Goal: Task Accomplishment & Management: Manage account settings

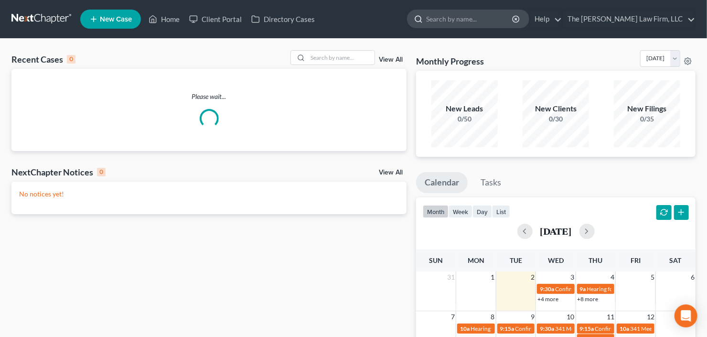
click at [513, 21] on input "search" at bounding box center [469, 19] width 87 height 18
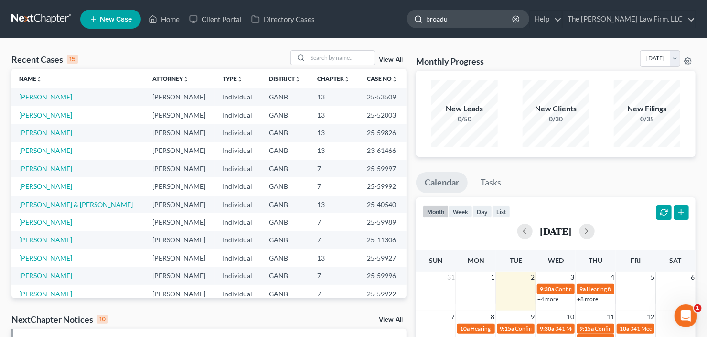
type input "broadus"
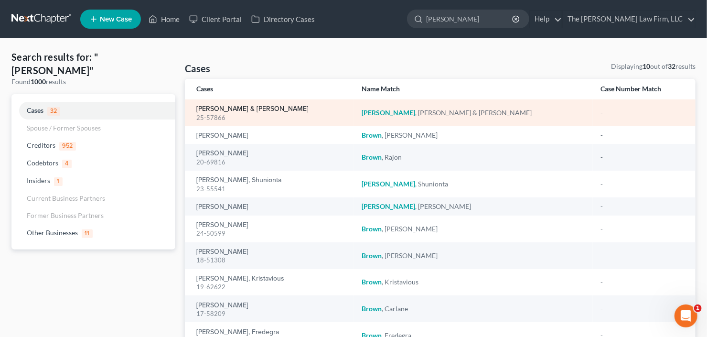
click at [221, 106] on link "Broadus, Tamara & William" at bounding box center [252, 109] width 112 height 7
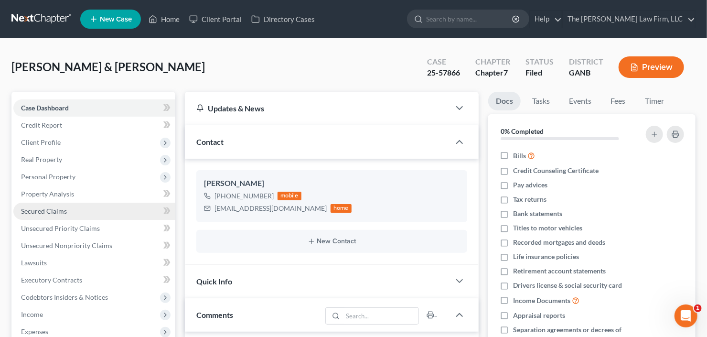
scroll to position [15, 0]
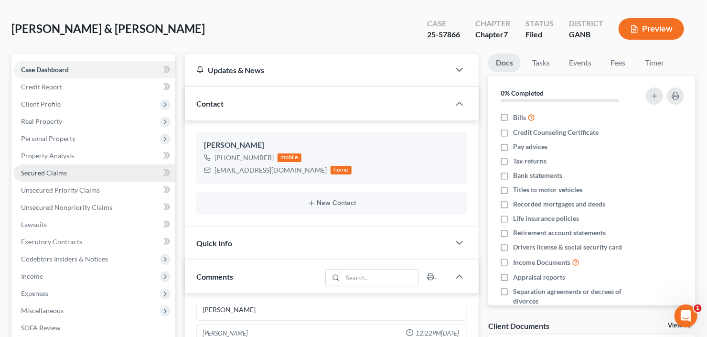
click at [41, 178] on link "Secured Claims" at bounding box center [94, 172] width 162 height 17
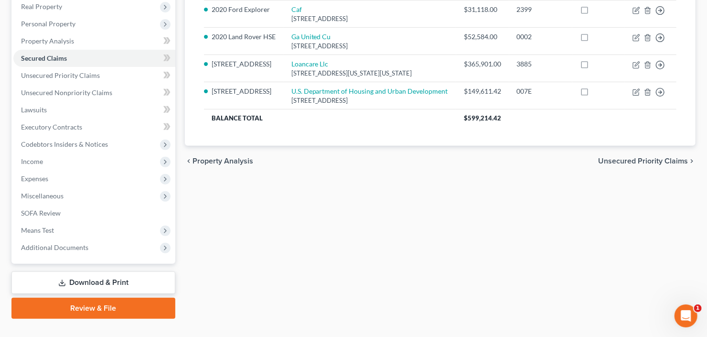
scroll to position [115, 0]
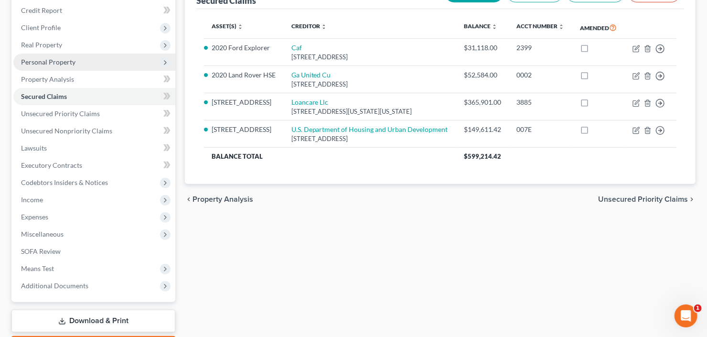
click at [64, 60] on span "Personal Property" at bounding box center [48, 62] width 54 height 8
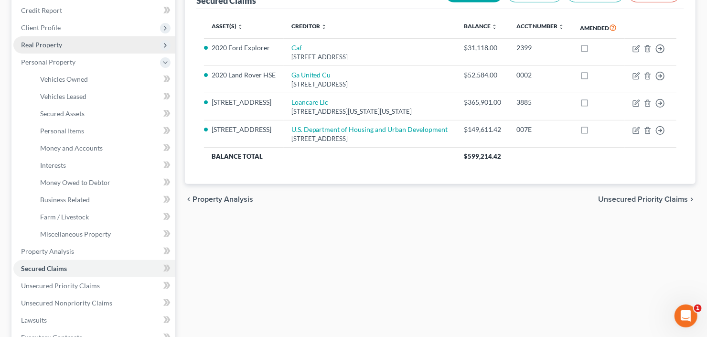
click at [73, 43] on span "Real Property" at bounding box center [94, 44] width 162 height 17
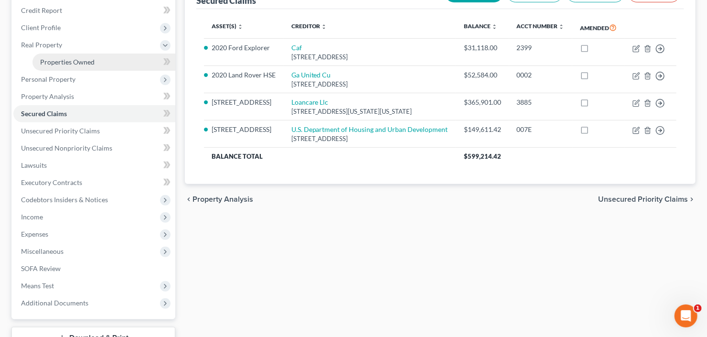
click at [79, 62] on span "Properties Owned" at bounding box center [67, 62] width 54 height 8
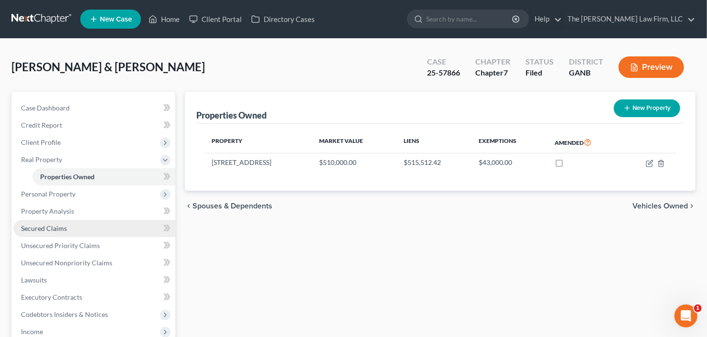
click at [49, 226] on span "Secured Claims" at bounding box center [44, 228] width 46 height 8
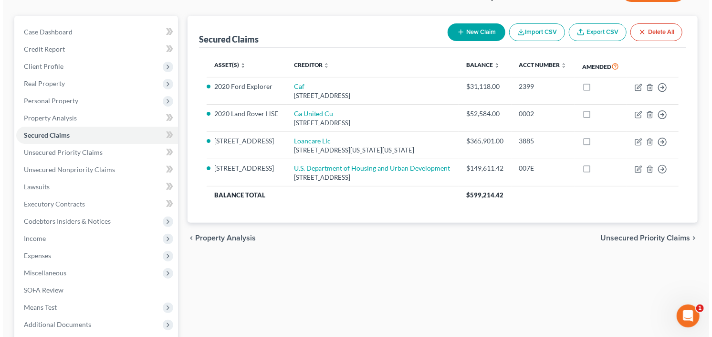
scroll to position [76, 0]
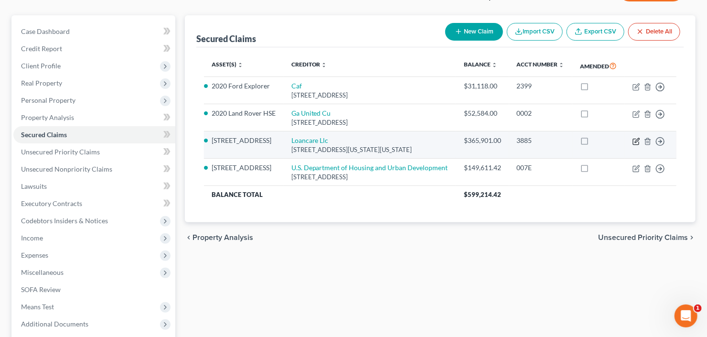
click at [633, 140] on icon "button" at bounding box center [636, 142] width 8 height 8
select select "48"
select select "2"
select select "0"
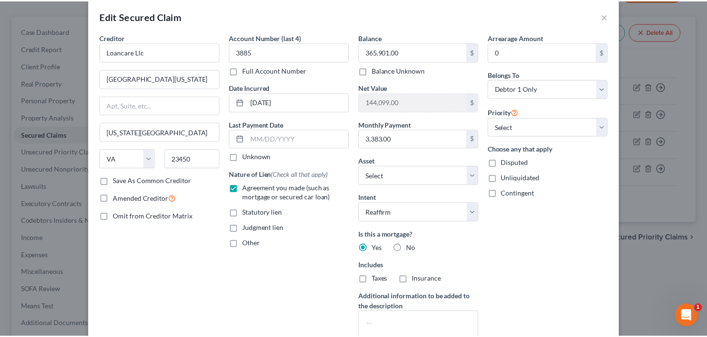
scroll to position [0, 0]
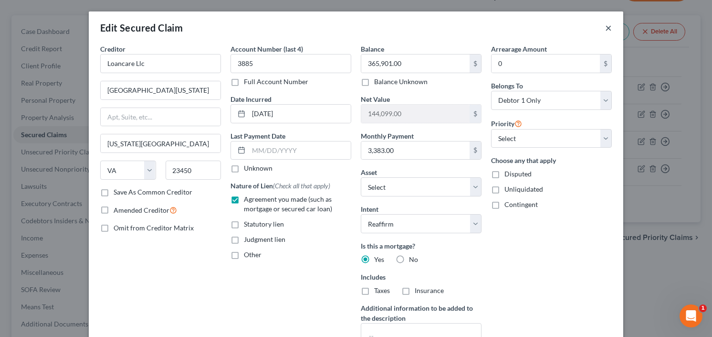
click at [605, 25] on button "×" at bounding box center [608, 27] width 7 height 11
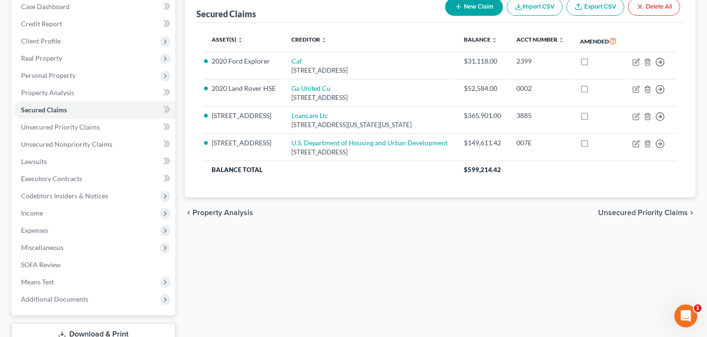
scroll to position [115, 0]
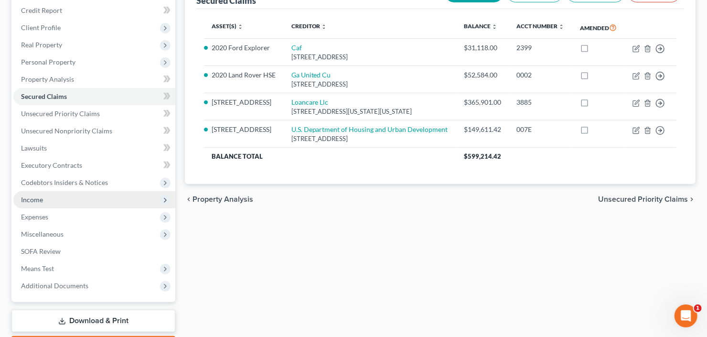
click at [54, 203] on span "Income" at bounding box center [94, 199] width 162 height 17
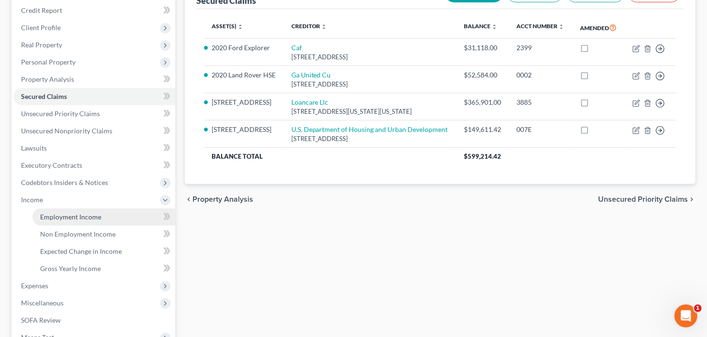
click at [58, 214] on span "Employment Income" at bounding box center [70, 216] width 61 height 8
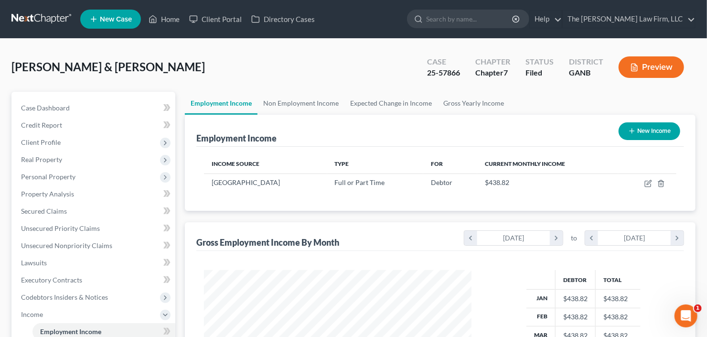
scroll to position [170, 287]
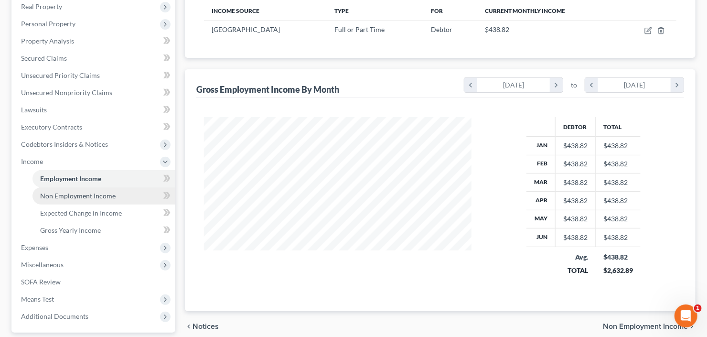
click at [77, 198] on span "Non Employment Income" at bounding box center [77, 195] width 75 height 8
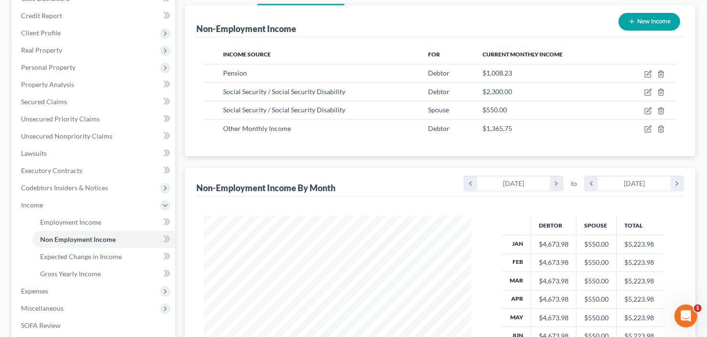
scroll to position [115, 0]
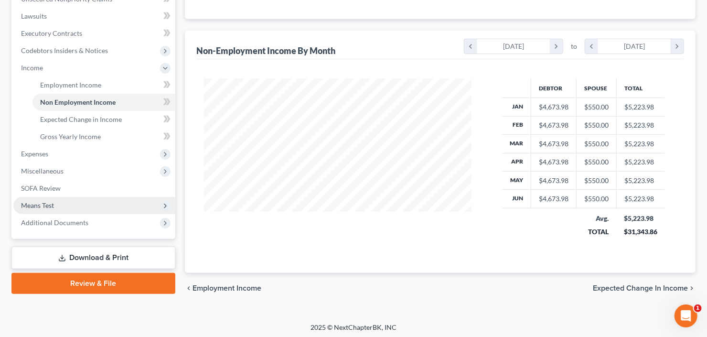
click at [53, 212] on span "Means Test" at bounding box center [94, 205] width 162 height 17
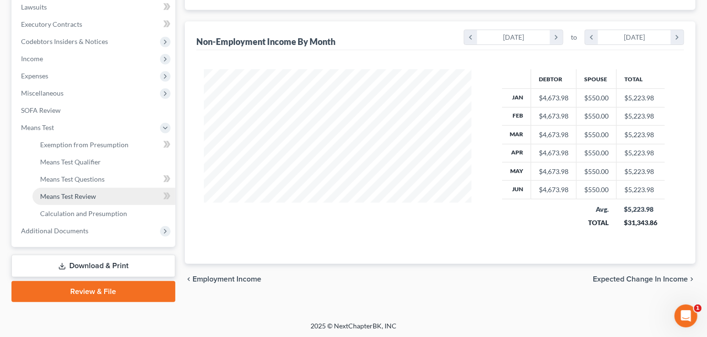
click at [66, 192] on span "Means Test Review" at bounding box center [68, 196] width 56 height 8
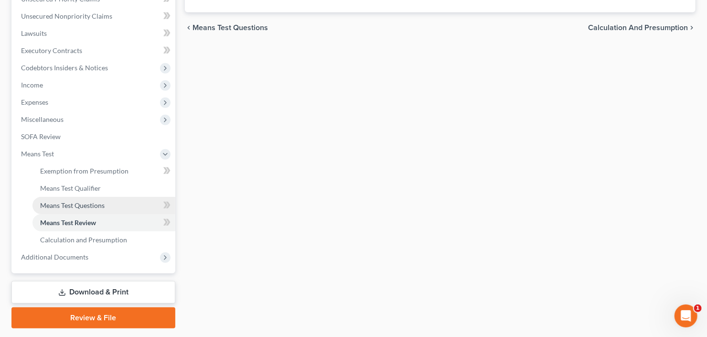
click at [83, 205] on span "Means Test Questions" at bounding box center [72, 205] width 64 height 8
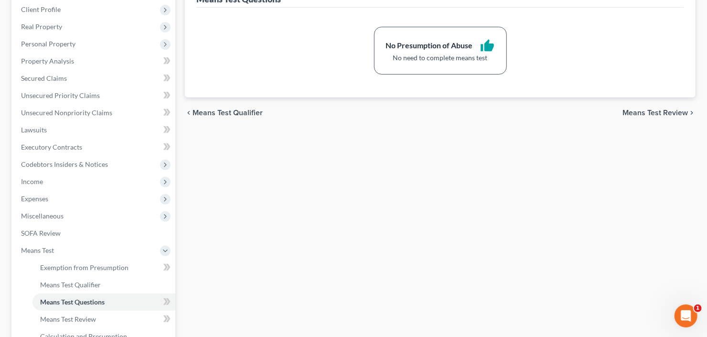
scroll to position [191, 0]
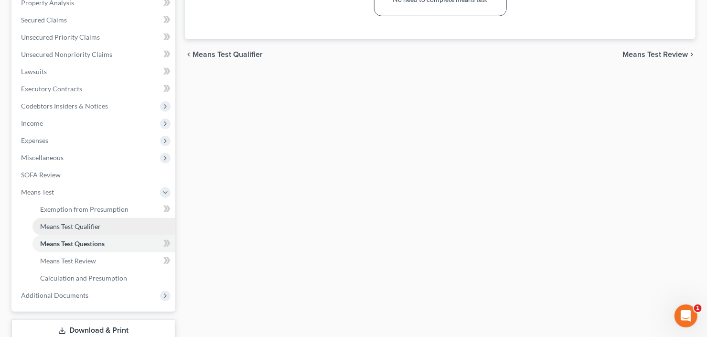
click at [70, 225] on span "Means Test Qualifier" at bounding box center [70, 226] width 61 height 8
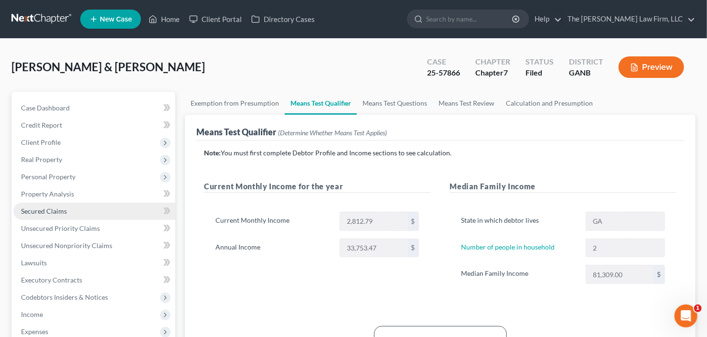
click at [30, 213] on span "Secured Claims" at bounding box center [44, 211] width 46 height 8
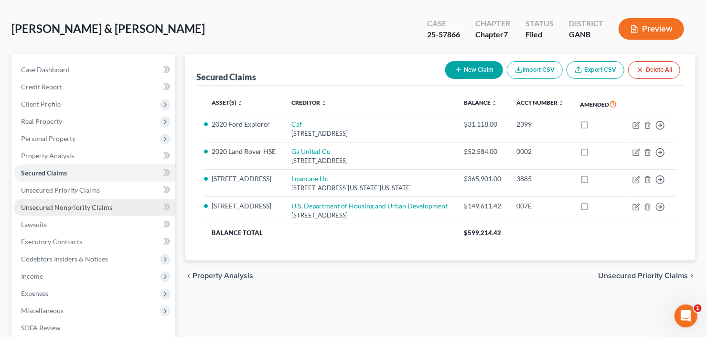
drag, startPoint x: 52, startPoint y: 207, endPoint x: 74, endPoint y: 204, distance: 23.1
click at [52, 207] on span "Unsecured Nonpriority Claims" at bounding box center [66, 207] width 91 height 8
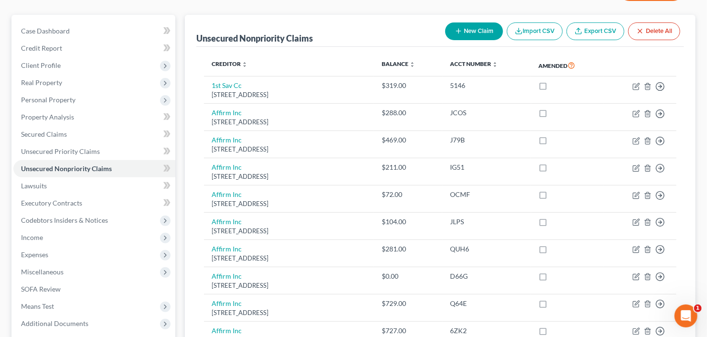
scroll to position [0, 0]
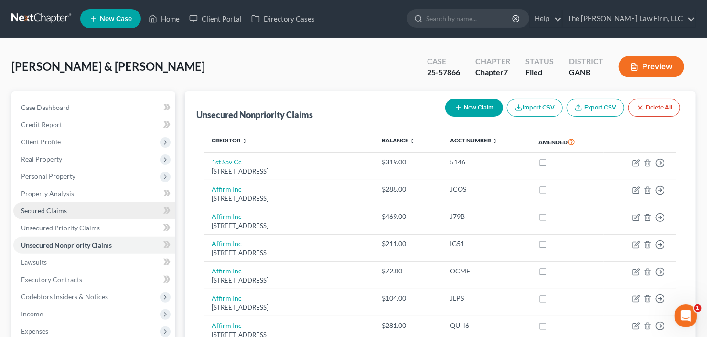
click at [43, 208] on span "Secured Claims" at bounding box center [44, 210] width 46 height 8
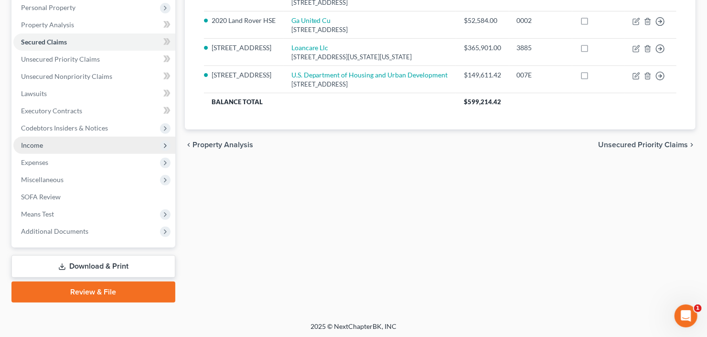
scroll to position [169, 0]
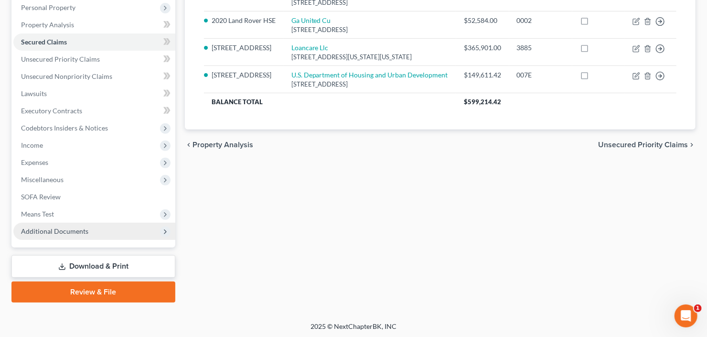
click at [75, 228] on span "Additional Documents" at bounding box center [54, 231] width 67 height 8
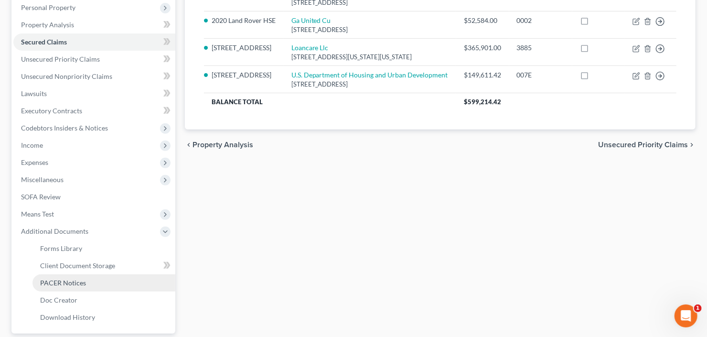
click at [77, 279] on span "PACER Notices" at bounding box center [63, 282] width 46 height 8
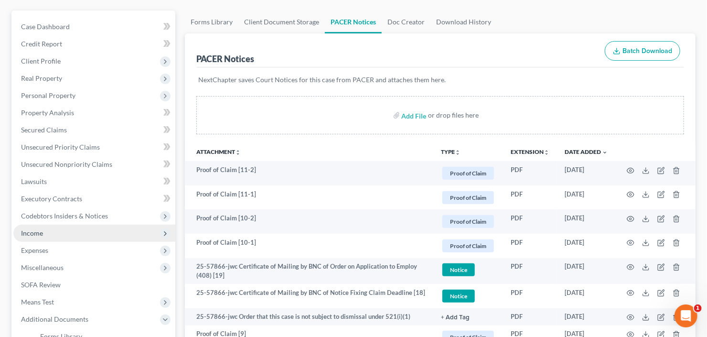
scroll to position [115, 0]
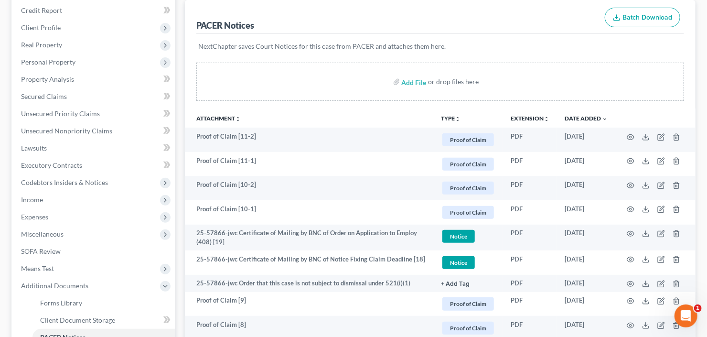
drag, startPoint x: 47, startPoint y: 204, endPoint x: 51, endPoint y: 208, distance: 5.8
click at [47, 204] on span "Income" at bounding box center [94, 199] width 162 height 17
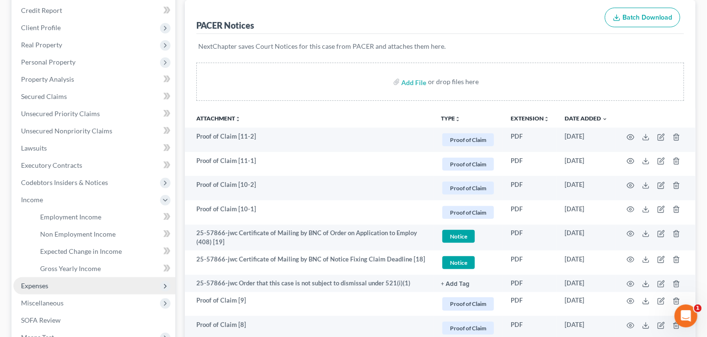
click at [57, 279] on span "Expenses" at bounding box center [94, 285] width 162 height 17
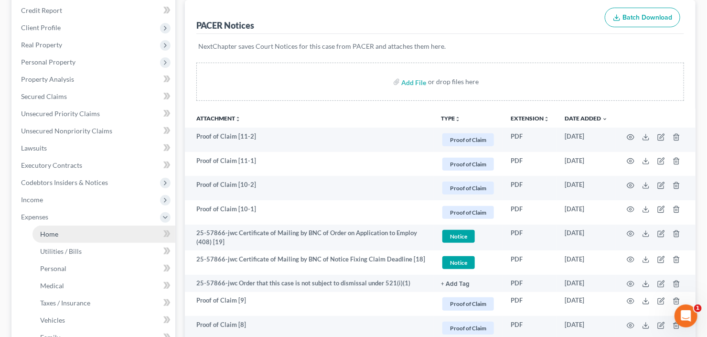
click at [53, 231] on span "Home" at bounding box center [49, 234] width 18 height 8
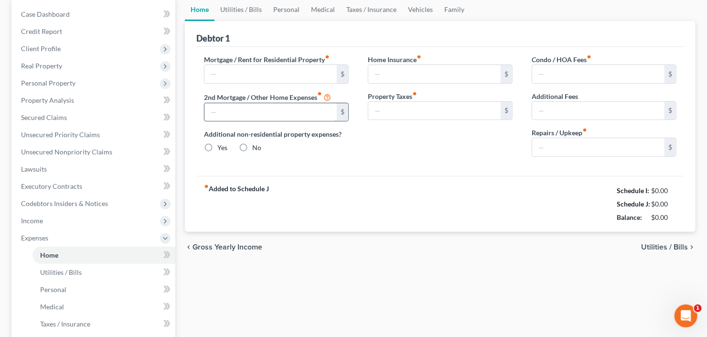
type input "3,200.00"
type input "0.00"
radio input "true"
type input "0.00"
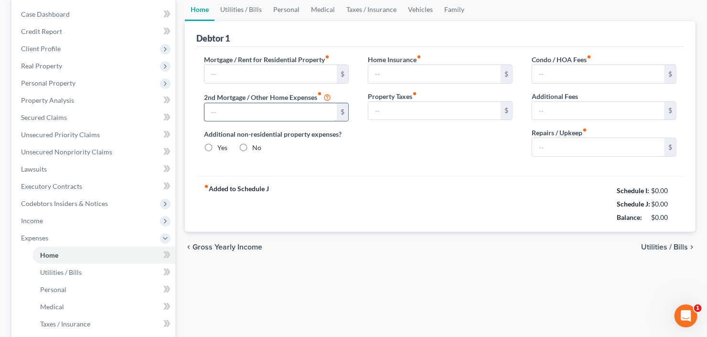
type input "0.00"
type input "100.00"
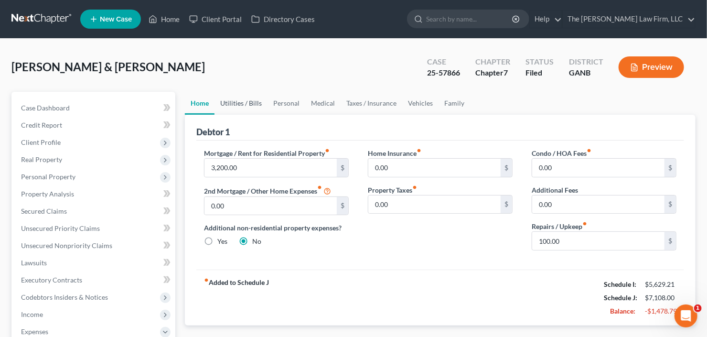
click at [244, 106] on link "Utilities / Bills" at bounding box center [240, 103] width 53 height 23
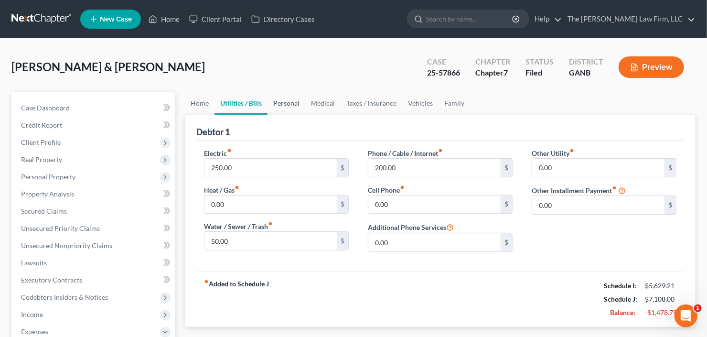
click at [286, 100] on link "Personal" at bounding box center [286, 103] width 38 height 23
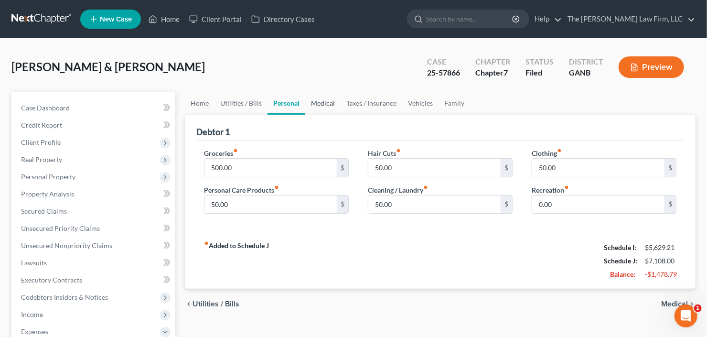
click at [312, 100] on link "Medical" at bounding box center [322, 103] width 35 height 23
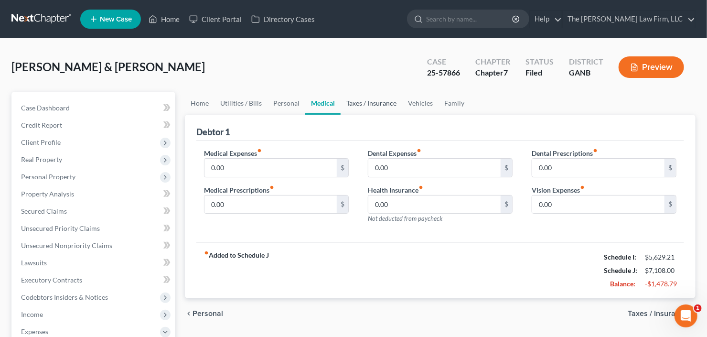
click at [347, 100] on link "Taxes / Insurance" at bounding box center [371, 103] width 62 height 23
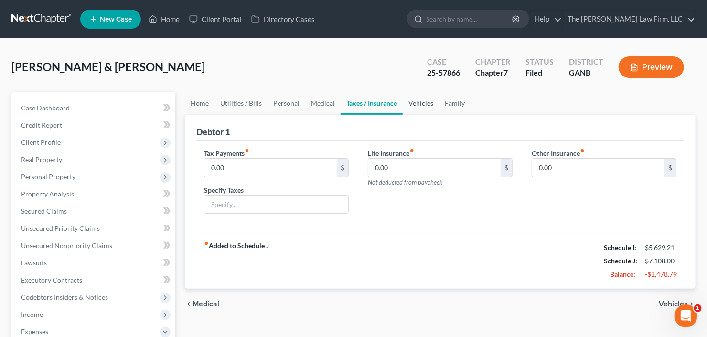
click at [417, 100] on link "Vehicles" at bounding box center [421, 103] width 36 height 23
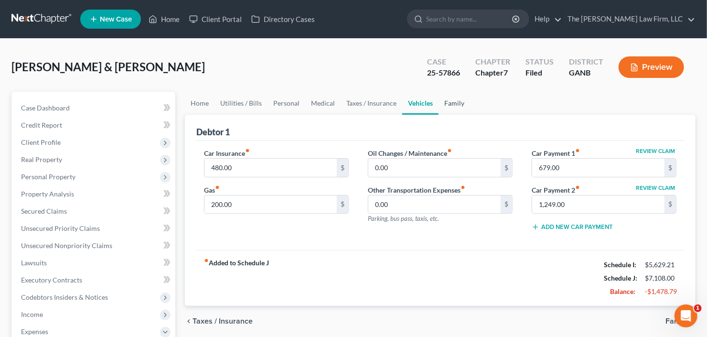
click at [449, 101] on link "Family" at bounding box center [454, 103] width 32 height 23
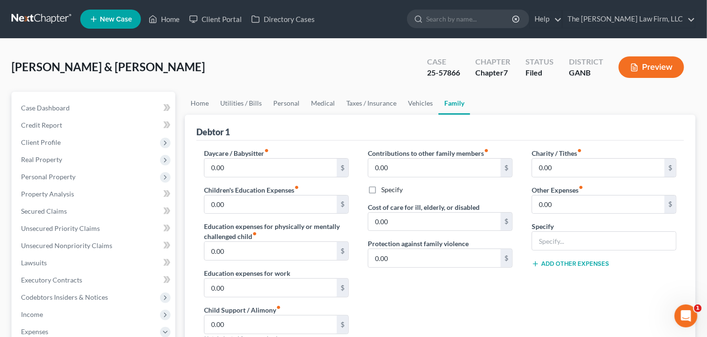
click at [478, 9] on ul "New Case Home Client Portal Directory Cases - No Result - See all results Or Pr…" at bounding box center [387, 19] width 615 height 25
click at [477, 17] on input "search" at bounding box center [469, 19] width 87 height 18
type input "april"
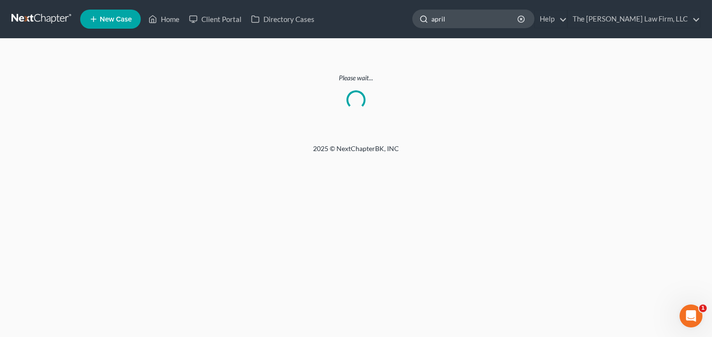
click at [479, 18] on input "april" at bounding box center [475, 19] width 87 height 18
drag, startPoint x: 479, startPoint y: 18, endPoint x: 400, endPoint y: 34, distance: 80.5
click at [404, 33] on nav "Home New Case Client Portal Directory Cases The Craig Black Law Firm, LLC cb@cr…" at bounding box center [356, 19] width 712 height 38
type input "rogers"
drag, startPoint x: 21, startPoint y: 30, endPoint x: 34, endPoint y: 20, distance: 16.3
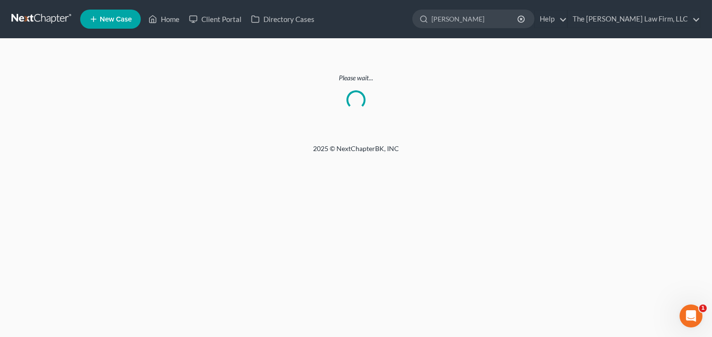
click at [22, 29] on nav "Home New Case Client Portal Directory Cases The Craig Black Law Firm, LLC cb@cr…" at bounding box center [356, 19] width 712 height 38
click at [34, 20] on link at bounding box center [41, 19] width 61 height 17
click at [35, 20] on link at bounding box center [41, 19] width 61 height 17
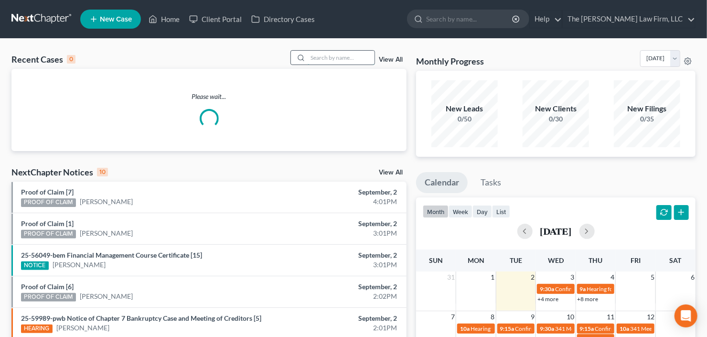
click at [330, 52] on input "search" at bounding box center [341, 58] width 67 height 14
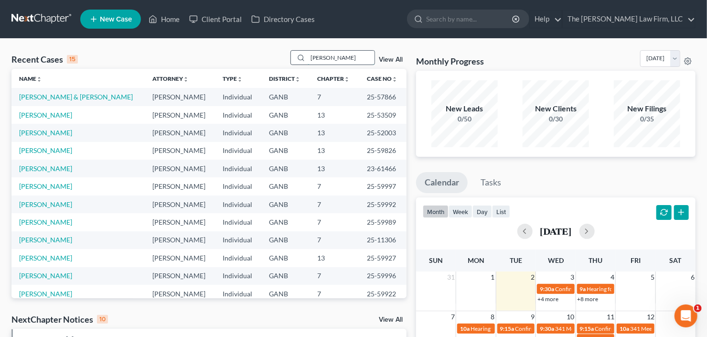
type input "rogers"
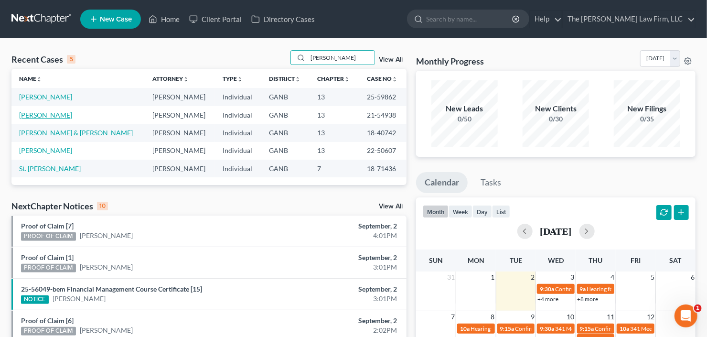
click at [28, 111] on link "Rogers, April" at bounding box center [45, 115] width 53 height 8
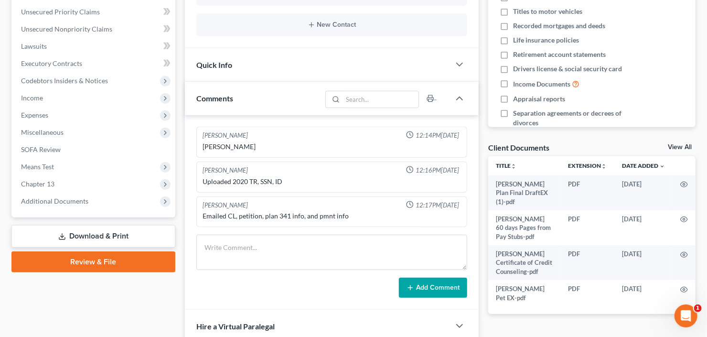
scroll to position [229, 0]
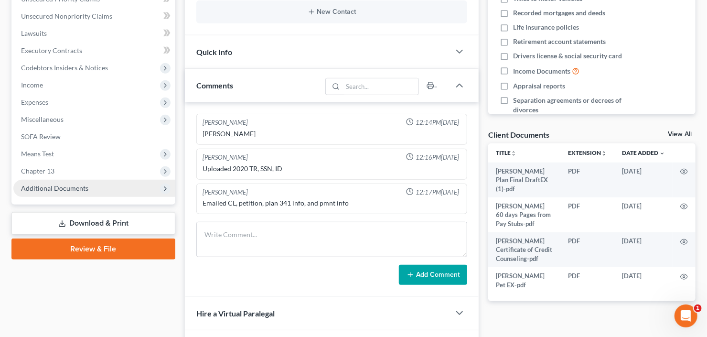
click at [65, 190] on span "Additional Documents" at bounding box center [54, 188] width 67 height 8
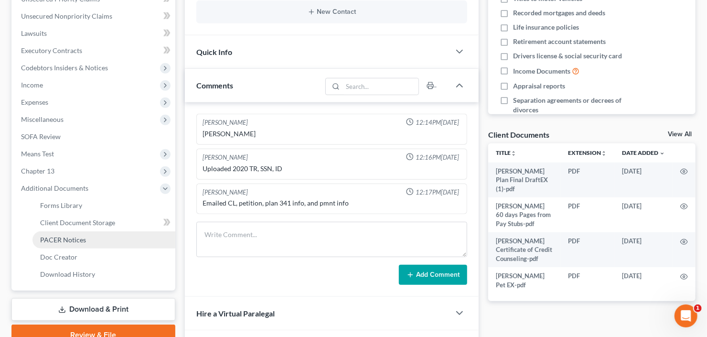
click at [78, 235] on span "PACER Notices" at bounding box center [63, 239] width 46 height 8
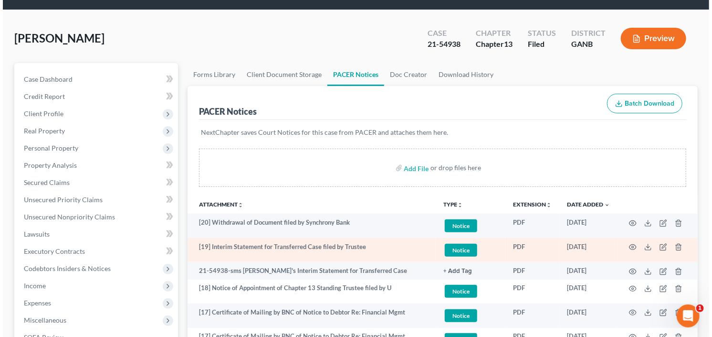
scroll to position [76, 0]
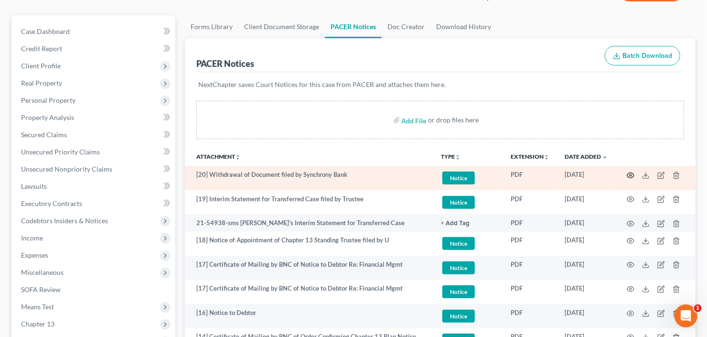
click at [632, 173] on icon "button" at bounding box center [631, 175] width 8 height 8
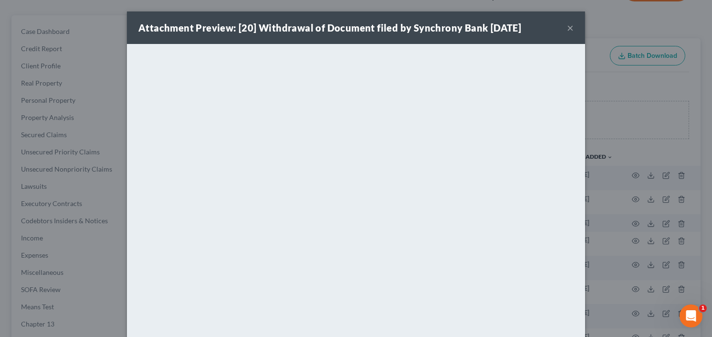
click at [568, 26] on button "×" at bounding box center [570, 27] width 7 height 11
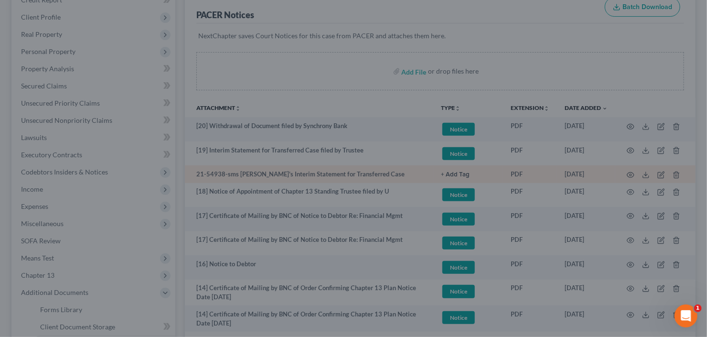
scroll to position [191, 0]
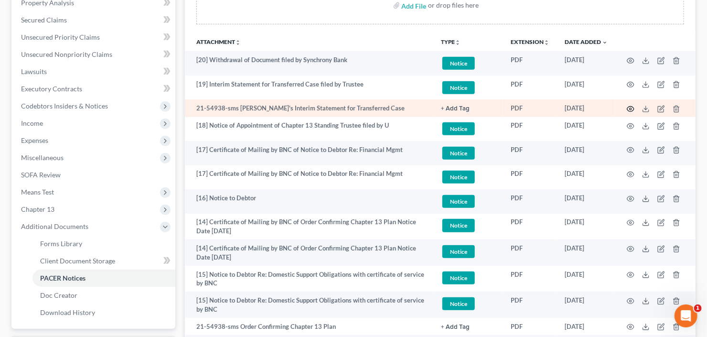
click at [633, 107] on icon "button" at bounding box center [631, 109] width 8 height 8
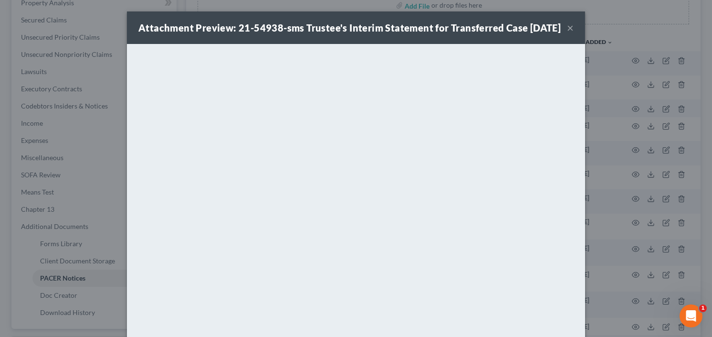
click at [567, 33] on button "×" at bounding box center [570, 27] width 7 height 11
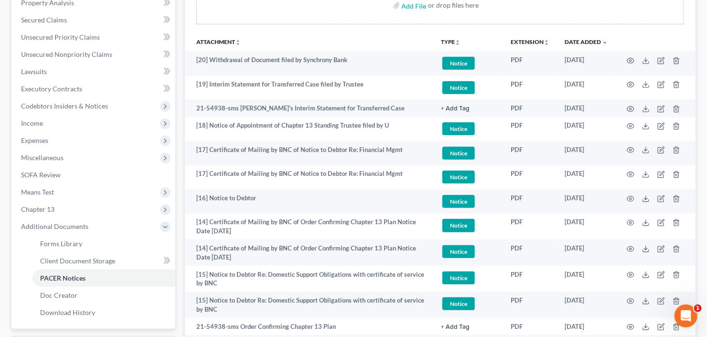
scroll to position [0, 0]
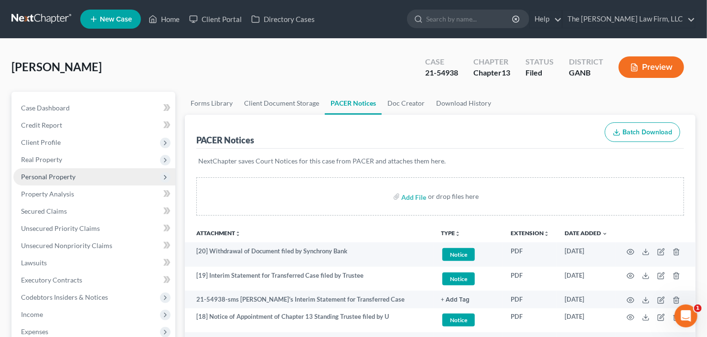
click at [40, 172] on span "Personal Property" at bounding box center [48, 176] width 54 height 8
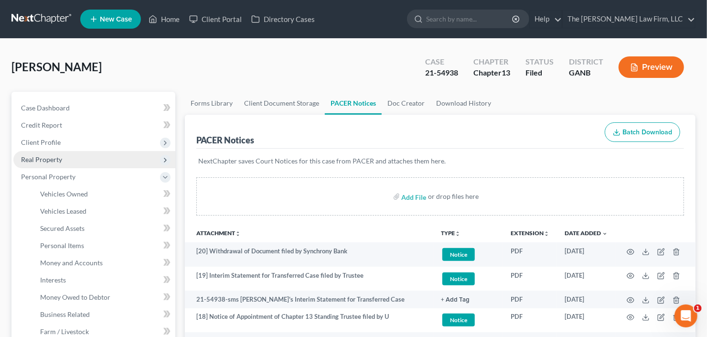
click at [75, 155] on span "Real Property" at bounding box center [94, 159] width 162 height 17
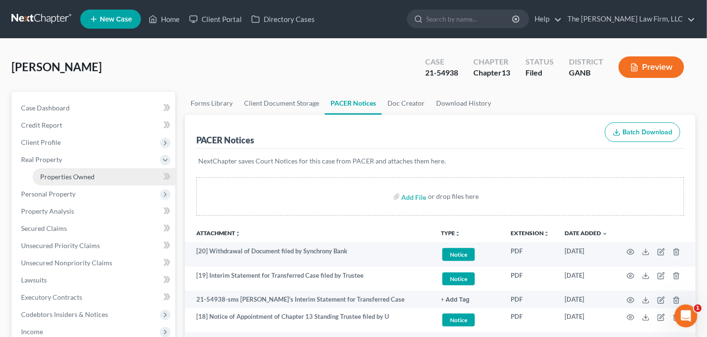
click at [70, 172] on span "Properties Owned" at bounding box center [67, 176] width 54 height 8
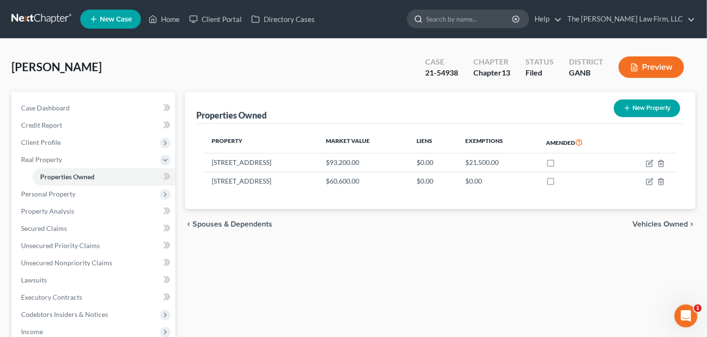
click at [491, 19] on input "search" at bounding box center [469, 19] width 87 height 18
type input "wright"
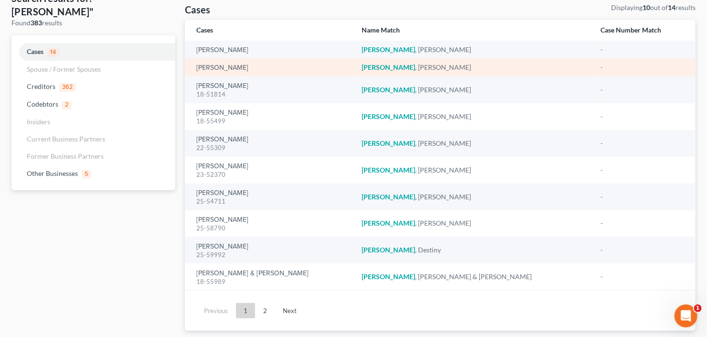
scroll to position [76, 0]
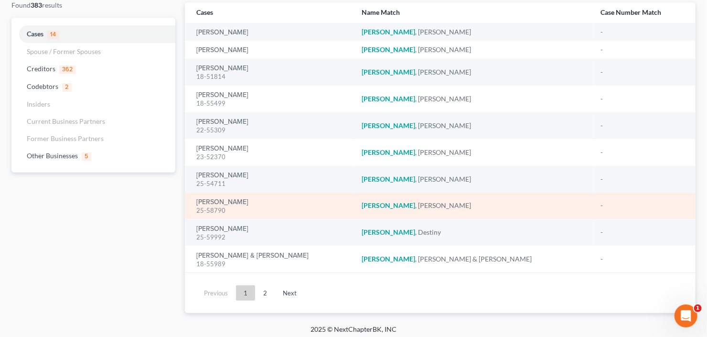
click at [219, 196] on div "Wright, Candis 25-58790" at bounding box center [271, 205] width 150 height 19
click at [219, 202] on link "Wright, Candis" at bounding box center [222, 202] width 52 height 7
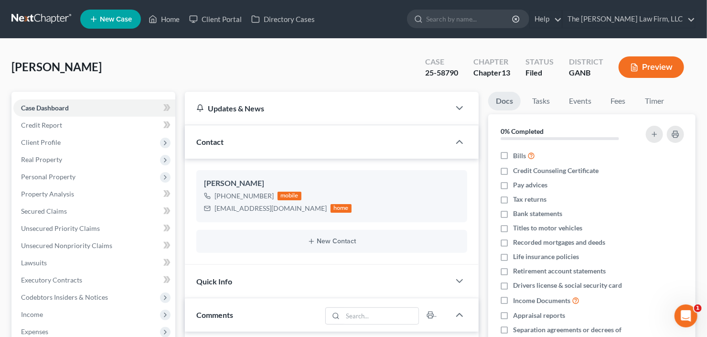
scroll to position [153, 0]
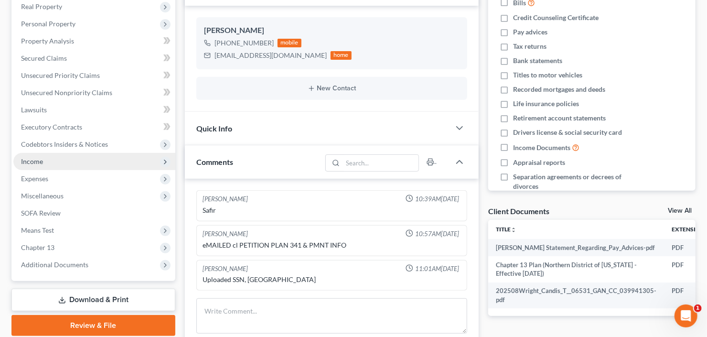
click at [61, 161] on span "Income" at bounding box center [94, 161] width 162 height 17
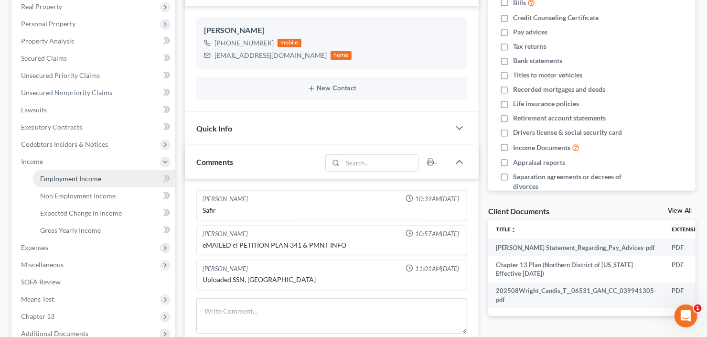
click at [65, 180] on span "Employment Income" at bounding box center [70, 178] width 61 height 8
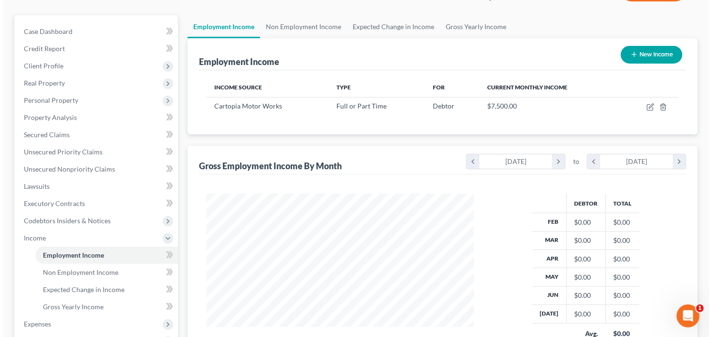
scroll to position [170, 287]
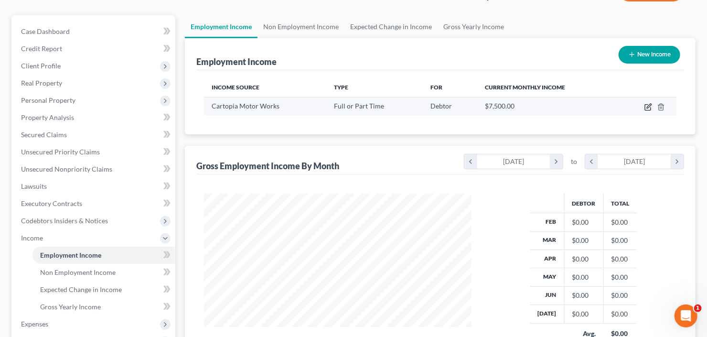
click at [646, 108] on icon "button" at bounding box center [648, 107] width 8 height 8
select select "0"
select select "10"
select select "0"
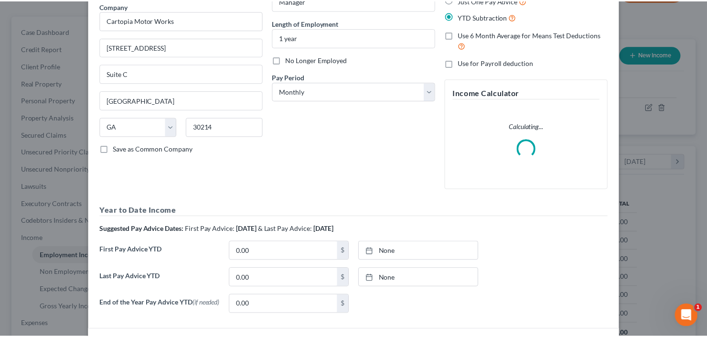
scroll to position [151, 0]
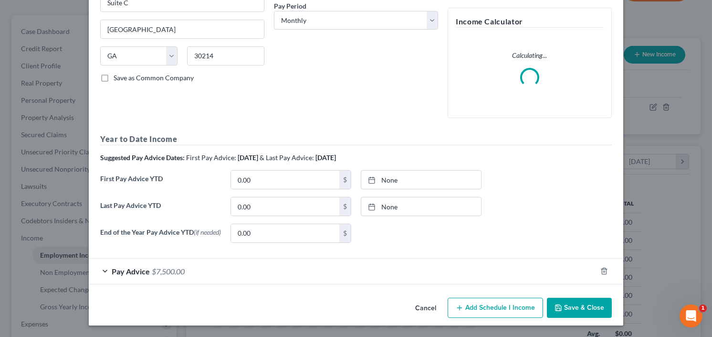
click at [553, 303] on button "Save & Close" at bounding box center [579, 307] width 65 height 20
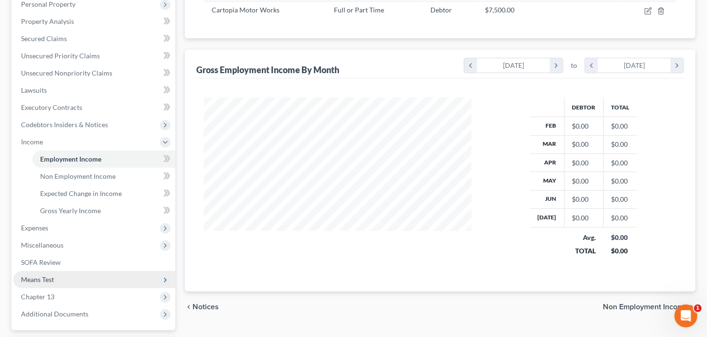
scroll to position [191, 0]
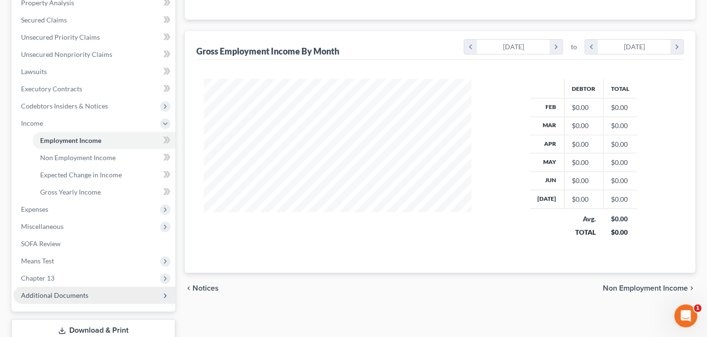
click at [60, 294] on span "Additional Documents" at bounding box center [54, 295] width 67 height 8
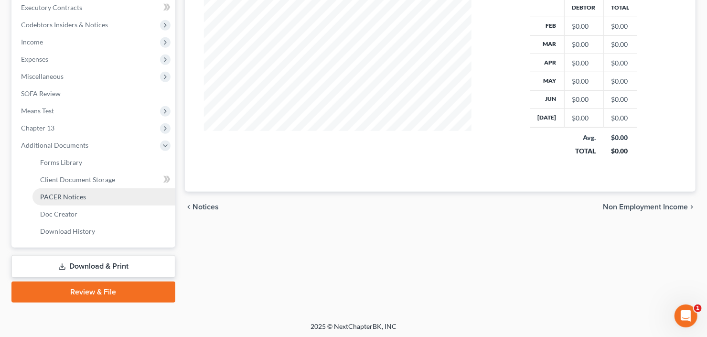
click at [70, 195] on span "PACER Notices" at bounding box center [63, 196] width 46 height 8
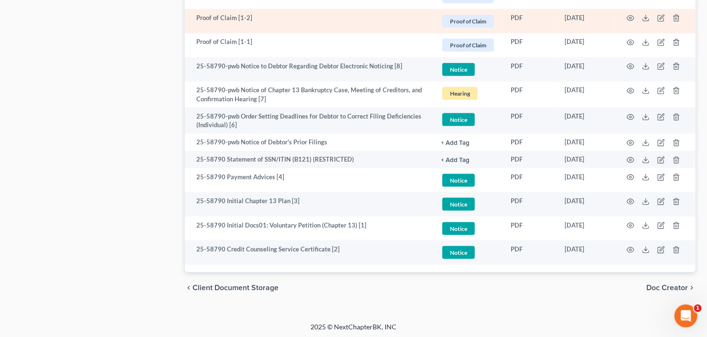
scroll to position [578, 0]
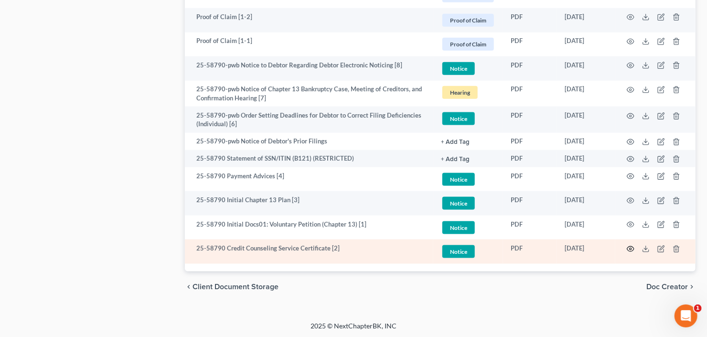
click at [631, 248] on circle "button" at bounding box center [630, 249] width 2 height 2
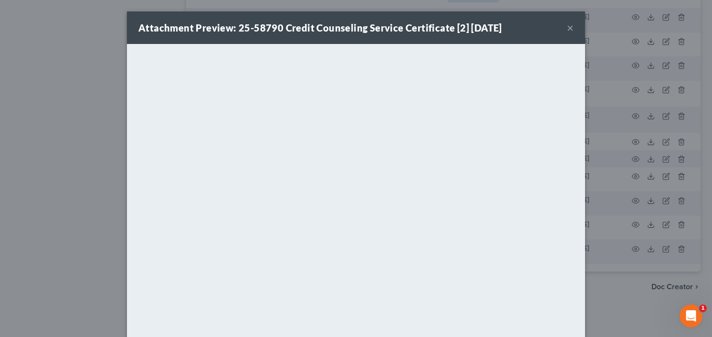
click at [563, 25] on div "Attachment Preview: 25-58790 Credit Counseling Service Certificate [2] 08/04/20…" at bounding box center [356, 27] width 458 height 32
click at [567, 26] on button "×" at bounding box center [570, 27] width 7 height 11
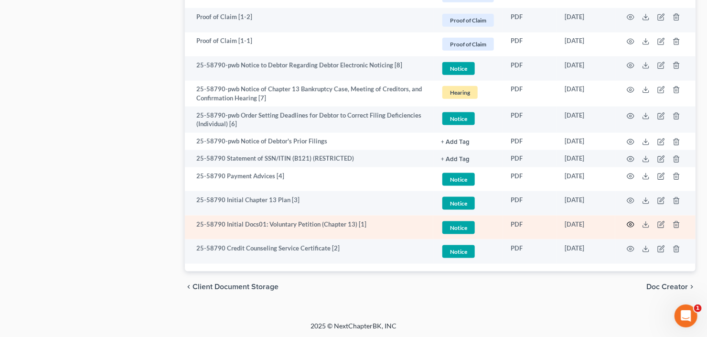
click at [633, 221] on icon "button" at bounding box center [631, 225] width 8 height 8
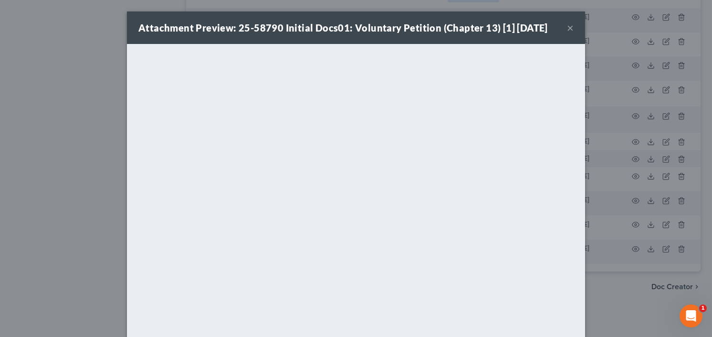
click at [569, 28] on button "×" at bounding box center [570, 27] width 7 height 11
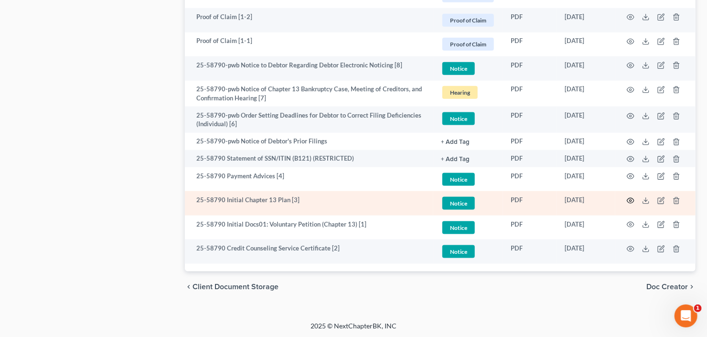
click at [629, 200] on icon "button" at bounding box center [631, 201] width 8 height 8
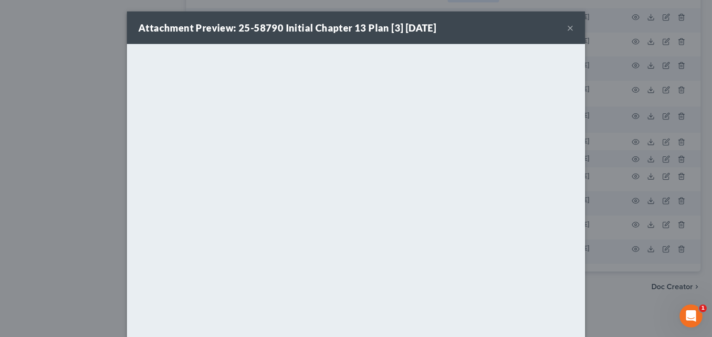
click at [567, 26] on button "×" at bounding box center [570, 27] width 7 height 11
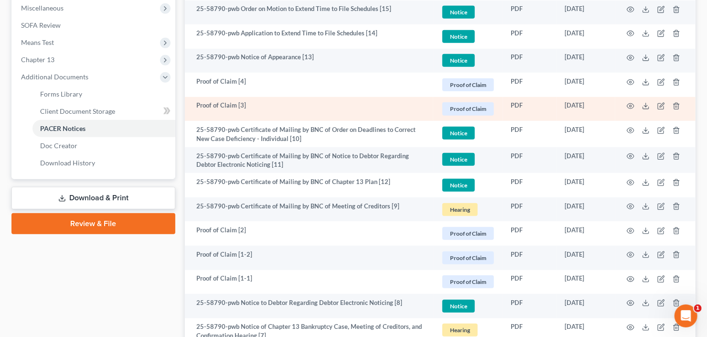
scroll to position [119, 0]
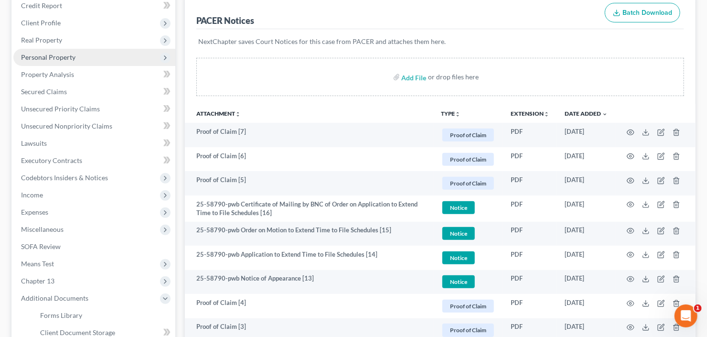
drag, startPoint x: 65, startPoint y: 55, endPoint x: 67, endPoint y: 62, distance: 6.4
click at [65, 55] on span "Personal Property" at bounding box center [48, 57] width 54 height 8
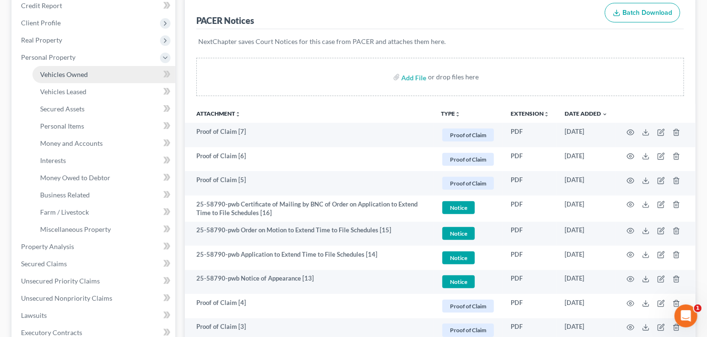
click at [70, 71] on span "Vehicles Owned" at bounding box center [64, 74] width 48 height 8
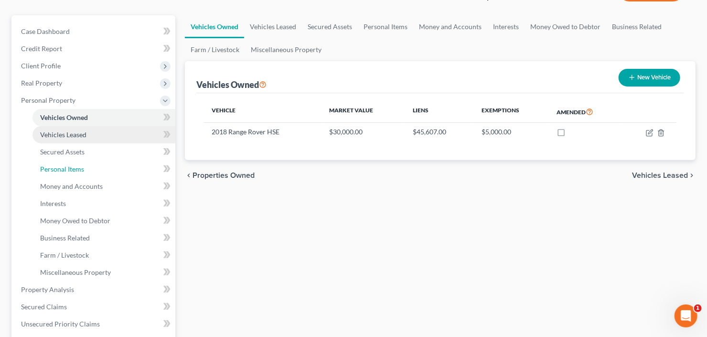
drag, startPoint x: 69, startPoint y: 165, endPoint x: 105, endPoint y: 156, distance: 37.4
click at [69, 165] on span "Personal Items" at bounding box center [62, 169] width 44 height 8
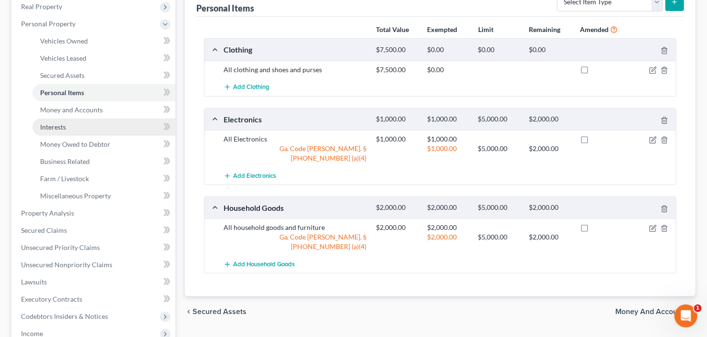
click at [68, 127] on link "Interests" at bounding box center [103, 126] width 143 height 17
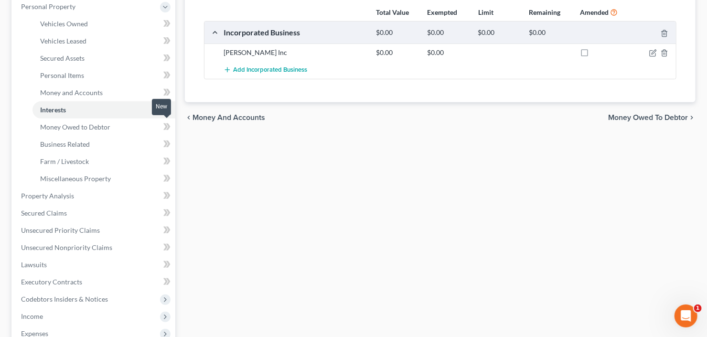
scroll to position [153, 0]
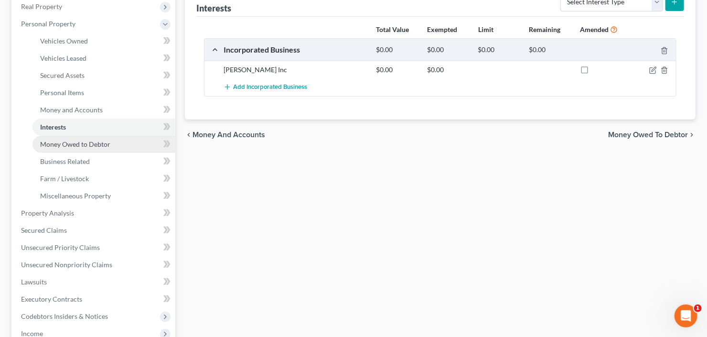
click at [86, 147] on span "Money Owed to Debtor" at bounding box center [75, 144] width 70 height 8
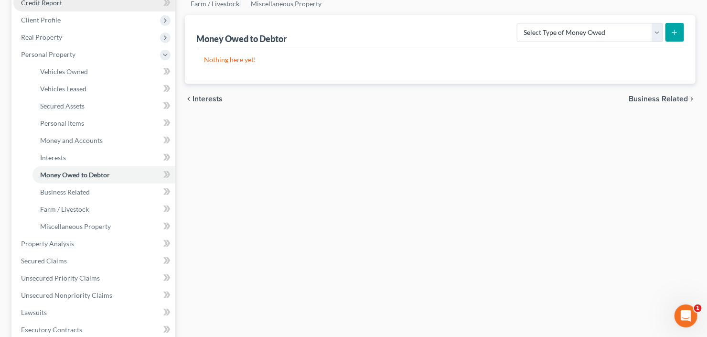
scroll to position [191, 0]
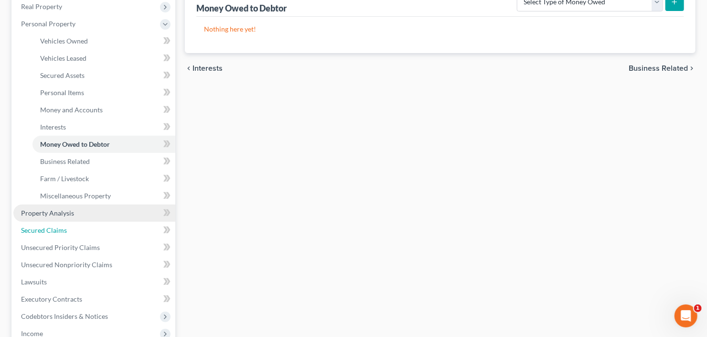
drag, startPoint x: 55, startPoint y: 230, endPoint x: 78, endPoint y: 216, distance: 26.1
click at [56, 230] on span "Secured Claims" at bounding box center [44, 230] width 46 height 8
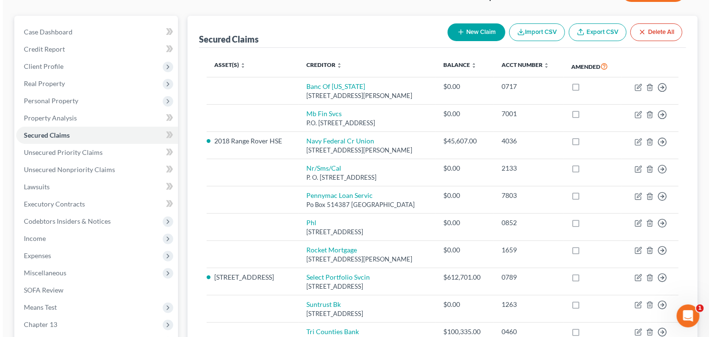
scroll to position [76, 0]
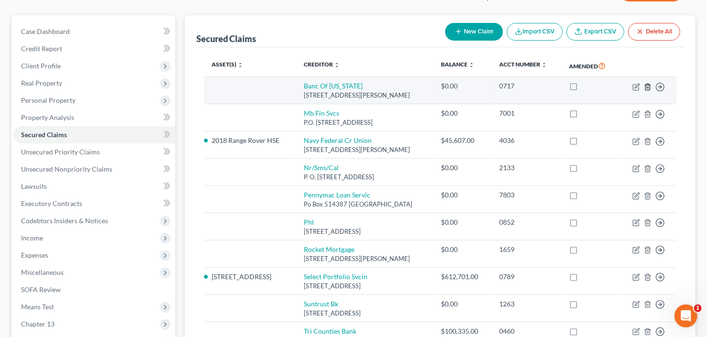
click at [647, 88] on icon "button" at bounding box center [648, 87] width 8 height 8
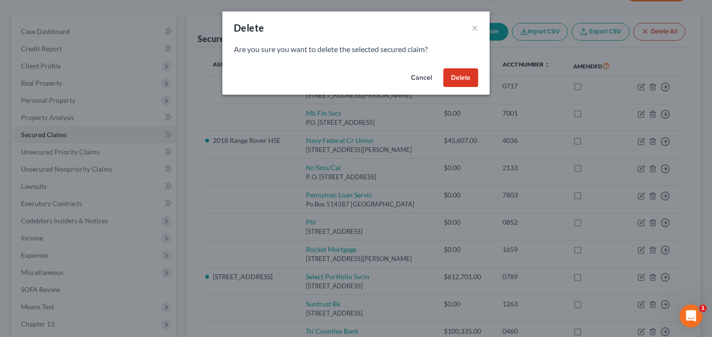
click at [463, 80] on button "Delete" at bounding box center [461, 77] width 35 height 19
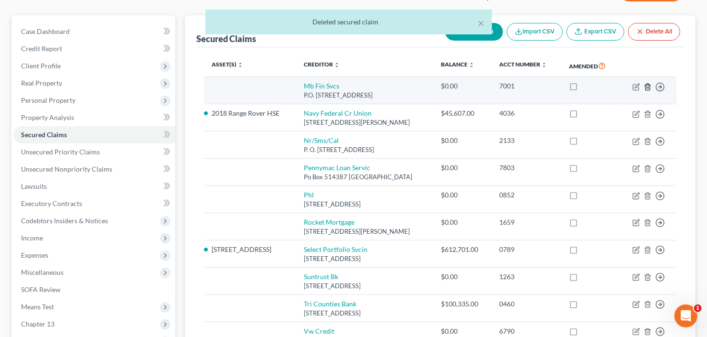
click at [646, 84] on icon "button" at bounding box center [648, 87] width 8 height 8
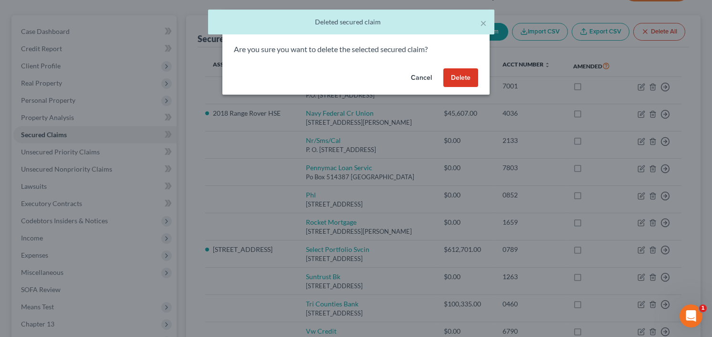
drag, startPoint x: 464, startPoint y: 81, endPoint x: 510, endPoint y: 102, distance: 50.9
click at [463, 80] on button "Delete" at bounding box center [461, 77] width 35 height 19
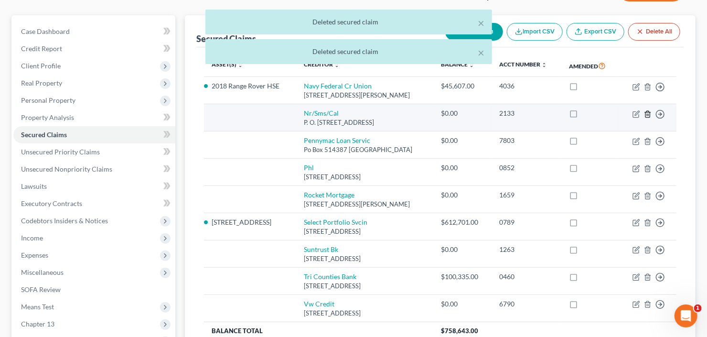
click at [647, 114] on line "button" at bounding box center [647, 115] width 0 height 2
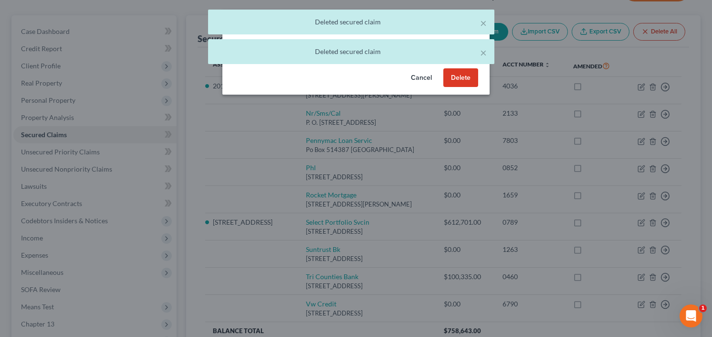
click at [457, 77] on button "Delete" at bounding box center [461, 77] width 35 height 19
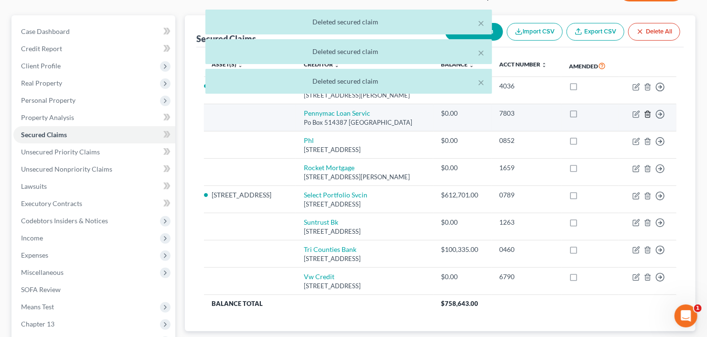
click at [648, 114] on line "button" at bounding box center [648, 115] width 0 height 2
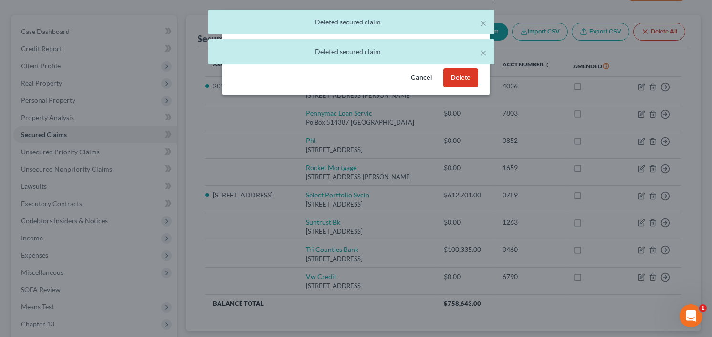
click at [457, 82] on button "Delete" at bounding box center [461, 77] width 35 height 19
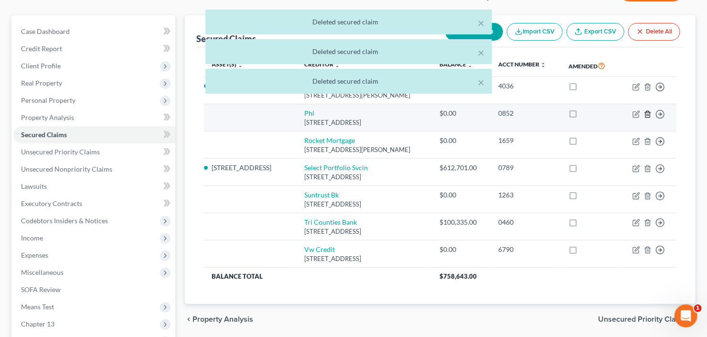
click at [648, 115] on icon "button" at bounding box center [648, 114] width 8 height 8
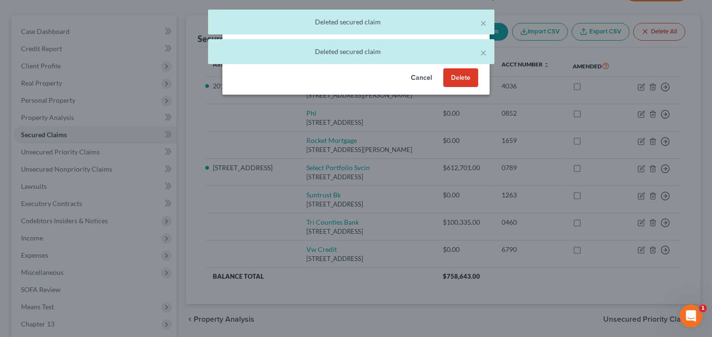
click at [453, 74] on button "Delete" at bounding box center [461, 77] width 35 height 19
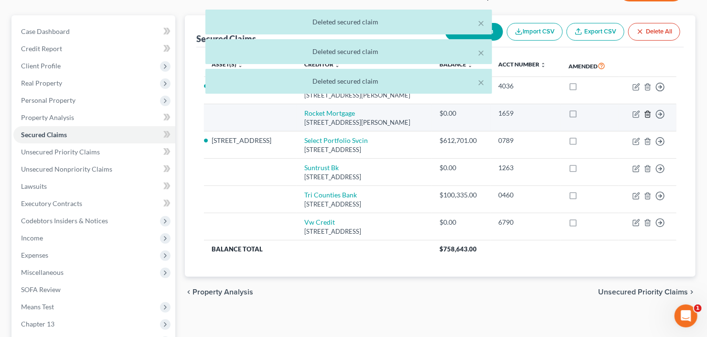
click at [646, 114] on icon "button" at bounding box center [648, 114] width 8 height 8
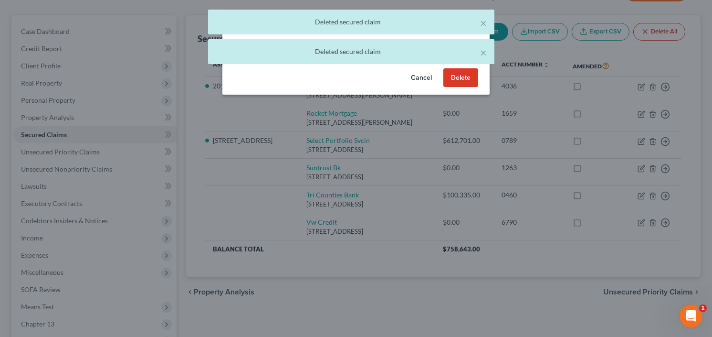
click at [457, 81] on button "Delete" at bounding box center [461, 77] width 35 height 19
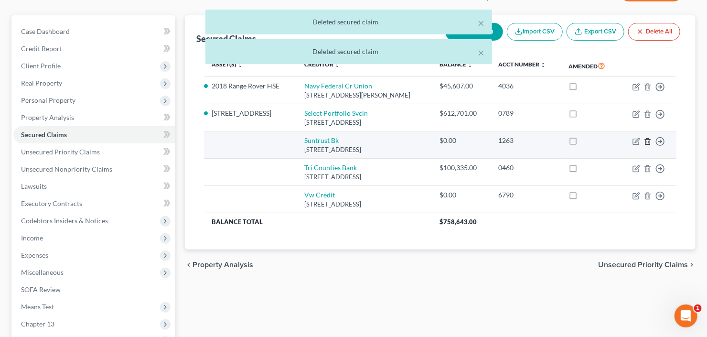
click at [648, 141] on line "button" at bounding box center [648, 142] width 0 height 2
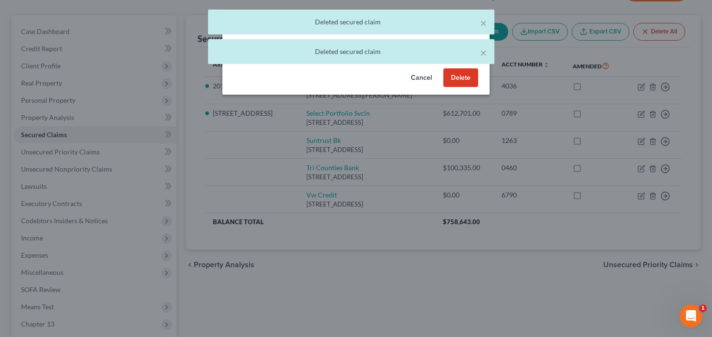
click at [467, 78] on button "Delete" at bounding box center [461, 77] width 35 height 19
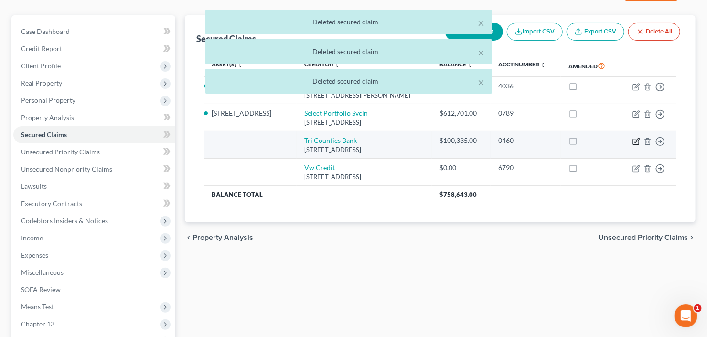
click at [635, 140] on icon "button" at bounding box center [637, 140] width 4 height 4
select select "4"
select select "0"
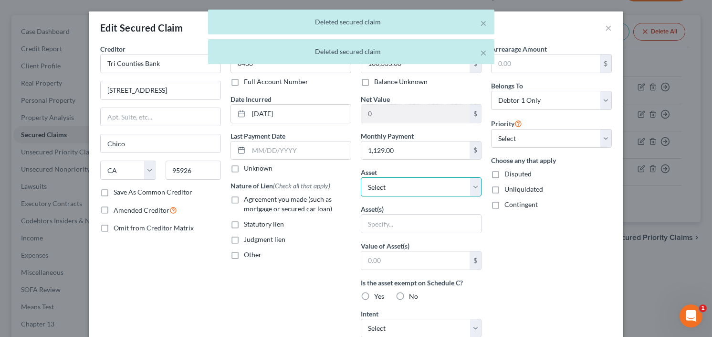
click at [405, 182] on select "Select Other Multiple Assets 5205 Halcyon Dr - $540600.0 2018 Range Rover HSE -…" at bounding box center [421, 186] width 121 height 19
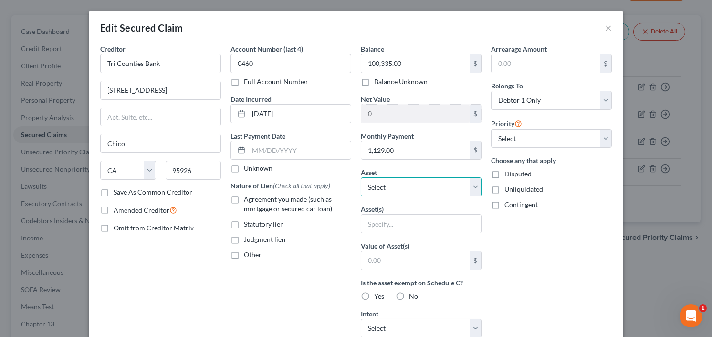
select select "8"
click at [361, 177] on select "Select Other Multiple Assets 5205 Halcyon Dr - $540600.0 2018 Range Rover HSE -…" at bounding box center [421, 186] width 121 height 19
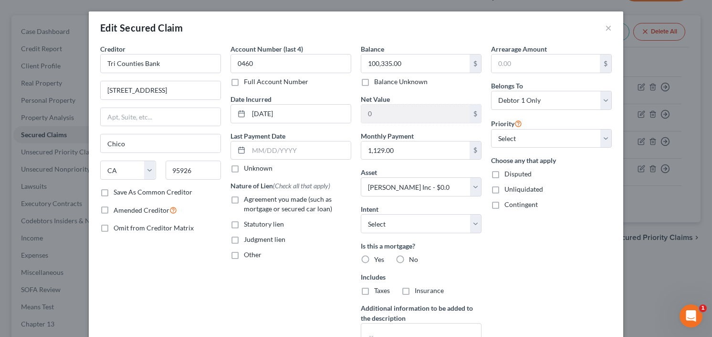
click at [409, 255] on label "No" at bounding box center [413, 260] width 9 height 10
click at [413, 255] on input "No" at bounding box center [416, 258] width 6 height 6
radio input "true"
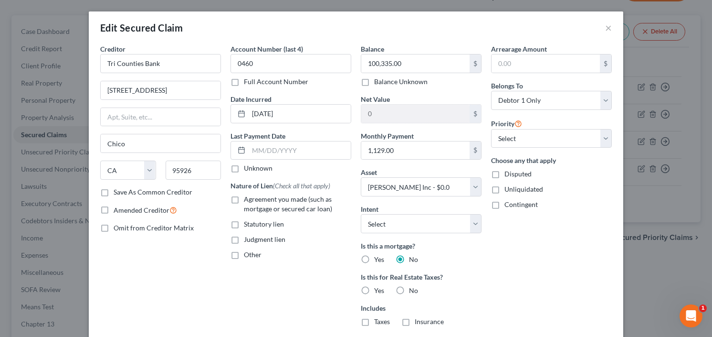
click at [244, 202] on label "Agreement you made (such as mortgage or secured car loan)" at bounding box center [297, 203] width 107 height 19
click at [248, 201] on input "Agreement you made (such as mortgage or secured car loan)" at bounding box center [251, 197] width 6 height 6
checkbox input "true"
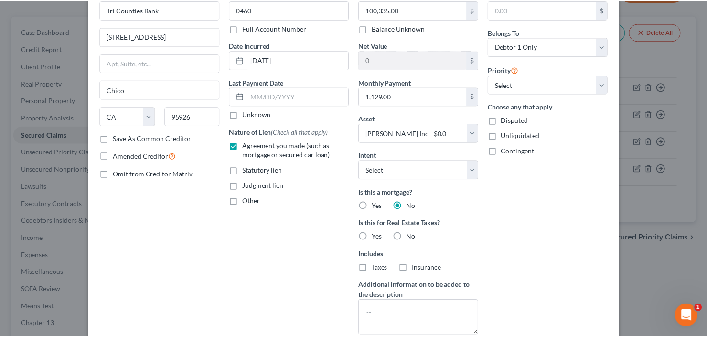
scroll to position [146, 0]
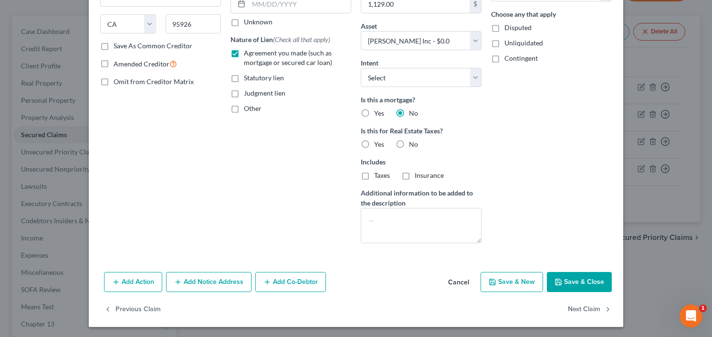
click at [563, 283] on button "Save & Close" at bounding box center [579, 282] width 65 height 20
select select
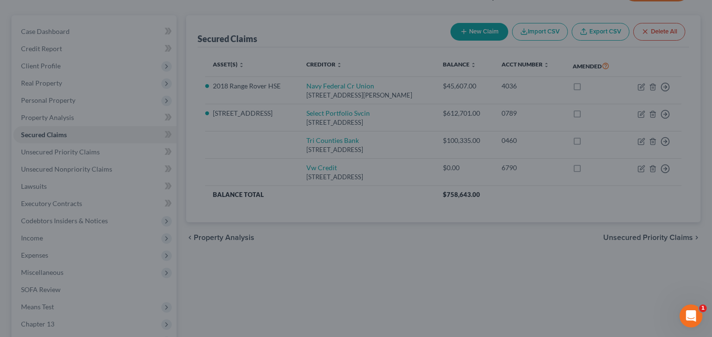
type input "-100,335.00"
select select "8"
type input "0"
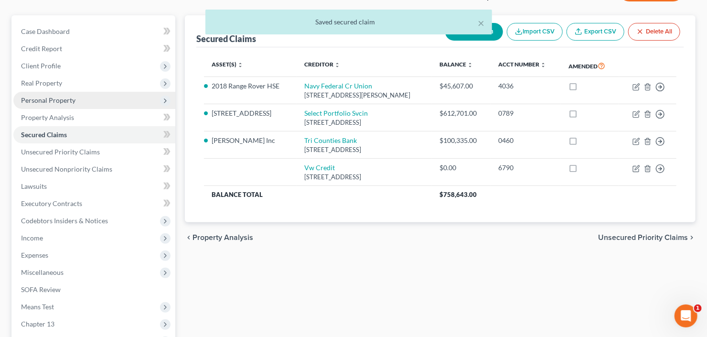
drag, startPoint x: 50, startPoint y: 99, endPoint x: 54, endPoint y: 104, distance: 6.4
click at [50, 99] on span "Personal Property" at bounding box center [48, 100] width 54 height 8
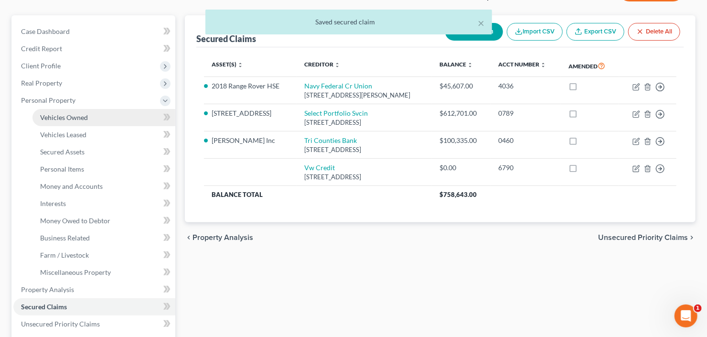
click at [65, 114] on span "Vehicles Owned" at bounding box center [64, 117] width 48 height 8
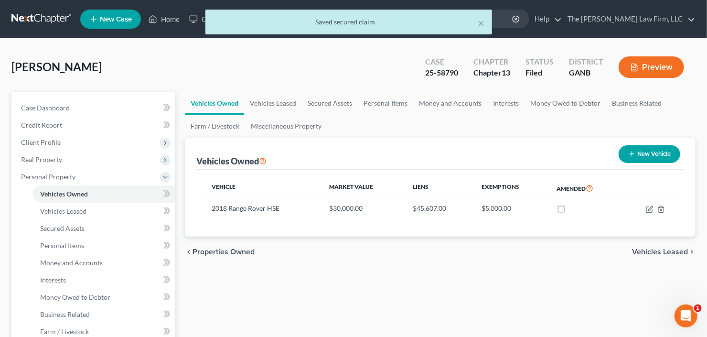
click at [648, 153] on button "New Vehicle" at bounding box center [649, 154] width 62 height 18
select select "0"
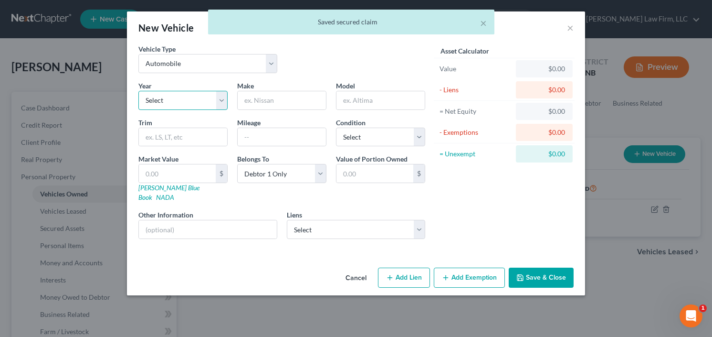
drag, startPoint x: 169, startPoint y: 98, endPoint x: 171, endPoint y: 106, distance: 8.3
click at [169, 98] on select "Select 2026 2025 2024 2023 2022 2021 2020 2019 2018 2017 2016 2015 2014 2013 20…" at bounding box center [182, 100] width 89 height 19
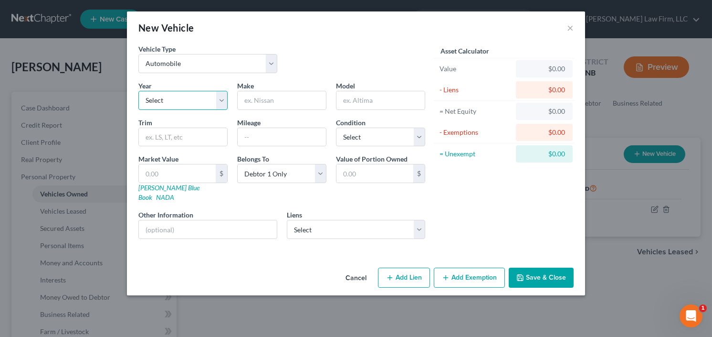
select select "16"
click at [138, 91] on select "Select 2026 2025 2024 2023 2022 2021 2020 2019 2018 2017 2016 2015 2014 2013 20…" at bounding box center [182, 100] width 89 height 19
click at [271, 108] on input "text" at bounding box center [282, 100] width 88 height 18
type input "Rolls"
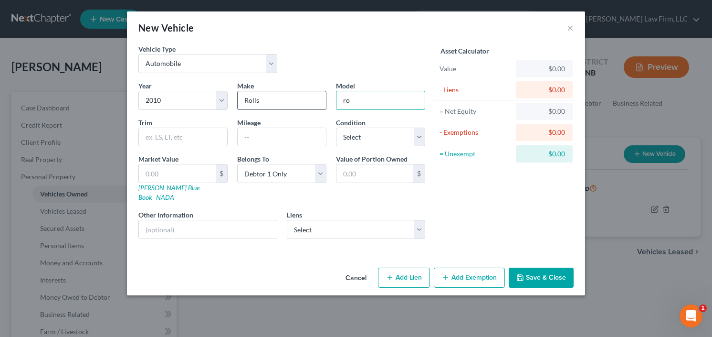
type input "r"
click at [285, 103] on input "Rolls" at bounding box center [282, 100] width 88 height 18
type input "Rolls Royce"
click at [340, 97] on input "C" at bounding box center [381, 100] width 88 height 18
drag, startPoint x: 350, startPoint y: 98, endPoint x: 334, endPoint y: 105, distance: 17.7
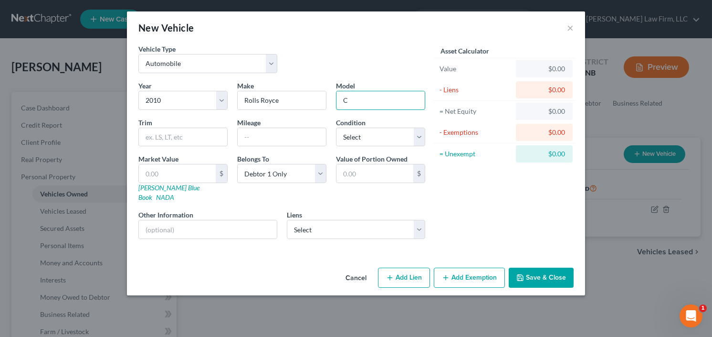
click at [334, 105] on div "Model C" at bounding box center [380, 95] width 99 height 29
type input "Phantom"
click at [164, 172] on input "text" at bounding box center [177, 173] width 77 height 18
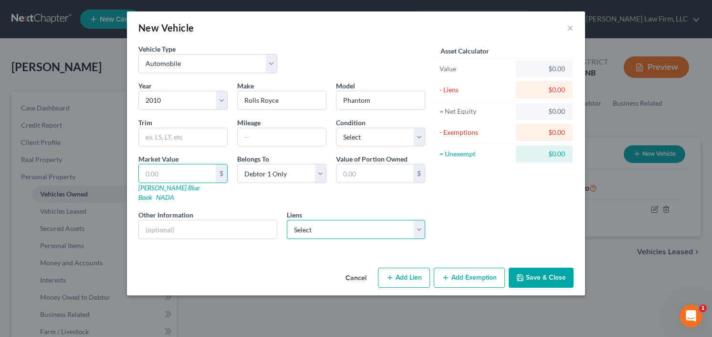
click at [327, 220] on select "Select Vw Credit - $0.00" at bounding box center [356, 229] width 139 height 19
click at [329, 223] on select "Select Vw Credit - $0.00" at bounding box center [356, 229] width 139 height 19
click at [328, 223] on select "Select Vw Credit - $0.00" at bounding box center [356, 229] width 139 height 19
click at [328, 221] on select "Select Vw Credit - $0.00" at bounding box center [356, 229] width 139 height 19
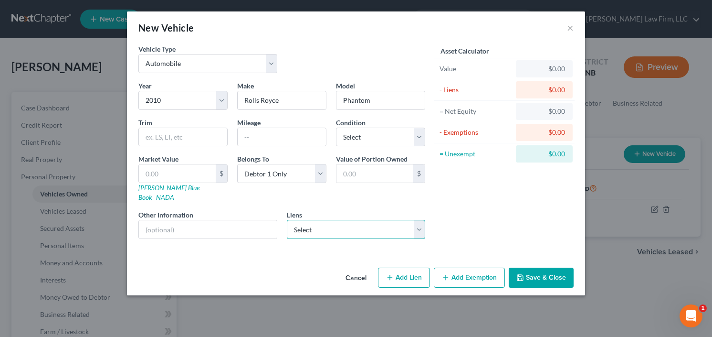
click at [328, 221] on select "Select Vw Credit - $0.00" at bounding box center [356, 229] width 139 height 19
click at [149, 168] on input "text" at bounding box center [177, 173] width 77 height 18
click at [182, 178] on input "text" at bounding box center [177, 173] width 77 height 18
type input "1"
type input "1.00"
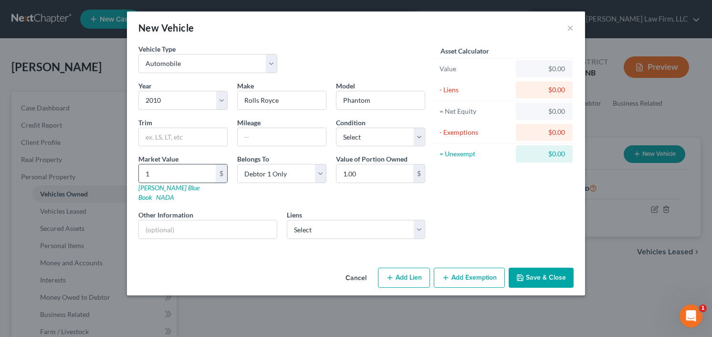
type input "10"
type input "10.00"
type input "100"
type input "100.00"
type input "1000"
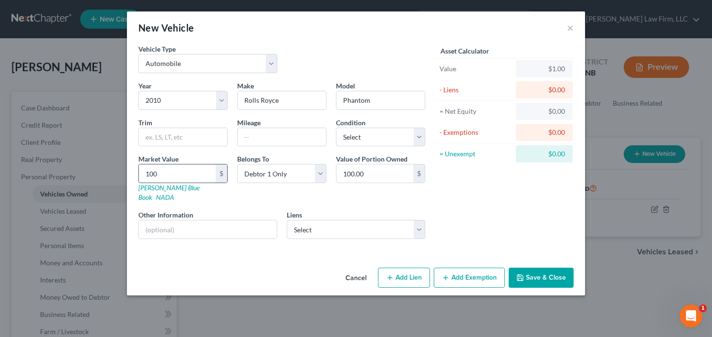
type input "1,000.00"
type input "1,0000"
type input "10,000.00"
type input "10,0000"
type input "100,000.00"
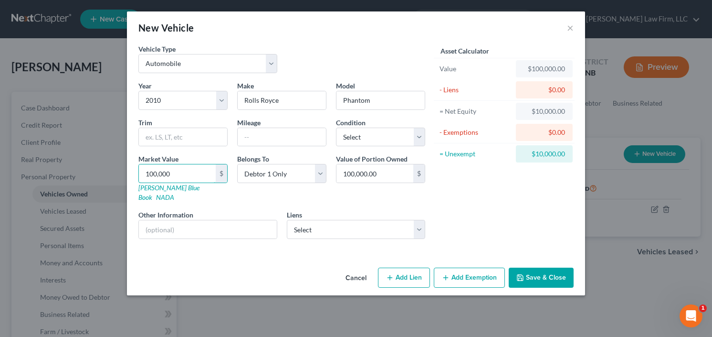
type input "100,000"
click at [543, 267] on button "Save & Close" at bounding box center [541, 277] width 65 height 20
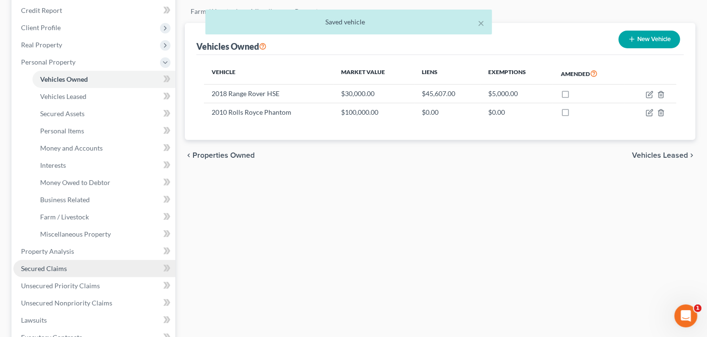
click at [59, 270] on span "Secured Claims" at bounding box center [44, 268] width 46 height 8
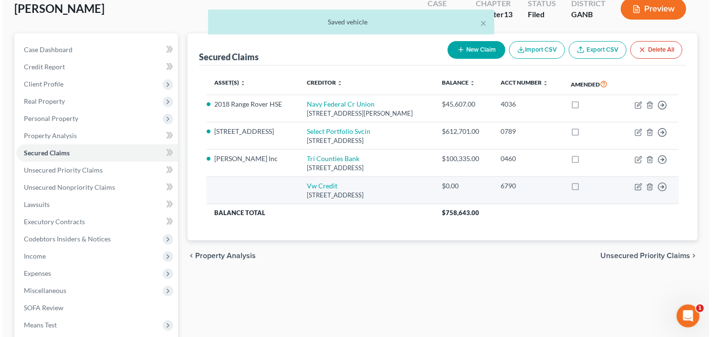
scroll to position [115, 0]
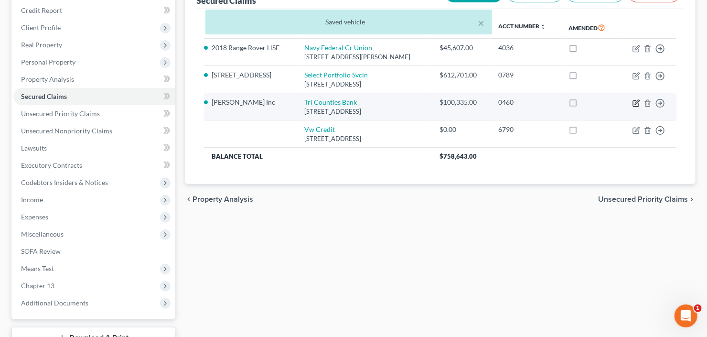
click at [637, 100] on icon "button" at bounding box center [636, 103] width 8 height 8
select select "4"
select select "0"
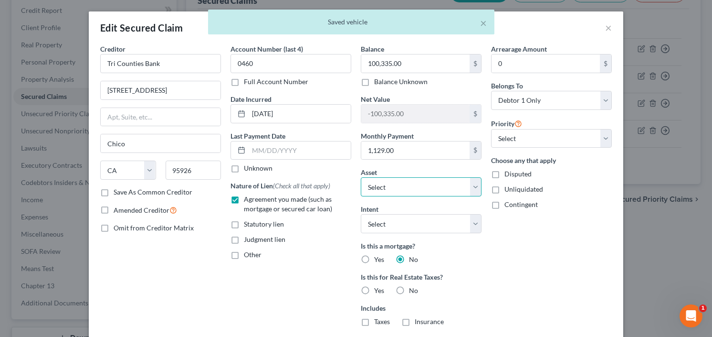
click at [423, 181] on select "Select Other Multiple Assets 5205 Halcyon Dr - $540600.0 2018 Range Rover HSE -…" at bounding box center [421, 186] width 121 height 19
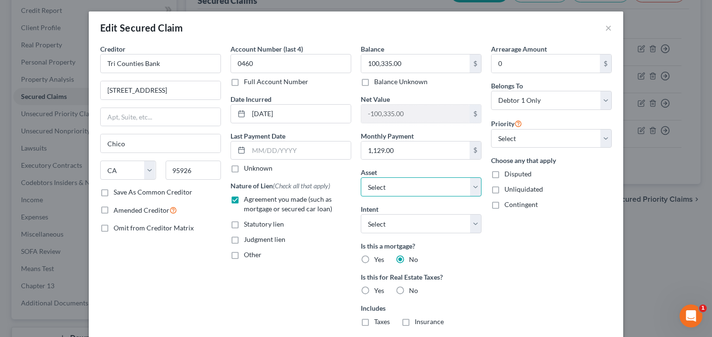
select select "9"
click at [361, 177] on select "Select Other Multiple Assets 5205 Halcyon Dr - $540600.0 2018 Range Rover HSE -…" at bounding box center [421, 186] width 121 height 19
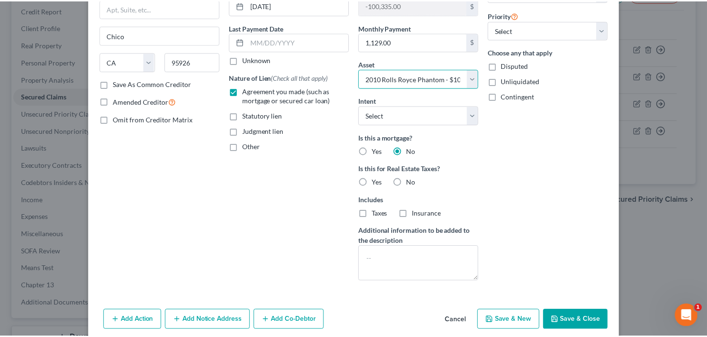
scroll to position [146, 0]
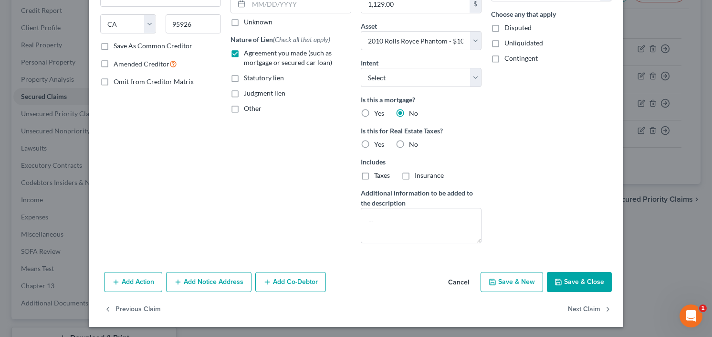
click at [558, 281] on icon "button" at bounding box center [559, 282] width 8 height 8
select select
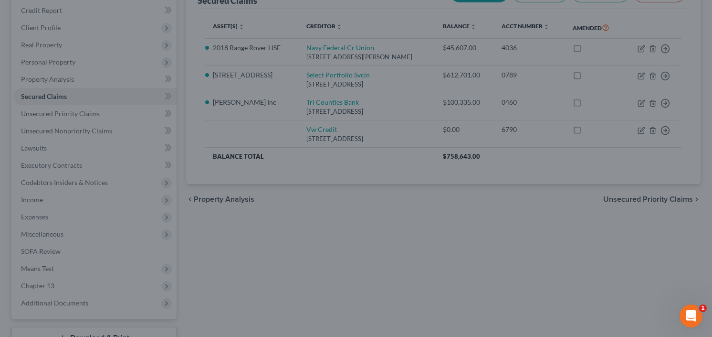
type input "-335.00"
select select "9"
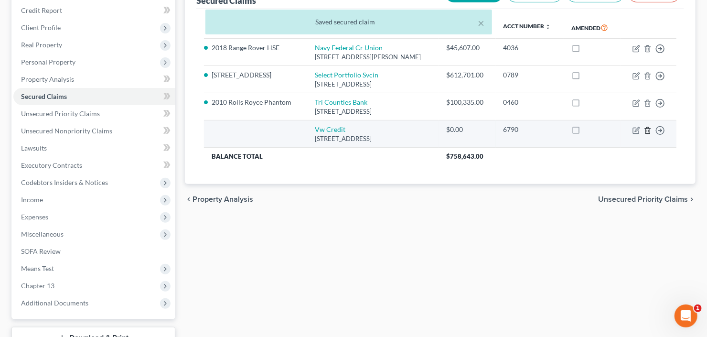
click at [644, 128] on icon "button" at bounding box center [648, 131] width 8 height 8
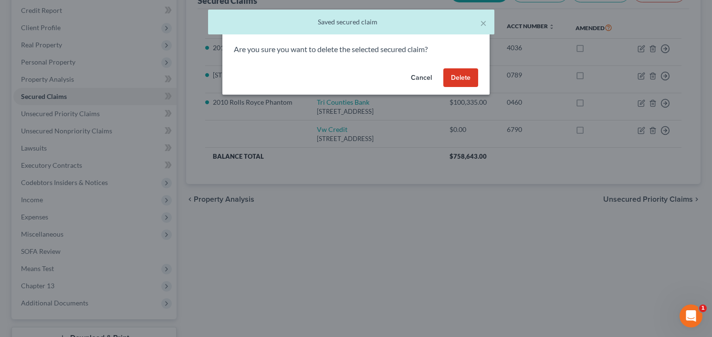
click at [458, 73] on button "Delete" at bounding box center [461, 77] width 35 height 19
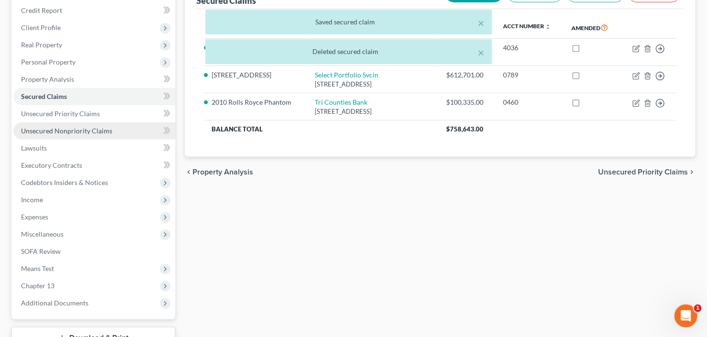
click at [64, 133] on span "Unsecured Nonpriority Claims" at bounding box center [66, 131] width 91 height 8
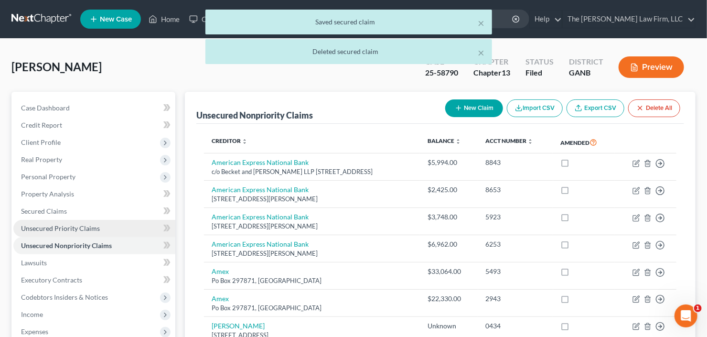
click at [40, 227] on span "Unsecured Priority Claims" at bounding box center [60, 228] width 79 height 8
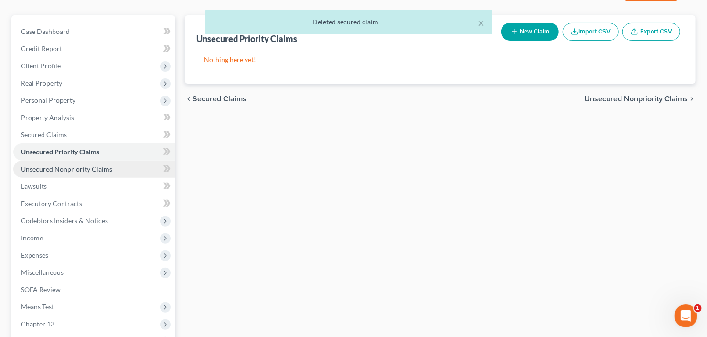
click at [72, 173] on link "Unsecured Nonpriority Claims" at bounding box center [94, 168] width 162 height 17
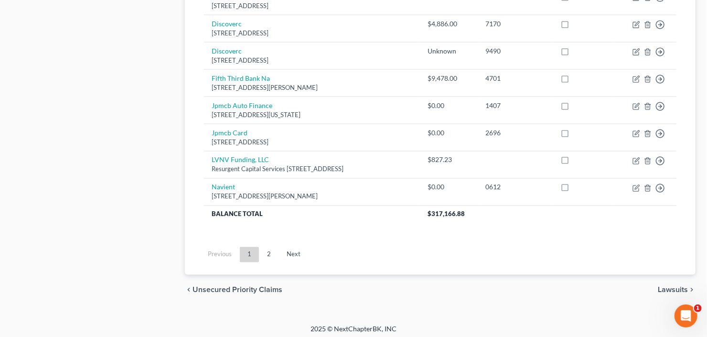
scroll to position [765, 0]
click at [272, 253] on link "2" at bounding box center [268, 253] width 19 height 15
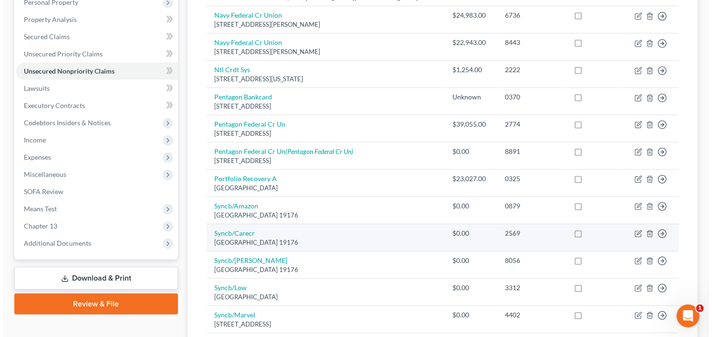
scroll to position [226, 0]
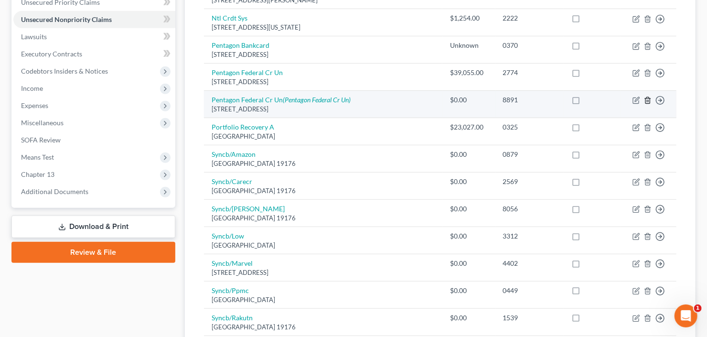
click at [647, 98] on polyline "button" at bounding box center [648, 98] width 6 height 0
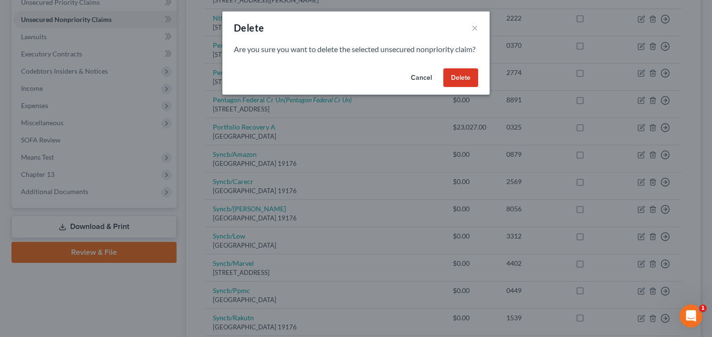
click at [457, 87] on button "Delete" at bounding box center [461, 77] width 35 height 19
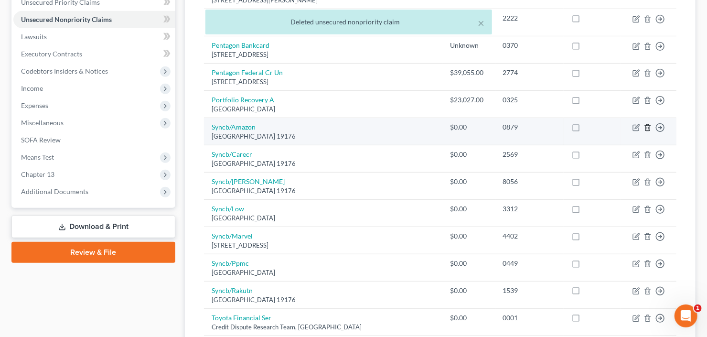
click at [644, 127] on icon "button" at bounding box center [648, 128] width 8 height 8
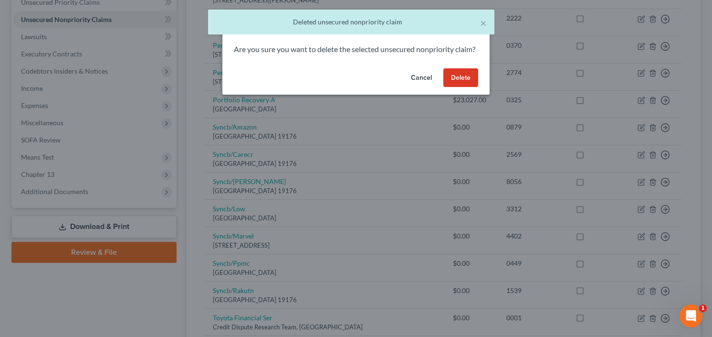
click at [454, 87] on button "Delete" at bounding box center [461, 77] width 35 height 19
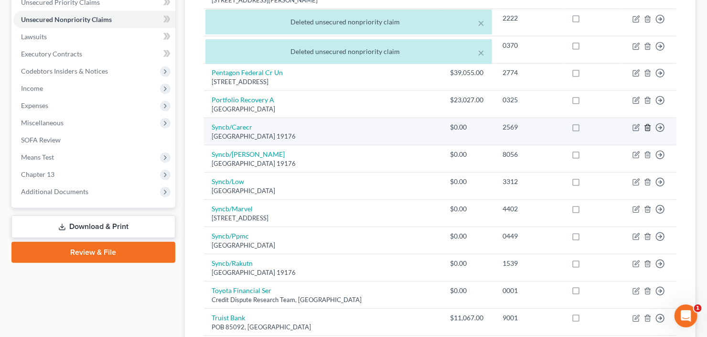
click at [644, 127] on icon "button" at bounding box center [648, 128] width 8 height 8
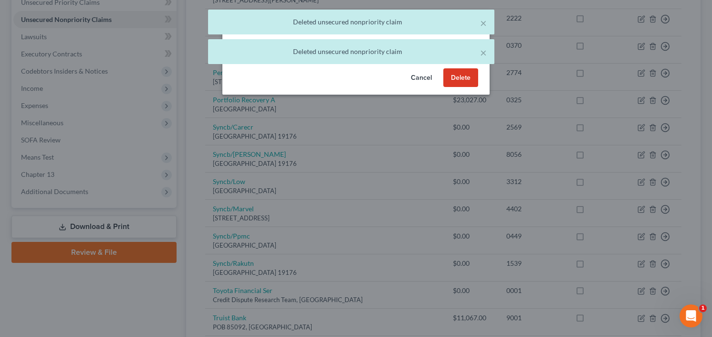
click at [464, 87] on button "Delete" at bounding box center [461, 77] width 35 height 19
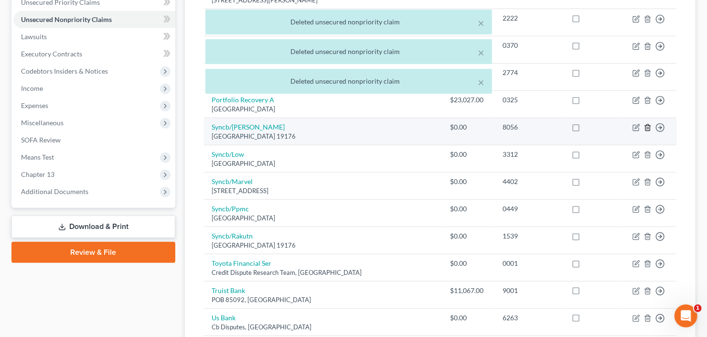
click at [648, 126] on icon "button" at bounding box center [648, 128] width 8 height 8
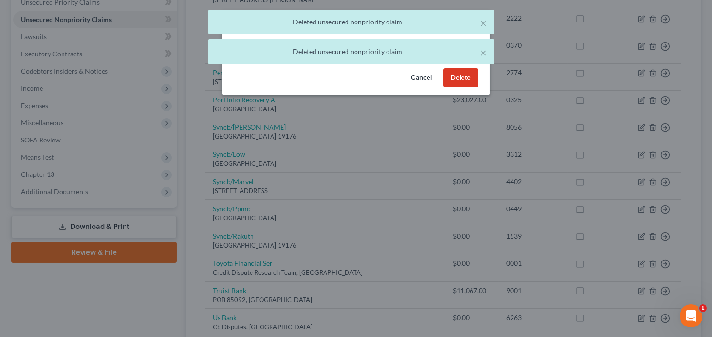
click at [451, 87] on button "Delete" at bounding box center [461, 77] width 35 height 19
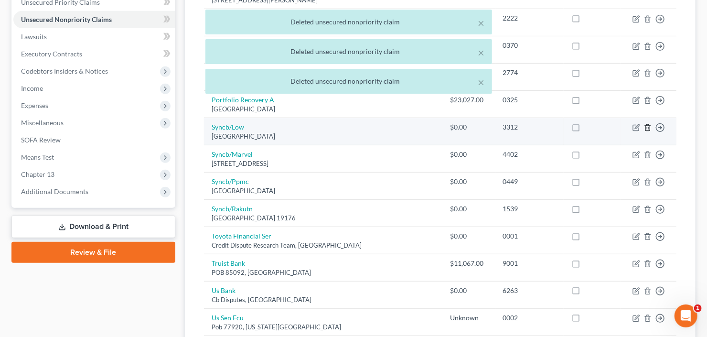
click at [647, 127] on line "button" at bounding box center [647, 128] width 0 height 2
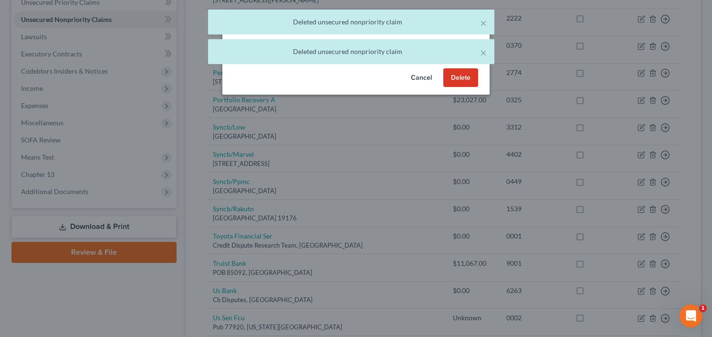
click at [458, 87] on button "Delete" at bounding box center [461, 77] width 35 height 19
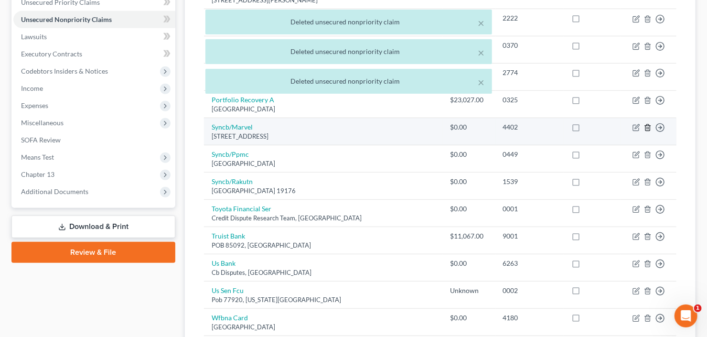
click at [649, 127] on icon "button" at bounding box center [648, 128] width 8 height 8
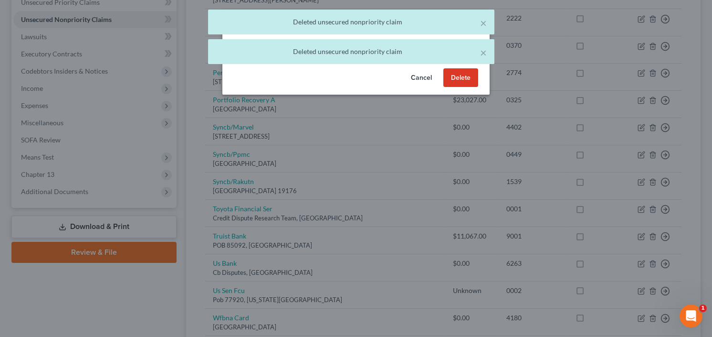
click at [465, 87] on button "Delete" at bounding box center [461, 77] width 35 height 19
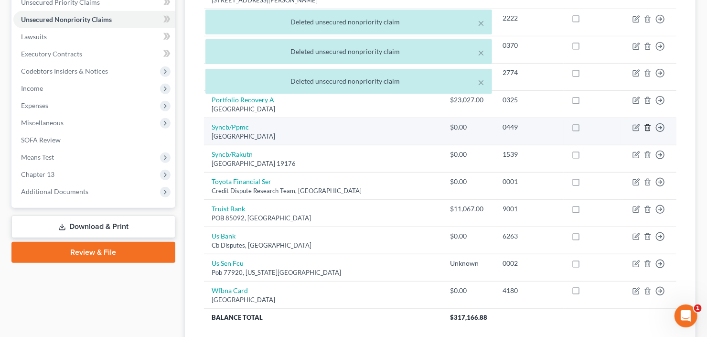
click at [648, 127] on icon "button" at bounding box center [648, 128] width 8 height 8
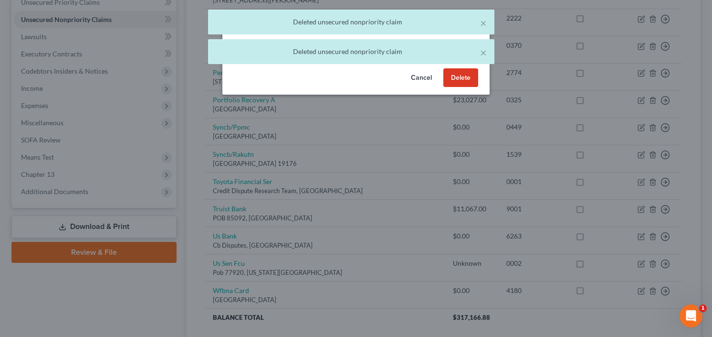
click at [457, 87] on button "Delete" at bounding box center [461, 77] width 35 height 19
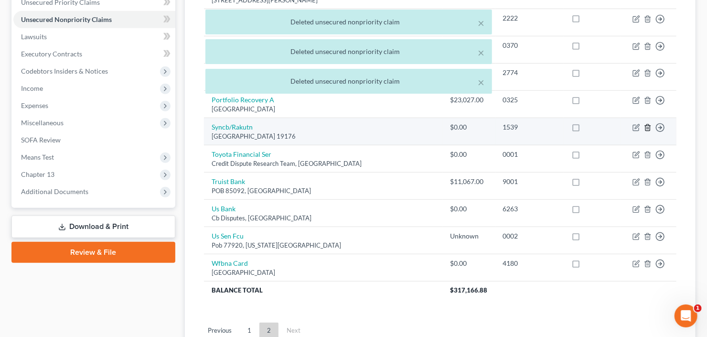
click at [647, 128] on icon "button" at bounding box center [648, 128] width 8 height 8
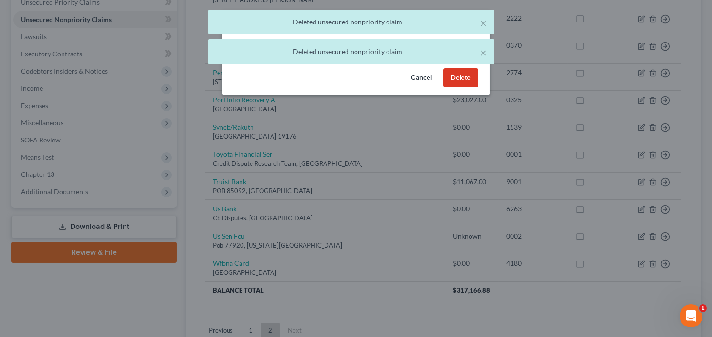
drag, startPoint x: 456, startPoint y: 93, endPoint x: 464, endPoint y: 95, distance: 8.0
click at [456, 87] on button "Delete" at bounding box center [461, 77] width 35 height 19
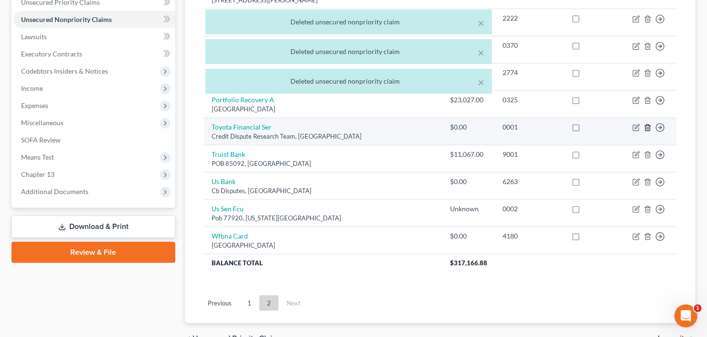
click at [647, 128] on icon "button" at bounding box center [648, 128] width 8 height 8
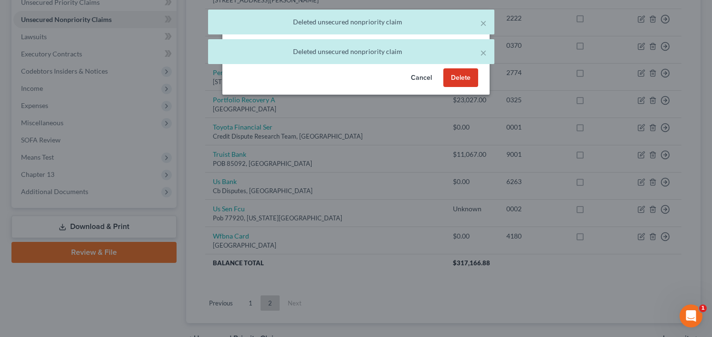
click at [459, 87] on button "Delete" at bounding box center [461, 77] width 35 height 19
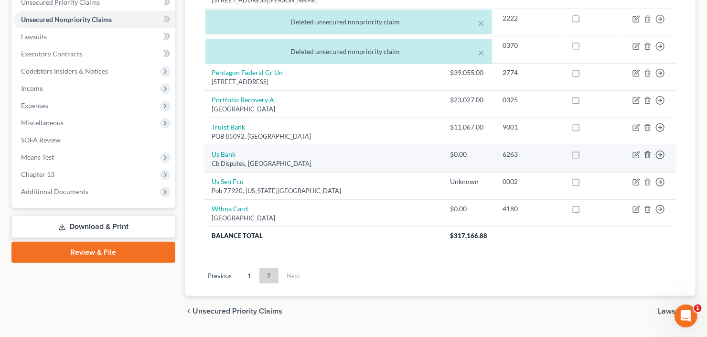
click at [646, 152] on icon "button" at bounding box center [647, 155] width 4 height 6
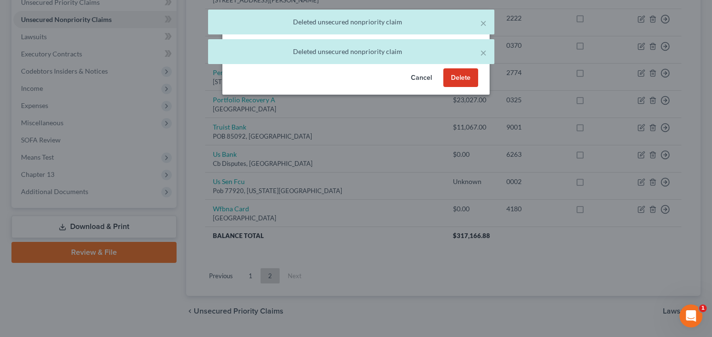
click at [456, 87] on button "Delete" at bounding box center [461, 77] width 35 height 19
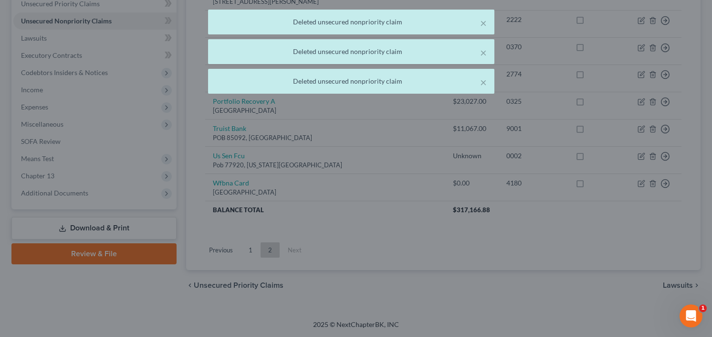
scroll to position [223, 0]
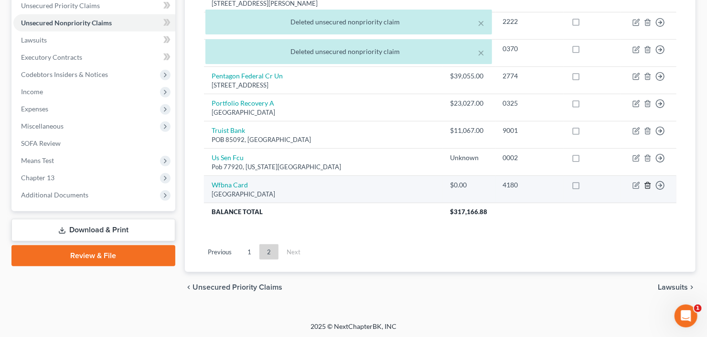
click at [646, 186] on icon "button" at bounding box center [647, 185] width 4 height 6
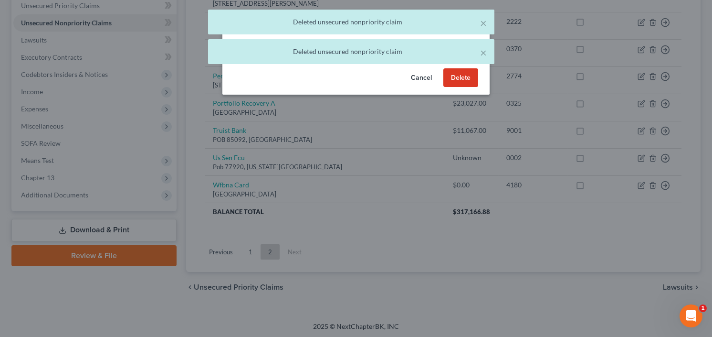
click at [452, 87] on button "Delete" at bounding box center [461, 77] width 35 height 19
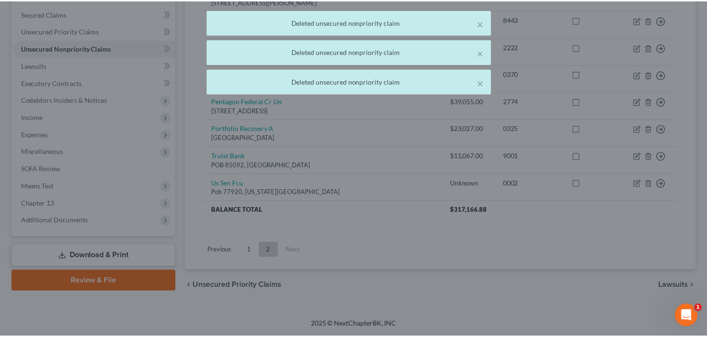
scroll to position [195, 0]
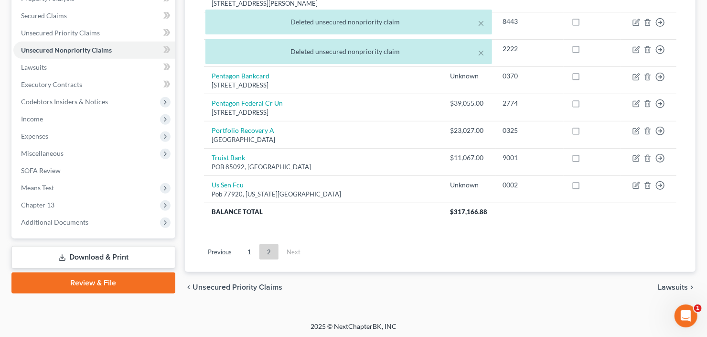
click at [250, 246] on link "1" at bounding box center [249, 251] width 19 height 15
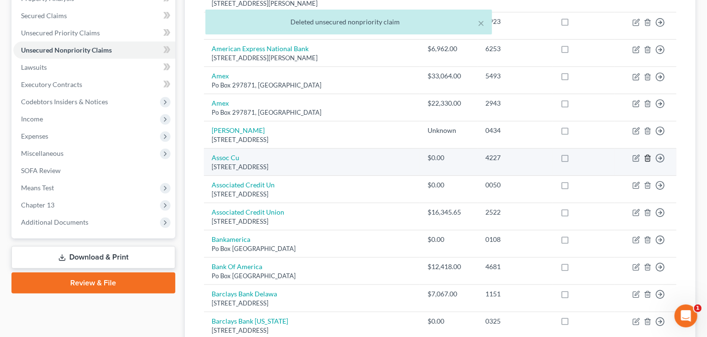
click at [647, 158] on line "button" at bounding box center [647, 159] width 0 height 2
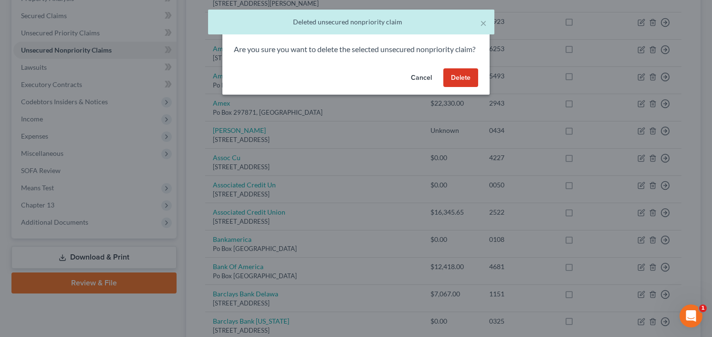
click at [462, 87] on button "Delete" at bounding box center [461, 77] width 35 height 19
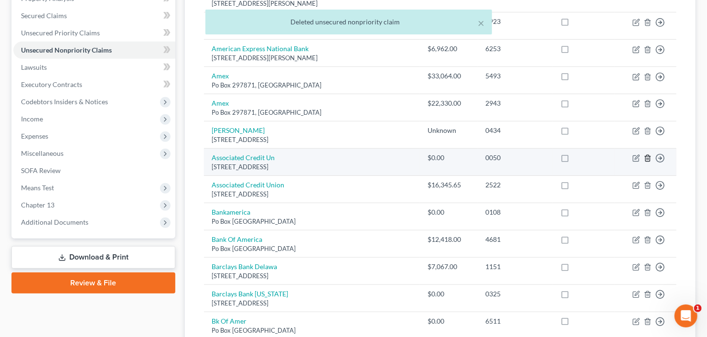
click at [645, 156] on icon "button" at bounding box center [648, 158] width 8 height 8
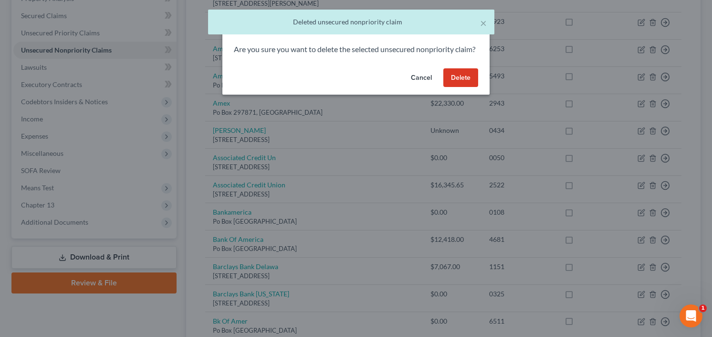
click at [460, 87] on button "Delete" at bounding box center [461, 77] width 35 height 19
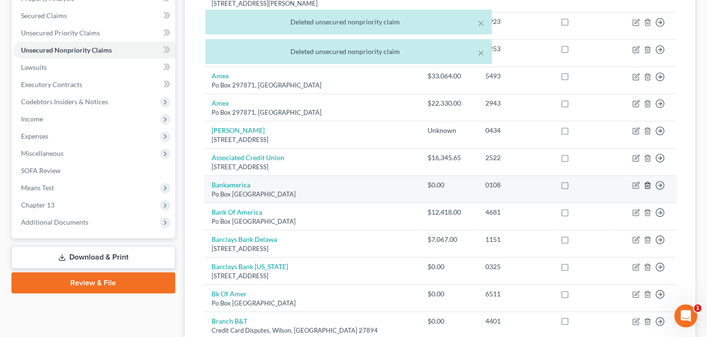
click at [646, 185] on icon "button" at bounding box center [648, 185] width 8 height 8
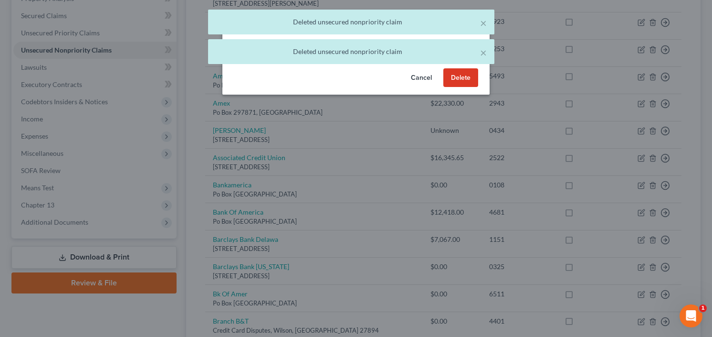
click at [465, 84] on button "Delete" at bounding box center [461, 77] width 35 height 19
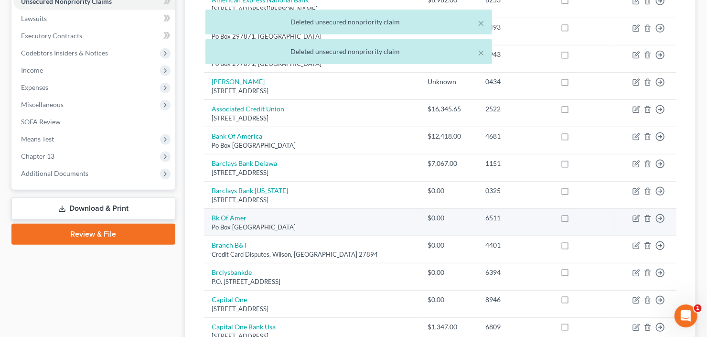
scroll to position [272, 0]
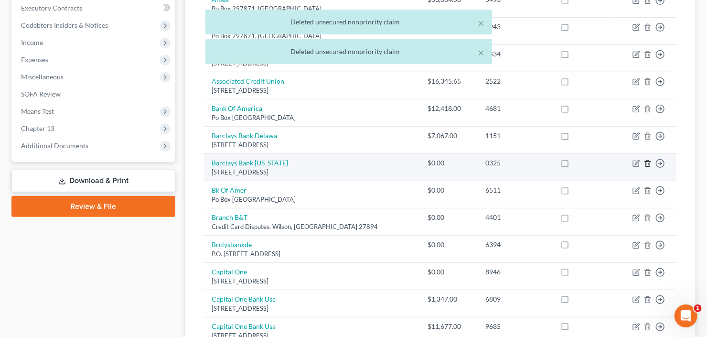
click at [648, 160] on icon "button" at bounding box center [648, 163] width 8 height 8
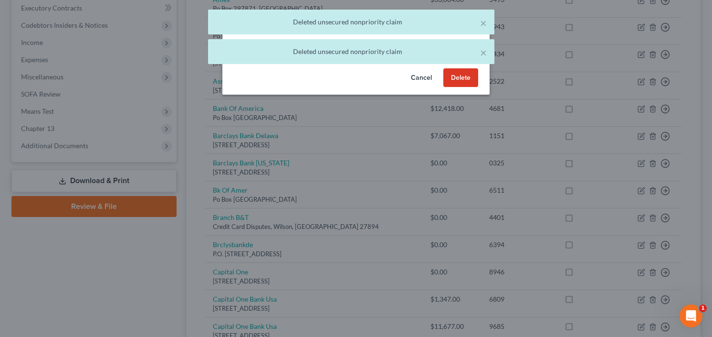
click at [456, 87] on button "Delete" at bounding box center [461, 77] width 35 height 19
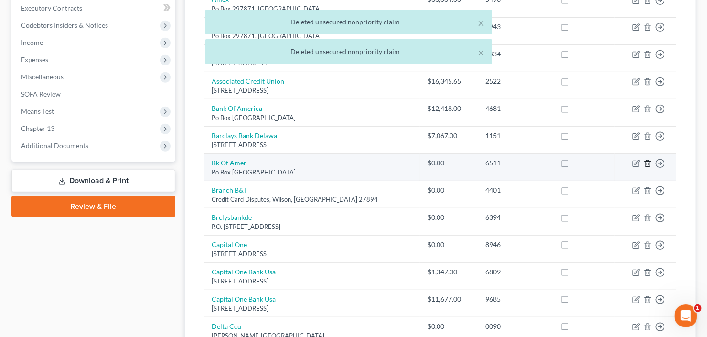
click at [646, 162] on icon "button" at bounding box center [647, 163] width 4 height 6
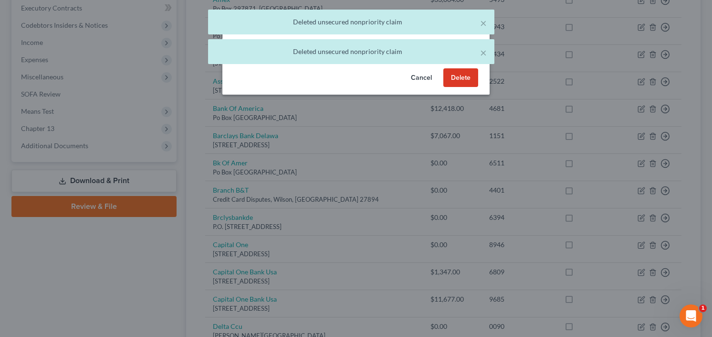
click at [457, 87] on button "Delete" at bounding box center [461, 77] width 35 height 19
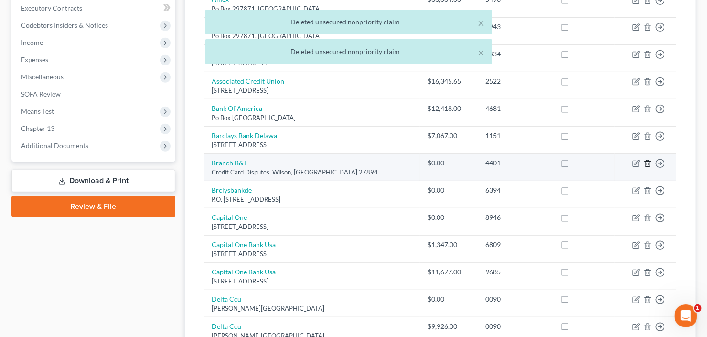
click at [646, 162] on icon "button" at bounding box center [647, 163] width 4 height 6
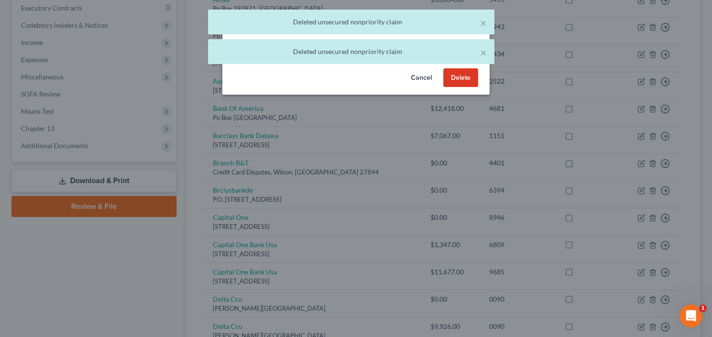
click at [463, 87] on button "Delete" at bounding box center [461, 77] width 35 height 19
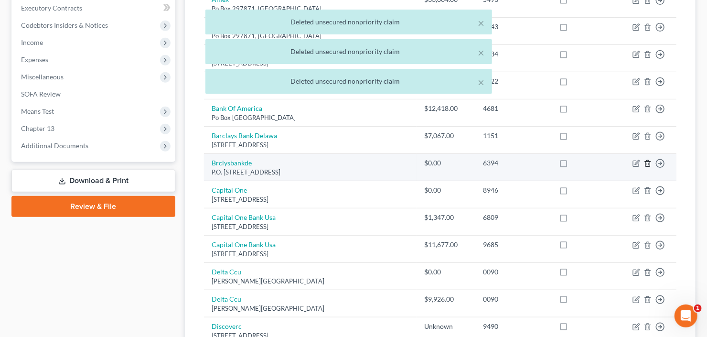
click at [646, 164] on icon "button" at bounding box center [647, 163] width 4 height 6
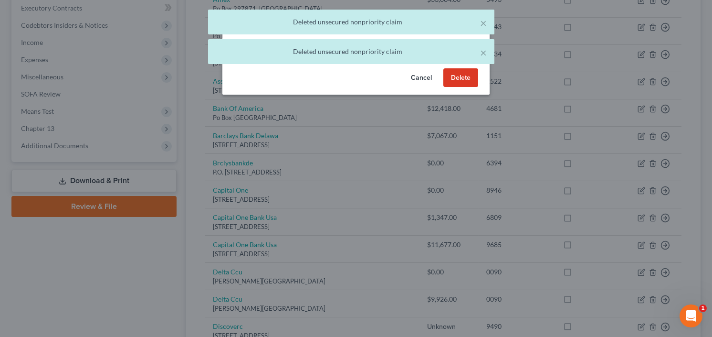
click at [455, 87] on button "Delete" at bounding box center [461, 77] width 35 height 19
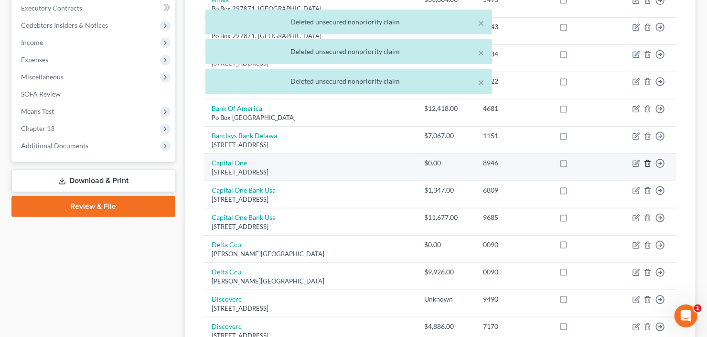
click at [646, 161] on icon "button" at bounding box center [648, 163] width 8 height 8
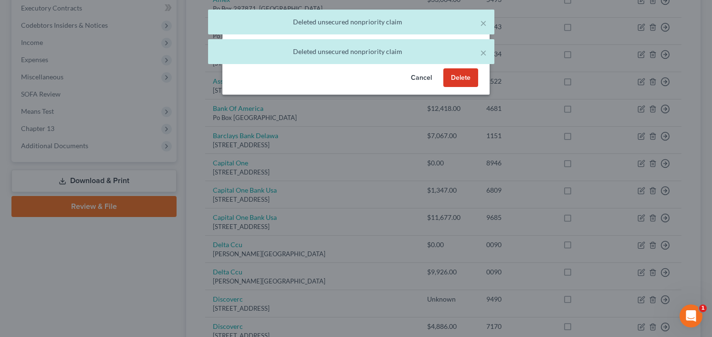
click at [457, 87] on button "Delete" at bounding box center [461, 77] width 35 height 19
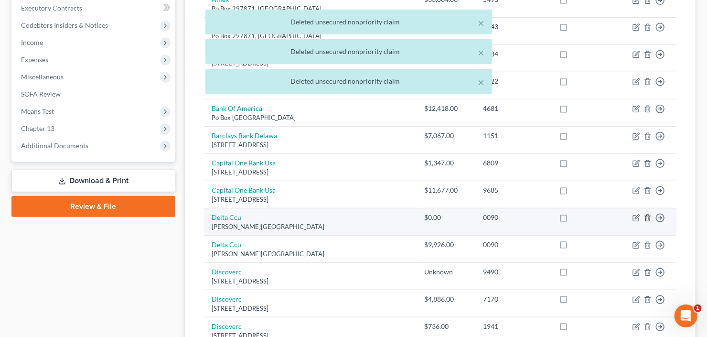
click at [648, 216] on icon "button" at bounding box center [648, 218] width 8 height 8
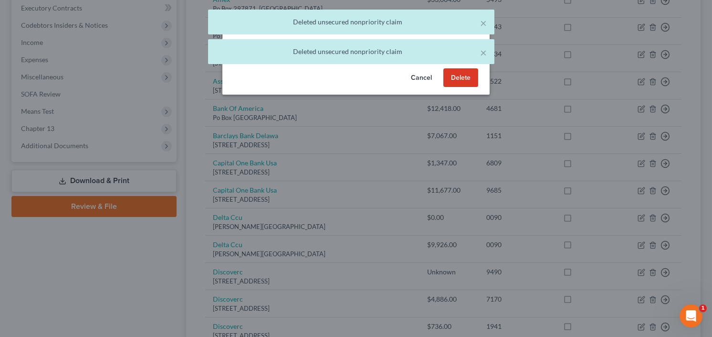
click at [458, 87] on button "Delete" at bounding box center [461, 77] width 35 height 19
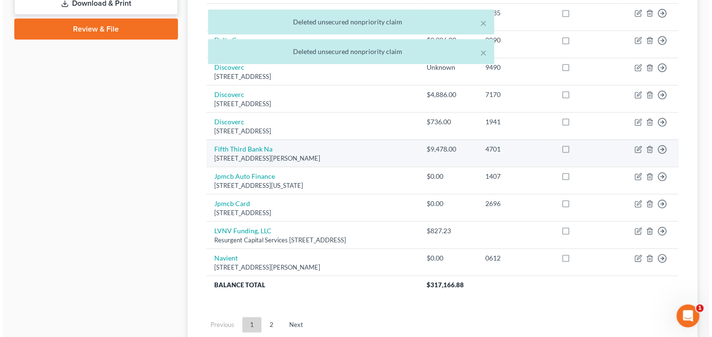
scroll to position [463, 0]
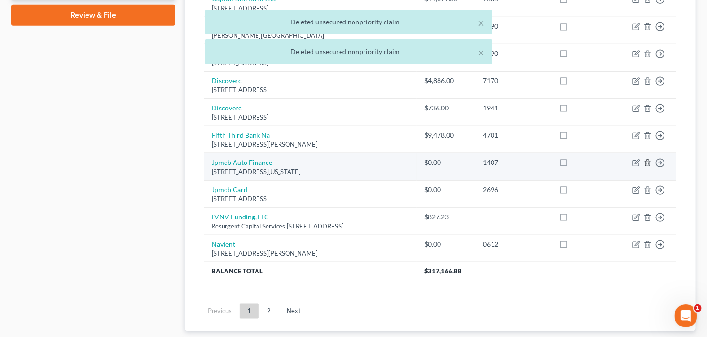
click at [646, 160] on icon "button" at bounding box center [648, 163] width 8 height 8
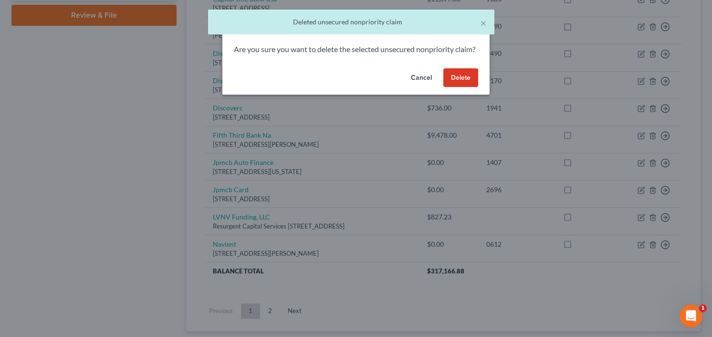
click at [469, 87] on button "Delete" at bounding box center [461, 77] width 35 height 19
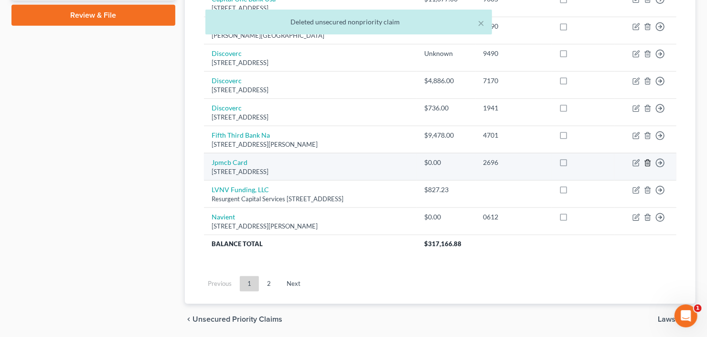
click at [644, 162] on icon "button" at bounding box center [648, 163] width 8 height 8
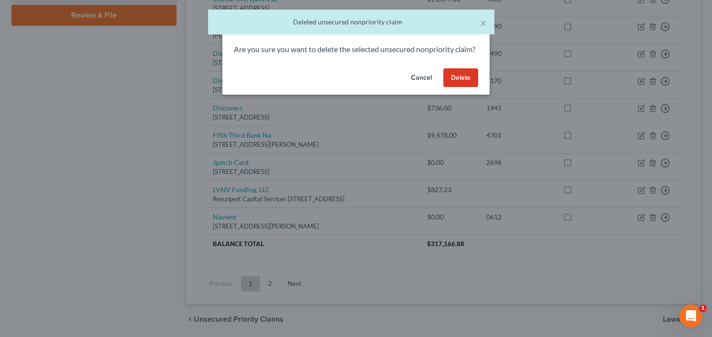
click at [458, 87] on button "Delete" at bounding box center [461, 77] width 35 height 19
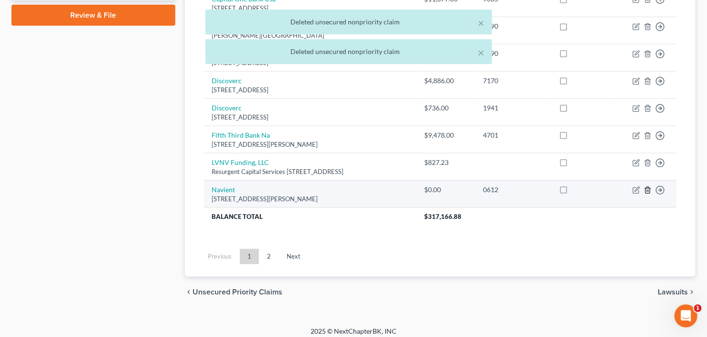
click at [649, 187] on icon "button" at bounding box center [647, 190] width 4 height 6
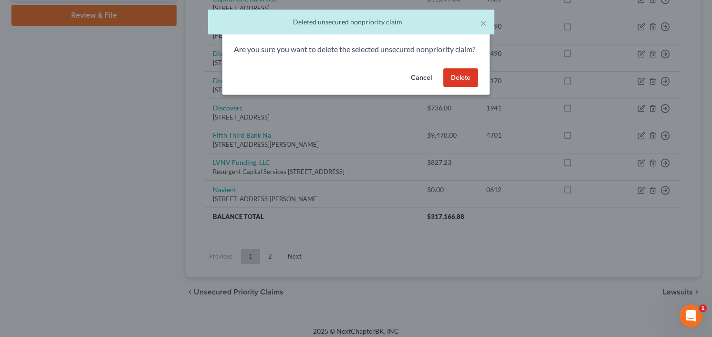
click at [458, 87] on button "Delete" at bounding box center [461, 77] width 35 height 19
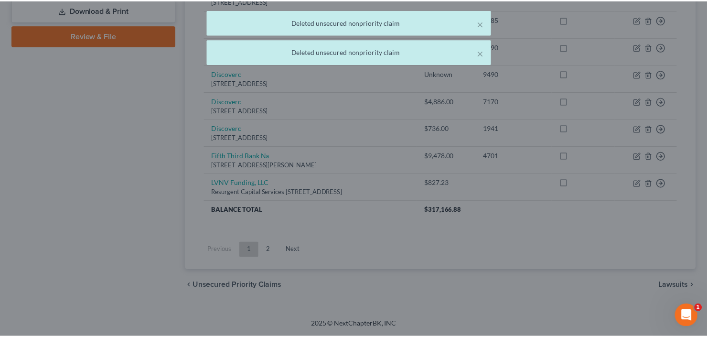
scroll to position [439, 0]
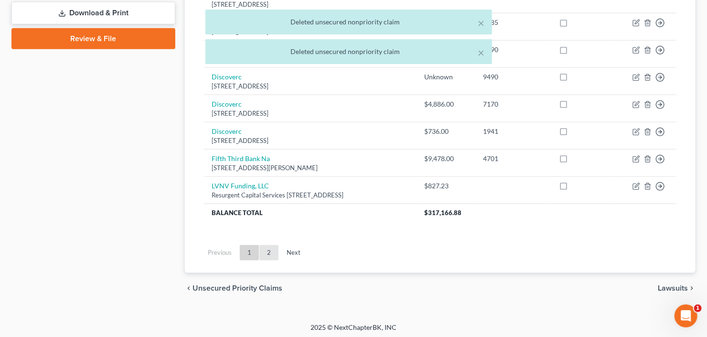
click at [270, 251] on link "2" at bounding box center [268, 252] width 19 height 15
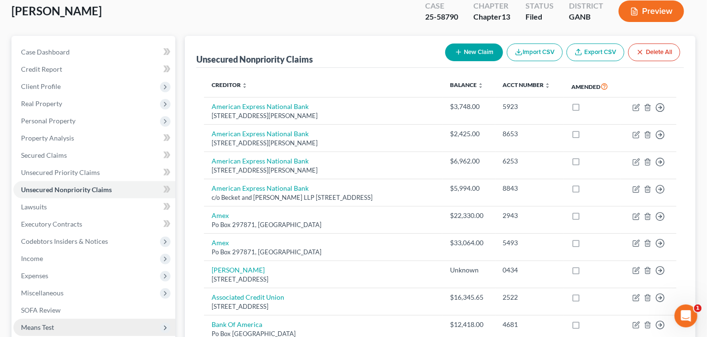
scroll to position [115, 0]
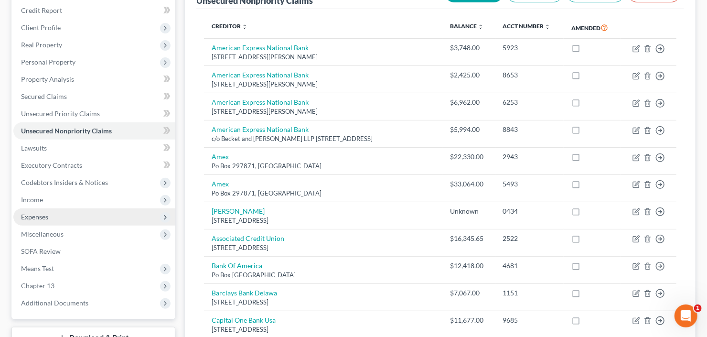
click at [49, 221] on span "Expenses" at bounding box center [94, 216] width 162 height 17
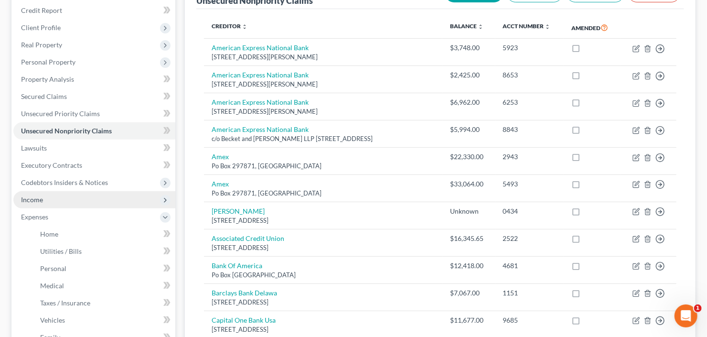
click at [42, 201] on span "Income" at bounding box center [94, 199] width 162 height 17
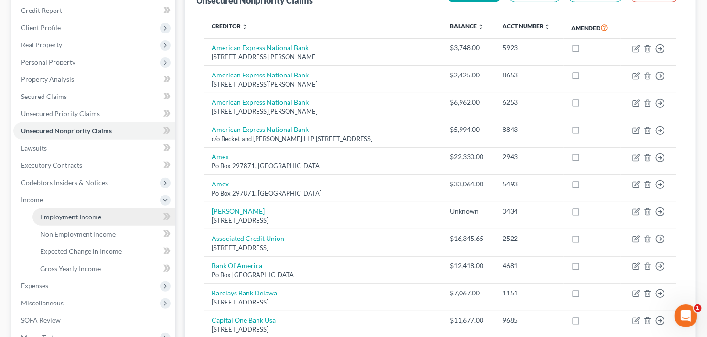
click at [54, 213] on span "Employment Income" at bounding box center [70, 216] width 61 height 8
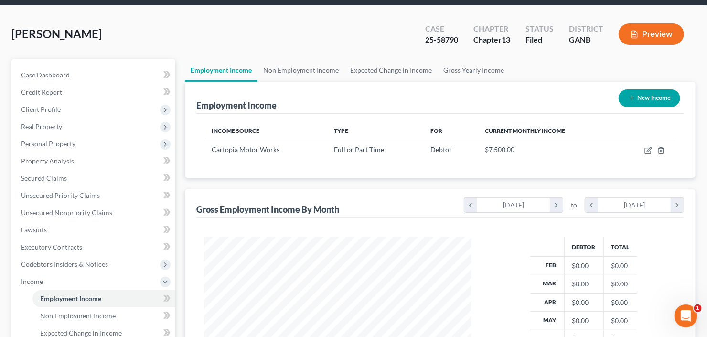
scroll to position [153, 0]
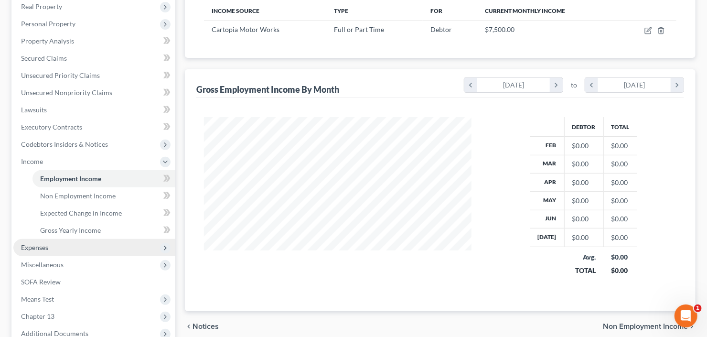
click at [53, 251] on span "Expenses" at bounding box center [94, 247] width 162 height 17
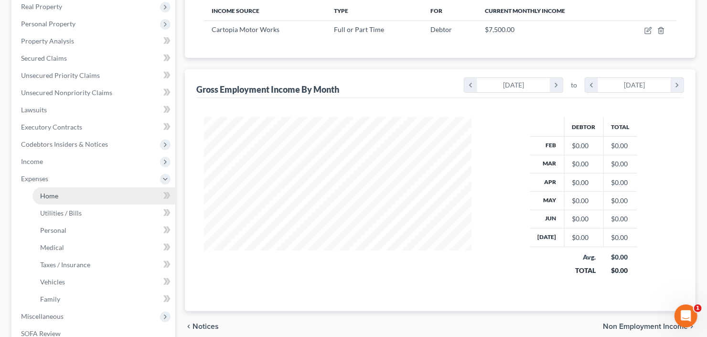
click at [64, 198] on link "Home" at bounding box center [103, 195] width 143 height 17
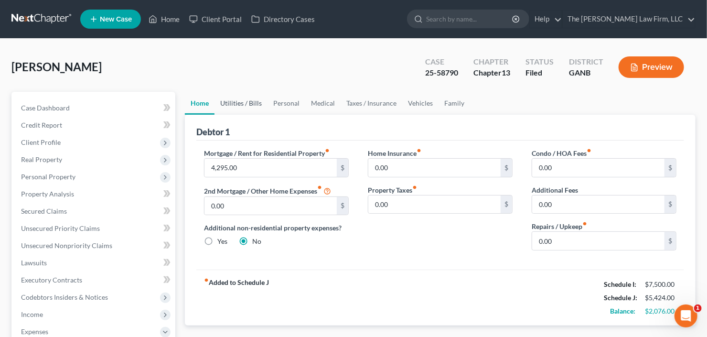
click at [230, 102] on link "Utilities / Bills" at bounding box center [240, 103] width 53 height 23
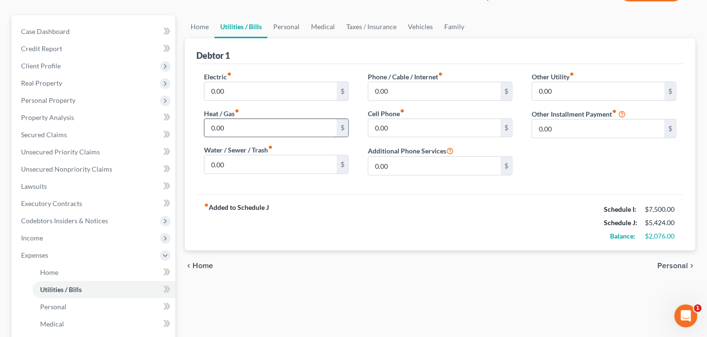
scroll to position [191, 0]
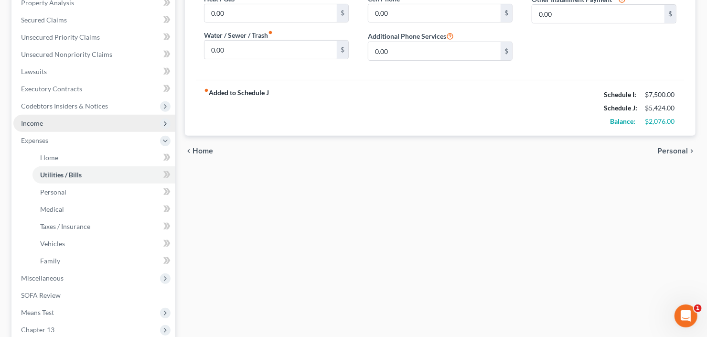
click at [66, 127] on span "Income" at bounding box center [94, 123] width 162 height 17
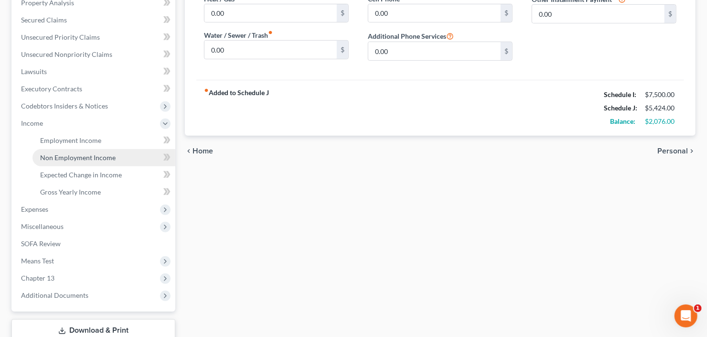
click at [74, 157] on span "Non Employment Income" at bounding box center [77, 157] width 75 height 8
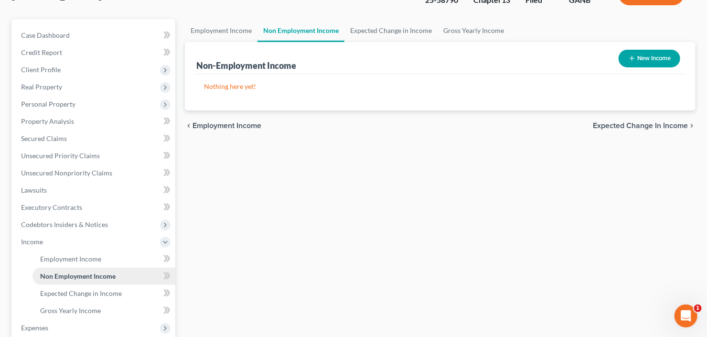
scroll to position [153, 0]
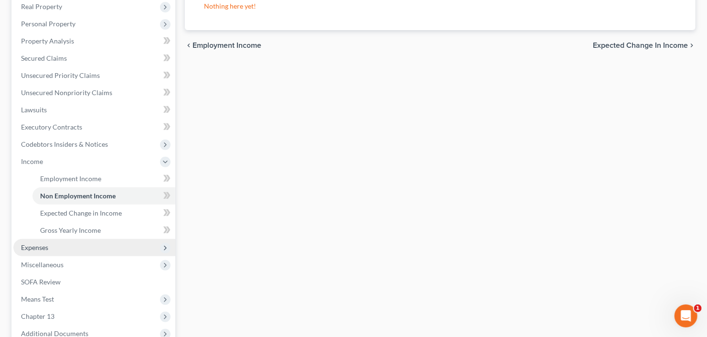
click at [56, 249] on span "Expenses" at bounding box center [94, 247] width 162 height 17
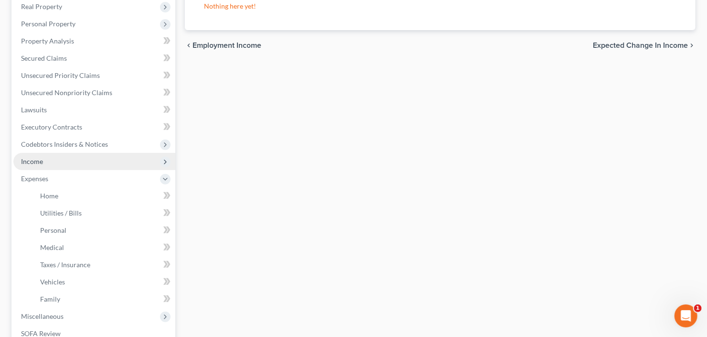
click at [66, 158] on span "Income" at bounding box center [94, 161] width 162 height 17
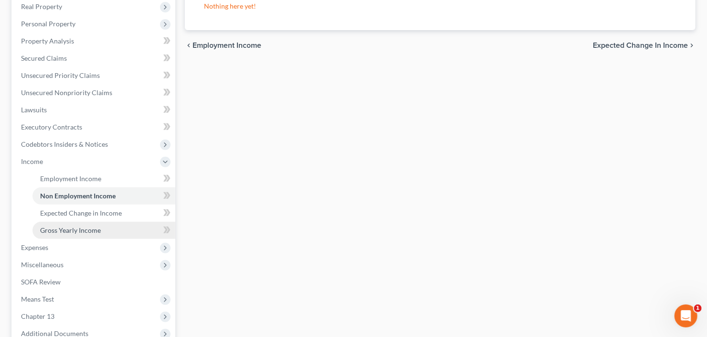
click at [75, 223] on link "Gross Yearly Income" at bounding box center [103, 230] width 143 height 17
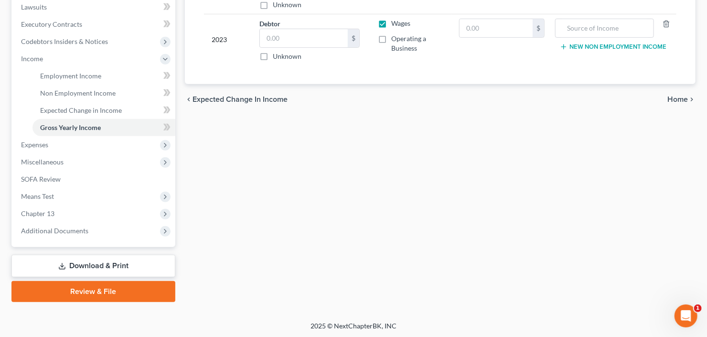
scroll to position [103, 0]
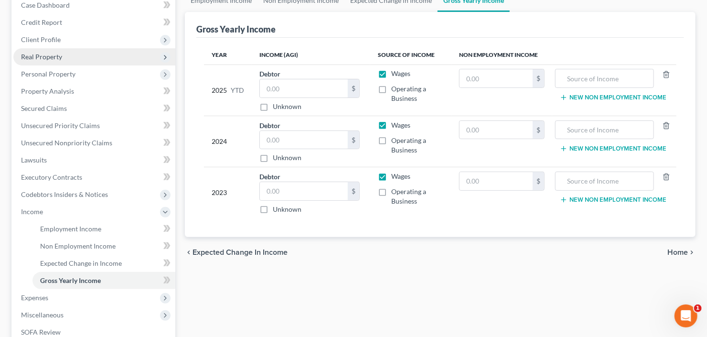
click at [70, 53] on span "Real Property" at bounding box center [94, 56] width 162 height 17
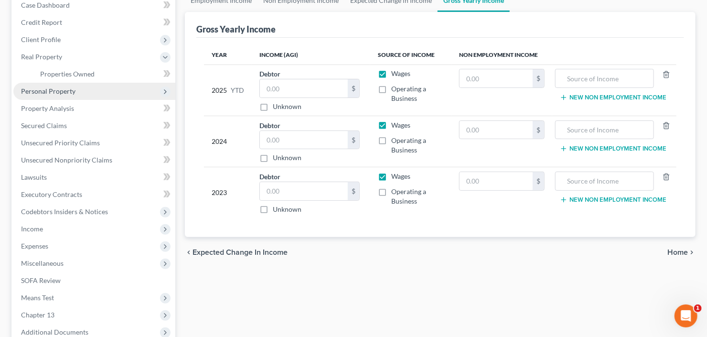
click at [72, 90] on span "Personal Property" at bounding box center [48, 91] width 54 height 8
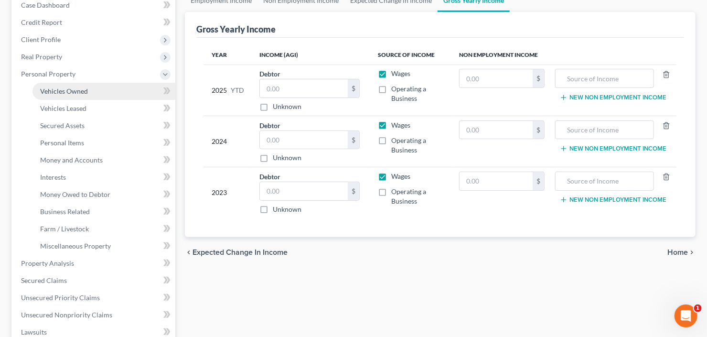
click at [83, 95] on link "Vehicles Owned" at bounding box center [103, 91] width 143 height 17
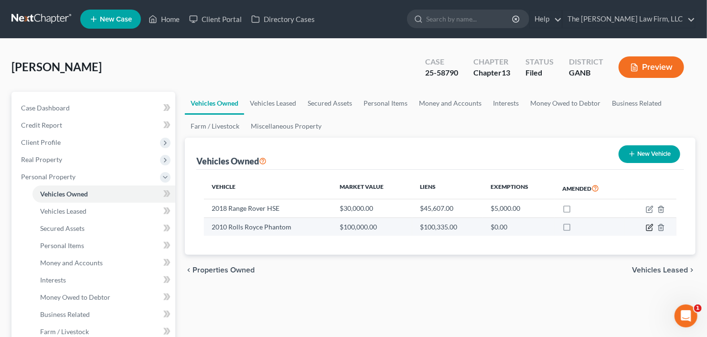
click at [648, 225] on icon "button" at bounding box center [650, 227] width 8 height 8
select select "0"
select select "16"
select select "0"
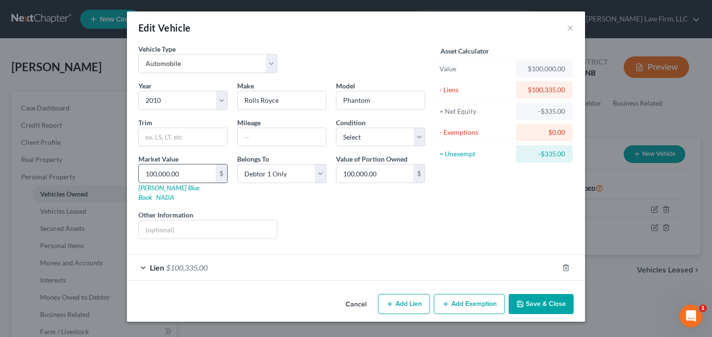
click at [191, 170] on input "100,000.00" at bounding box center [177, 173] width 77 height 18
type input "6"
type input "6.00"
type input "65"
type input "65.00"
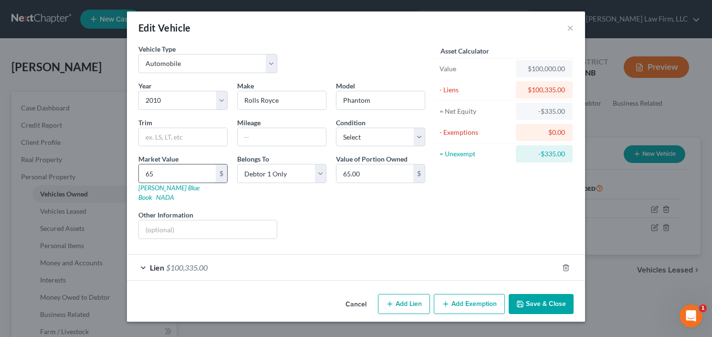
type input "650"
type input "650.00"
type input "6500"
type input "6,500.00"
type input "6,5000"
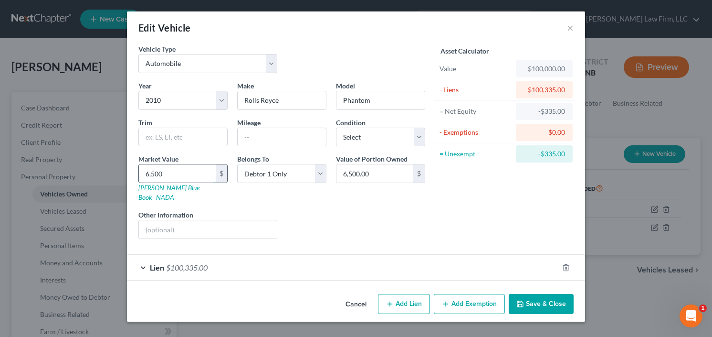
type input "65,000.00"
type input "65,000"
click at [542, 294] on button "Save & Close" at bounding box center [541, 304] width 65 height 20
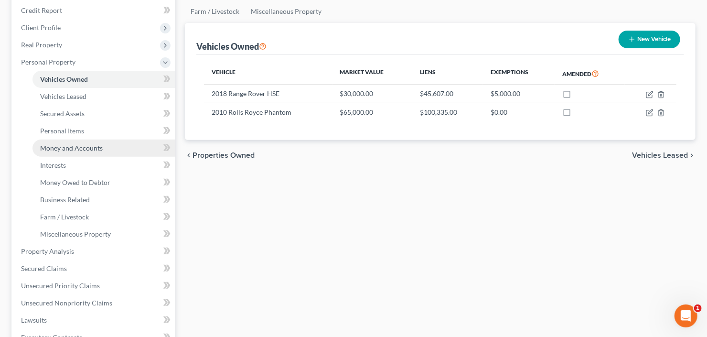
drag, startPoint x: 68, startPoint y: 147, endPoint x: 78, endPoint y: 145, distance: 9.7
click at [68, 147] on span "Money and Accounts" at bounding box center [71, 148] width 63 height 8
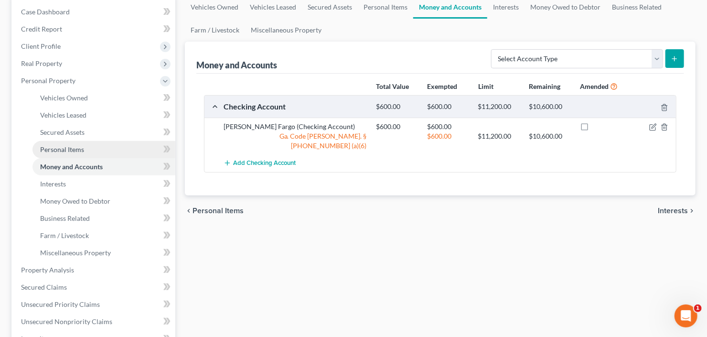
scroll to position [115, 0]
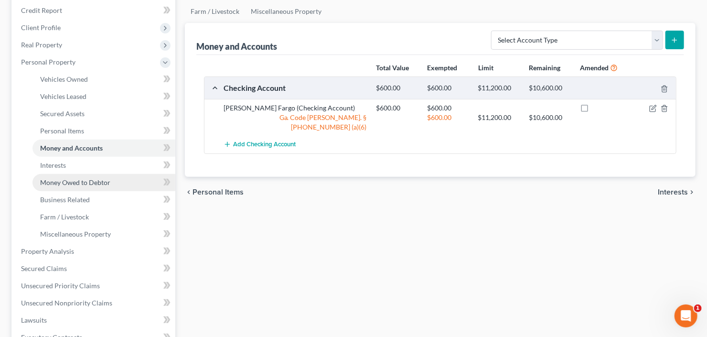
click at [68, 185] on span "Money Owed to Debtor" at bounding box center [75, 182] width 70 height 8
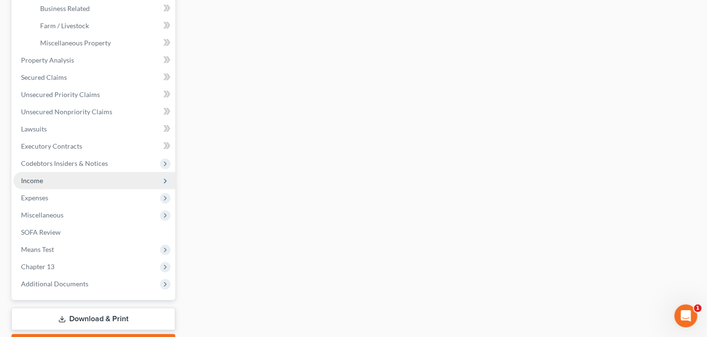
click at [44, 185] on span "Income" at bounding box center [94, 180] width 162 height 17
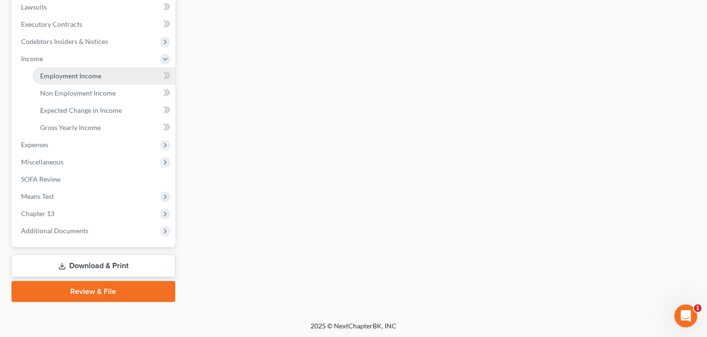
click at [94, 78] on span "Employment Income" at bounding box center [70, 76] width 61 height 8
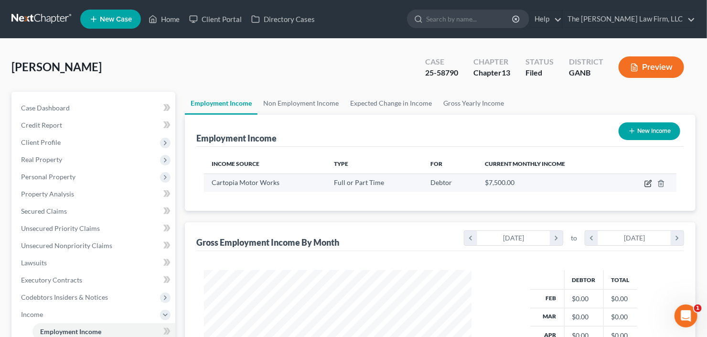
click at [645, 183] on icon "button" at bounding box center [648, 184] width 6 height 6
select select "0"
select select "10"
select select "0"
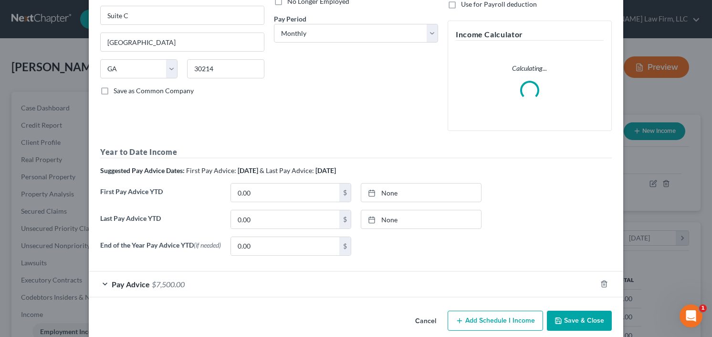
scroll to position [151, 0]
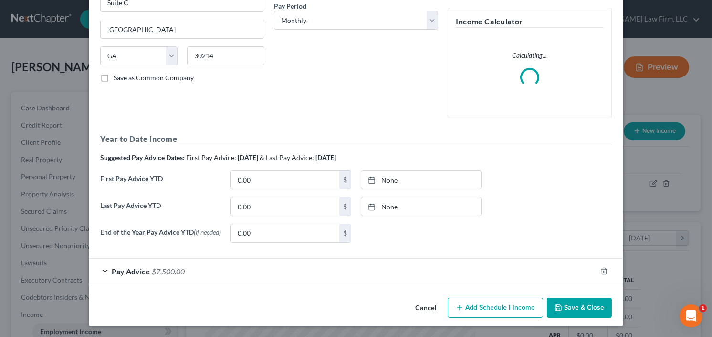
click at [555, 310] on div "Edit Income Source × Employment Type * Select Full or Part Time Employment Self…" at bounding box center [356, 93] width 535 height 465
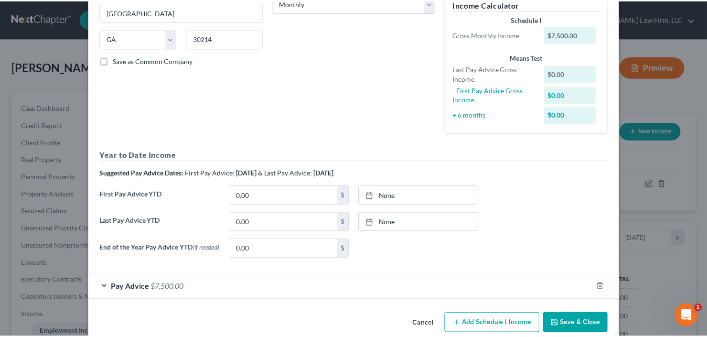
scroll to position [184, 0]
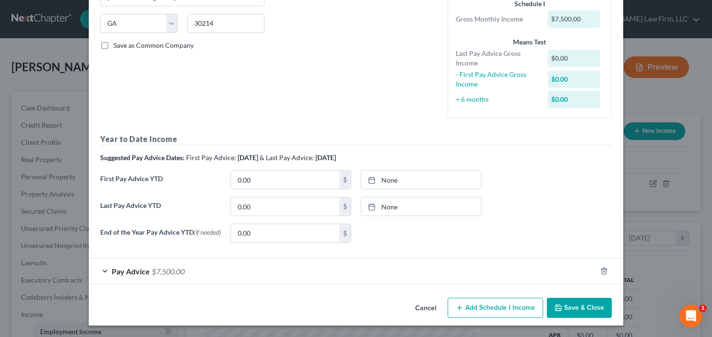
click at [562, 307] on button "Save & Close" at bounding box center [579, 307] width 65 height 20
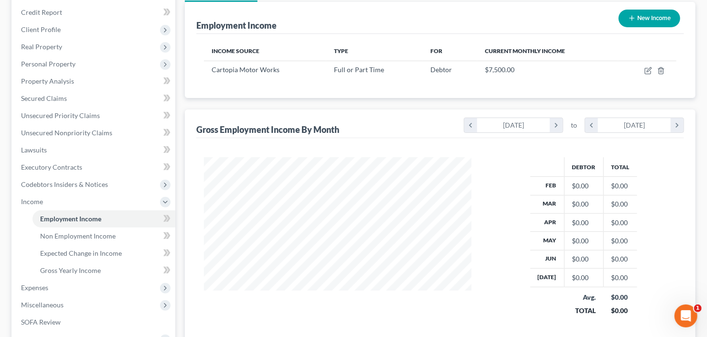
scroll to position [153, 0]
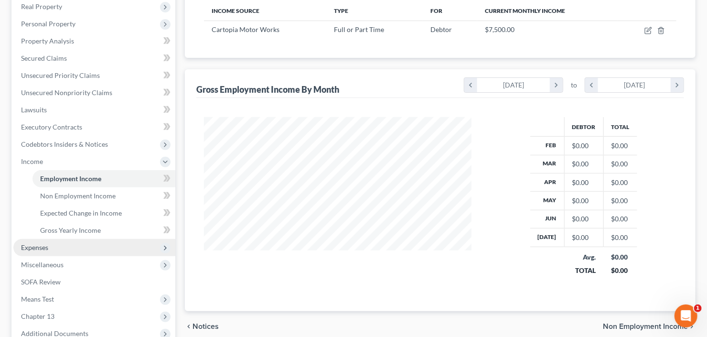
click at [57, 242] on span "Expenses" at bounding box center [94, 247] width 162 height 17
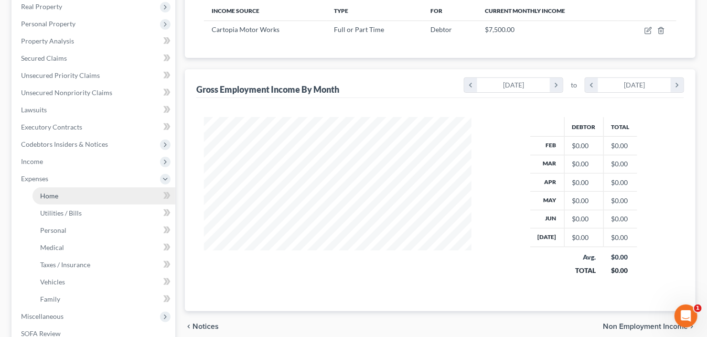
click at [64, 197] on link "Home" at bounding box center [103, 195] width 143 height 17
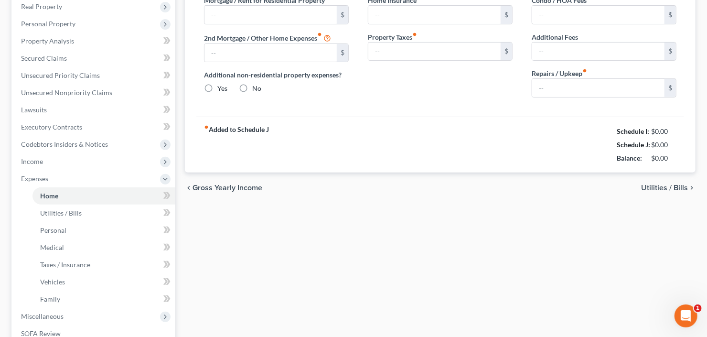
type input "4,295.00"
type input "0.00"
radio input "true"
type input "0.00"
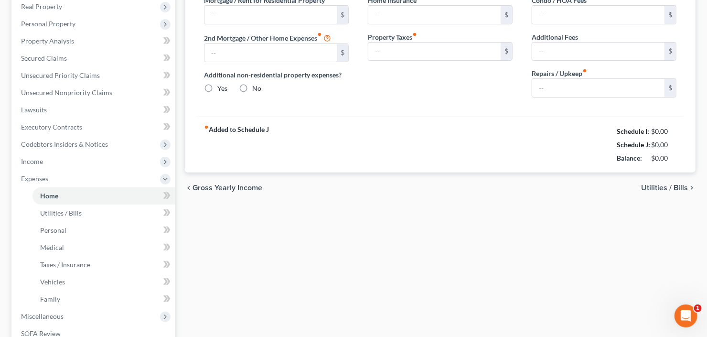
type input "0.00"
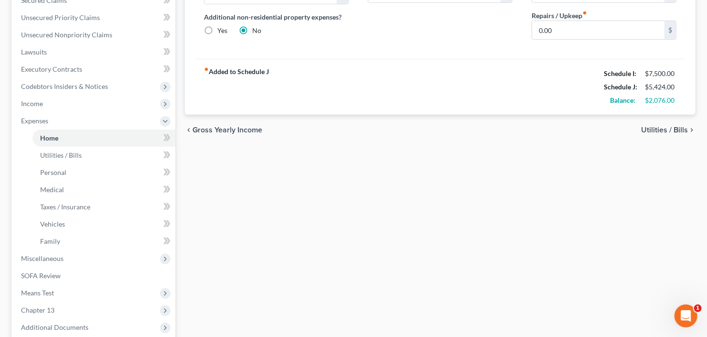
scroll to position [229, 0]
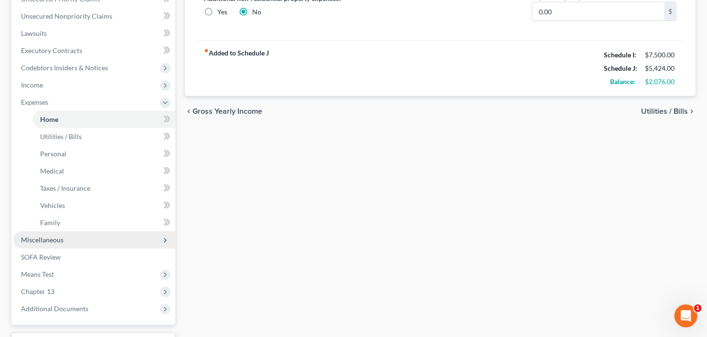
click at [93, 235] on span "Miscellaneous" at bounding box center [94, 239] width 162 height 17
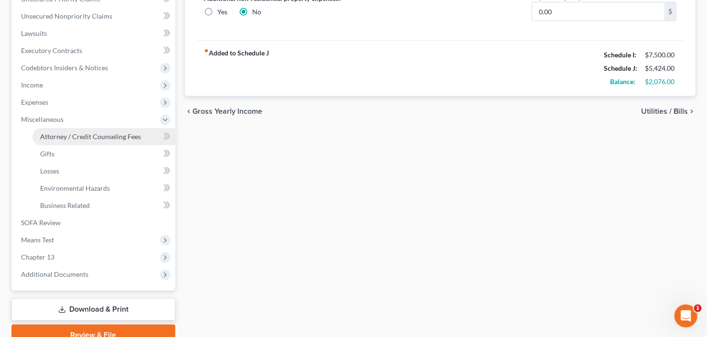
click at [97, 132] on span "Attorney / Credit Counseling Fees" at bounding box center [90, 136] width 101 height 8
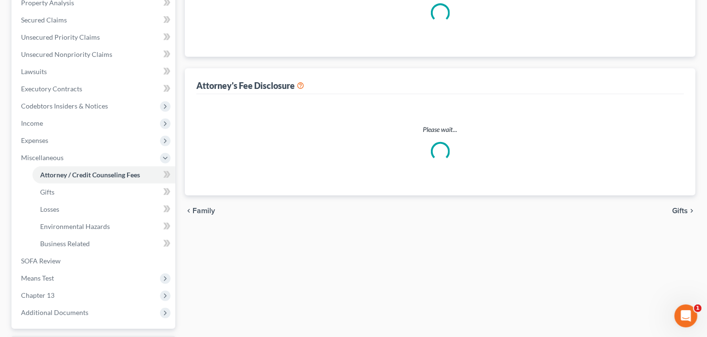
select select "2"
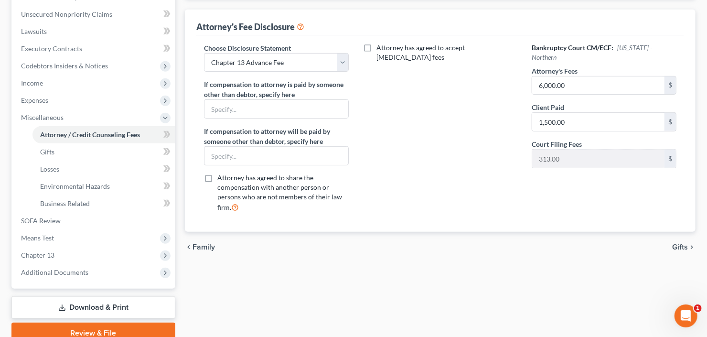
scroll to position [272, 0]
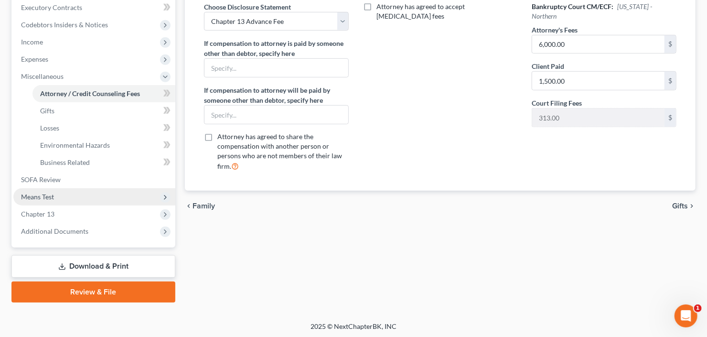
click at [68, 198] on span "Means Test" at bounding box center [94, 196] width 162 height 17
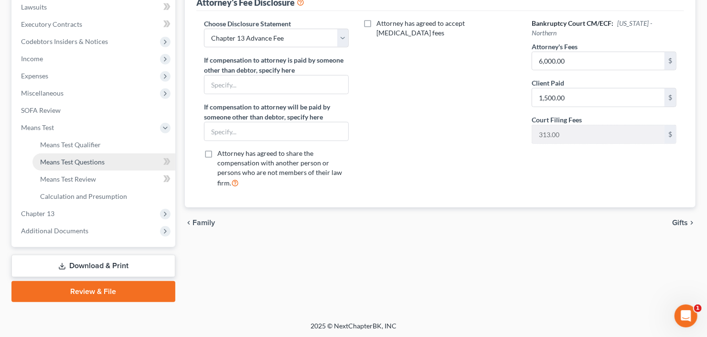
click at [89, 162] on span "Means Test Questions" at bounding box center [72, 162] width 64 height 8
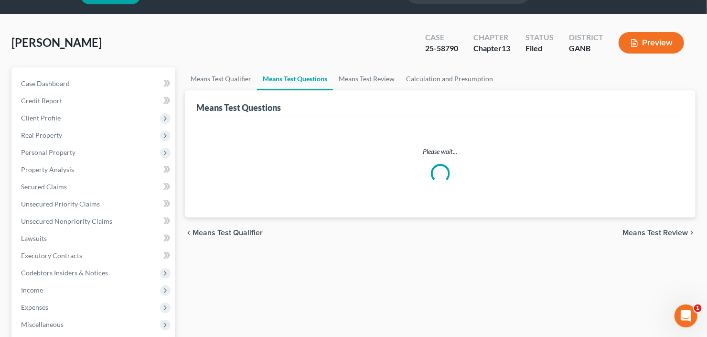
scroll to position [38, 0]
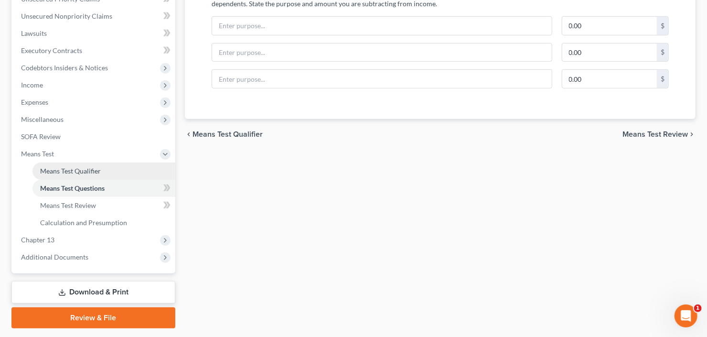
click at [57, 171] on span "Means Test Qualifier" at bounding box center [70, 171] width 61 height 8
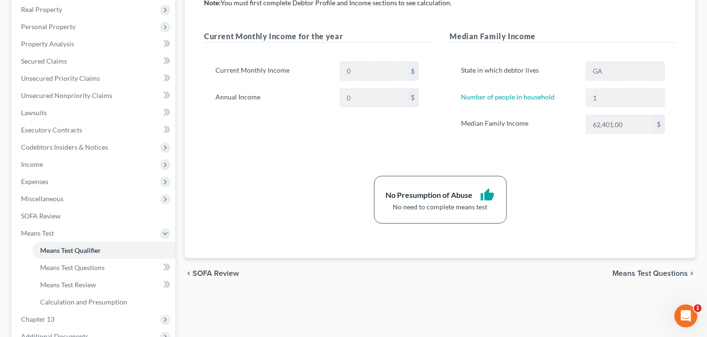
scroll to position [153, 0]
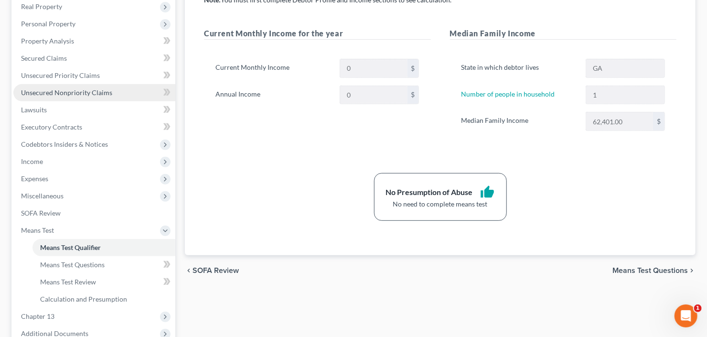
drag, startPoint x: 96, startPoint y: 94, endPoint x: 117, endPoint y: 89, distance: 21.5
click at [96, 94] on span "Unsecured Nonpriority Claims" at bounding box center [66, 92] width 91 height 8
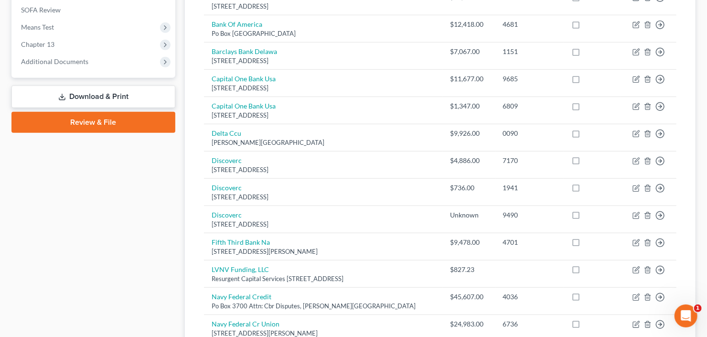
scroll to position [154, 0]
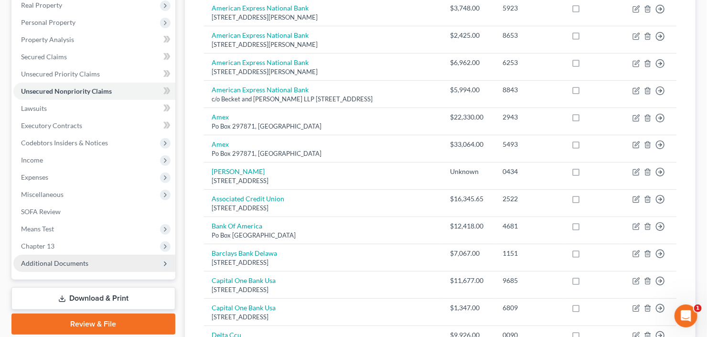
click at [52, 259] on span "Additional Documents" at bounding box center [54, 263] width 67 height 8
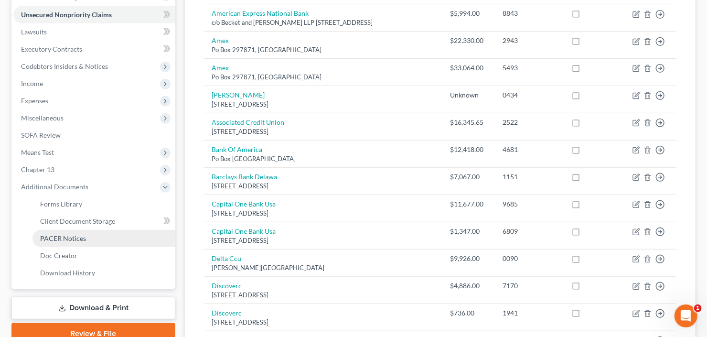
click at [65, 234] on span "PACER Notices" at bounding box center [63, 238] width 46 height 8
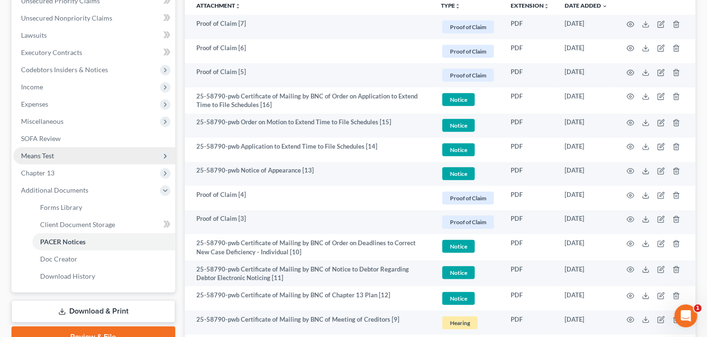
scroll to position [119, 0]
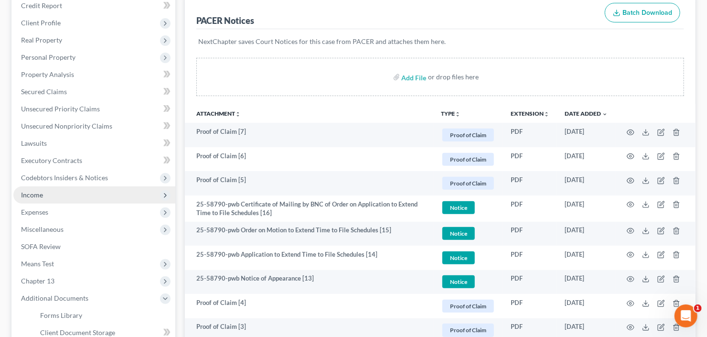
click at [51, 193] on span "Income" at bounding box center [94, 194] width 162 height 17
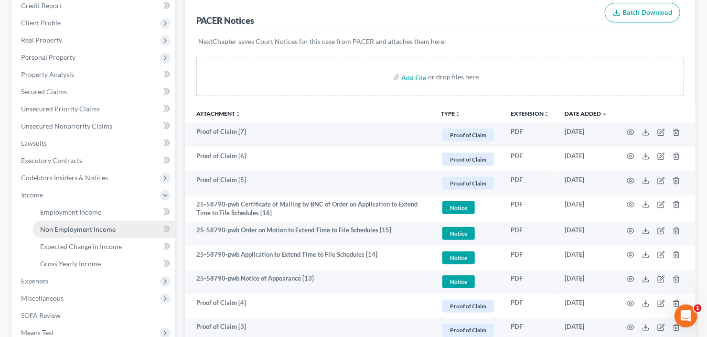
click at [87, 227] on span "Non Employment Income" at bounding box center [77, 229] width 75 height 8
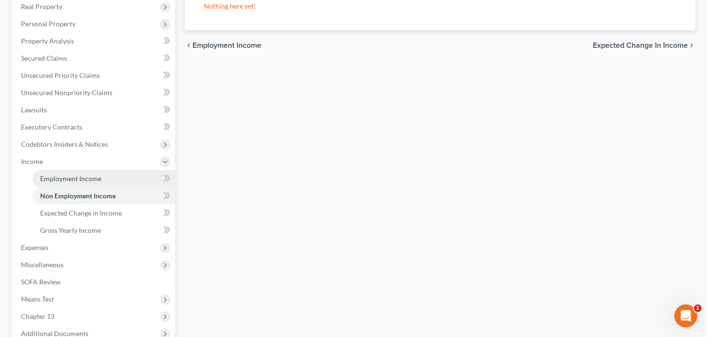
click at [82, 174] on span "Employment Income" at bounding box center [70, 178] width 61 height 8
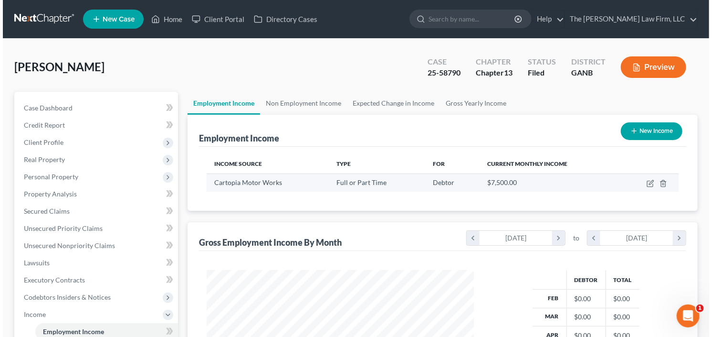
scroll to position [170, 287]
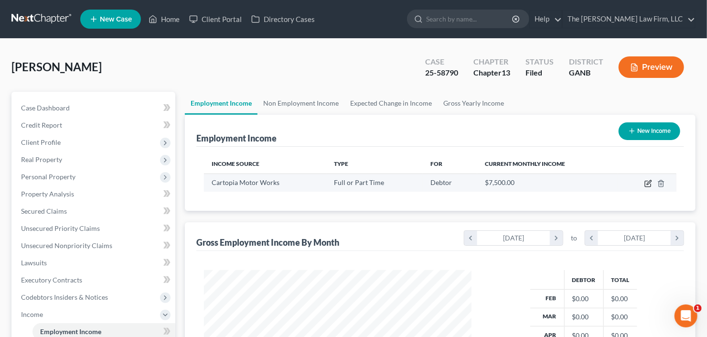
click at [649, 184] on icon "button" at bounding box center [648, 184] width 8 height 8
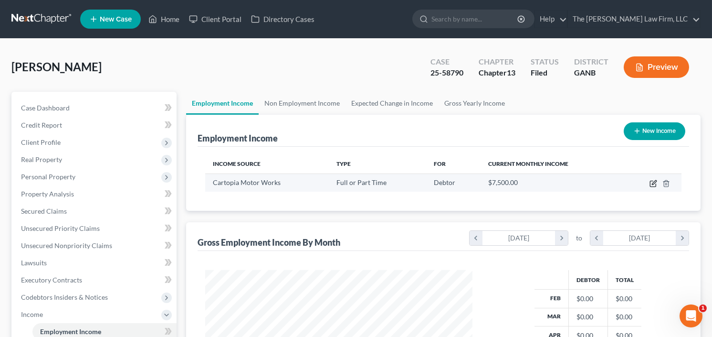
select select "0"
select select "10"
select select "0"
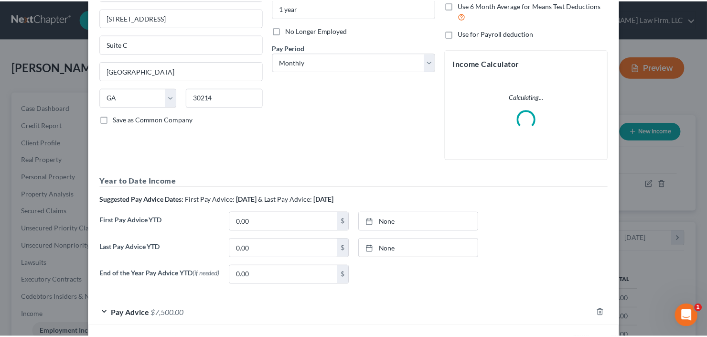
scroll to position [151, 0]
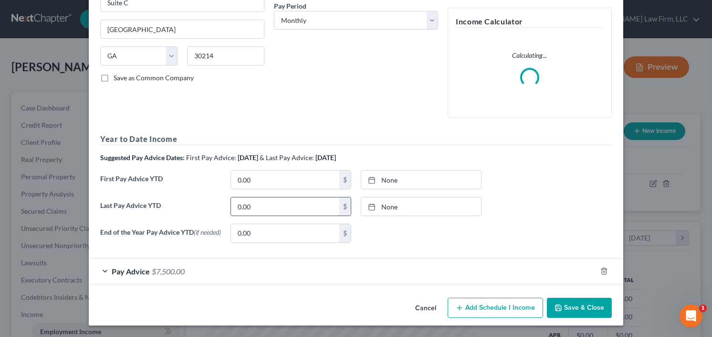
click at [261, 202] on input "0.00" at bounding box center [285, 206] width 108 height 18
type input "48,312.50"
click at [558, 309] on icon "button" at bounding box center [559, 308] width 8 height 8
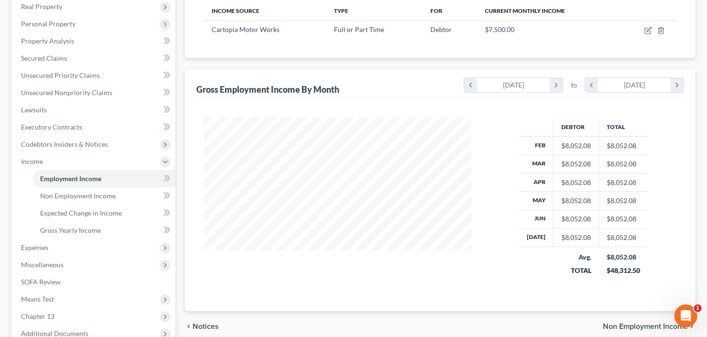
scroll to position [255, 0]
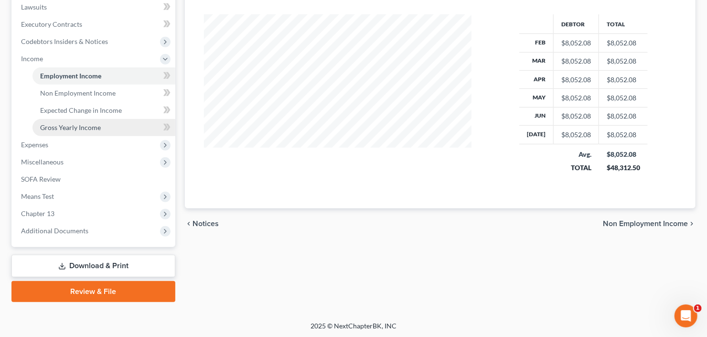
click at [85, 126] on span "Gross Yearly Income" at bounding box center [70, 127] width 61 height 8
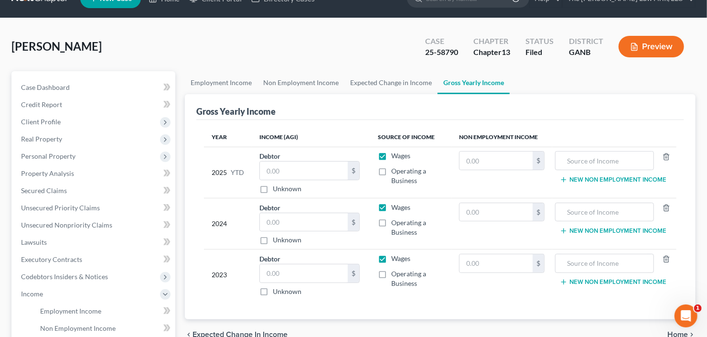
scroll to position [38, 0]
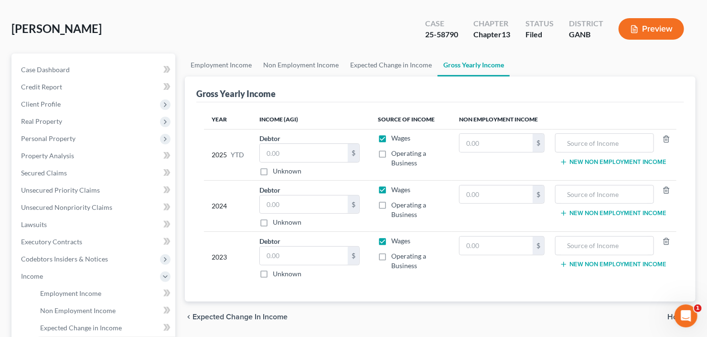
click at [273, 171] on label "Unknown" at bounding box center [287, 171] width 29 height 10
click at [276, 171] on input "Unknown" at bounding box center [279, 169] width 6 height 6
checkbox input "true"
type input "0.00"
click at [273, 218] on label "Unknown" at bounding box center [287, 222] width 29 height 10
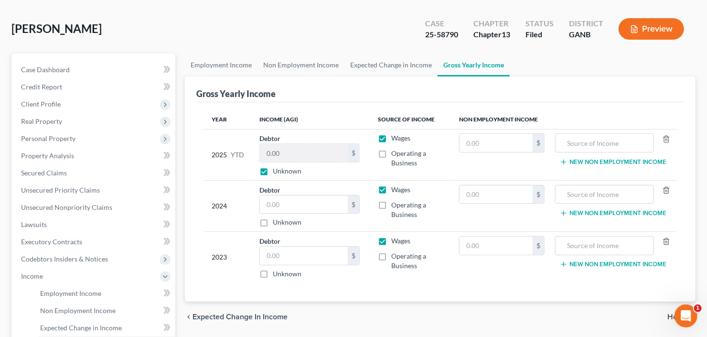
click at [276, 218] on input "Unknown" at bounding box center [279, 220] width 6 height 6
checkbox input "true"
type input "0.00"
click at [273, 272] on label "Unknown" at bounding box center [287, 274] width 29 height 10
click at [276, 272] on input "Unknown" at bounding box center [279, 272] width 6 height 6
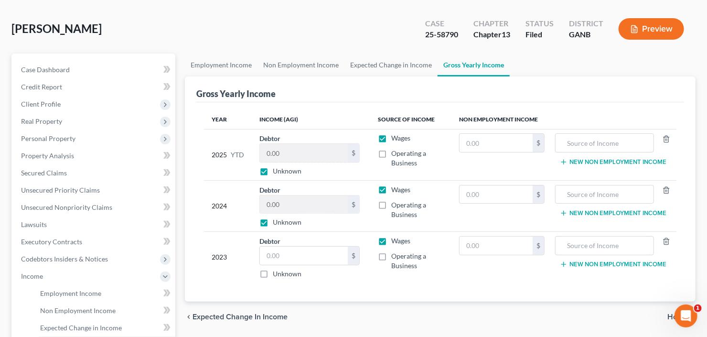
checkbox input "true"
type input "0.00"
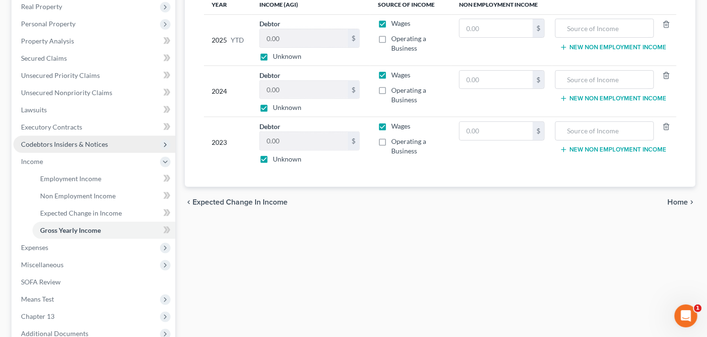
scroll to position [191, 0]
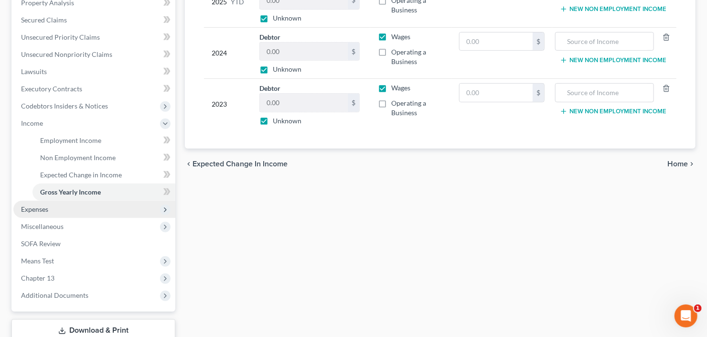
click at [77, 207] on span "Expenses" at bounding box center [94, 209] width 162 height 17
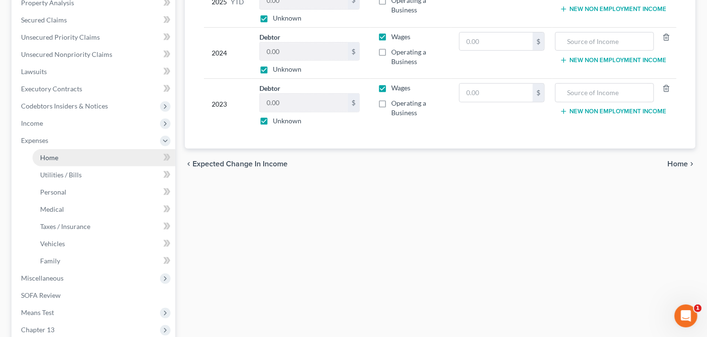
click at [79, 158] on link "Home" at bounding box center [103, 157] width 143 height 17
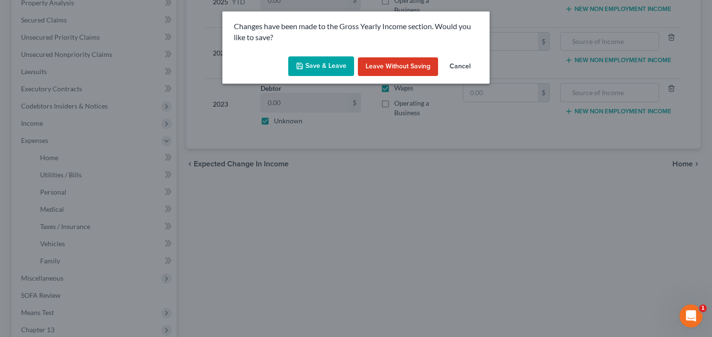
click at [324, 65] on button "Save & Leave" at bounding box center [321, 66] width 66 height 20
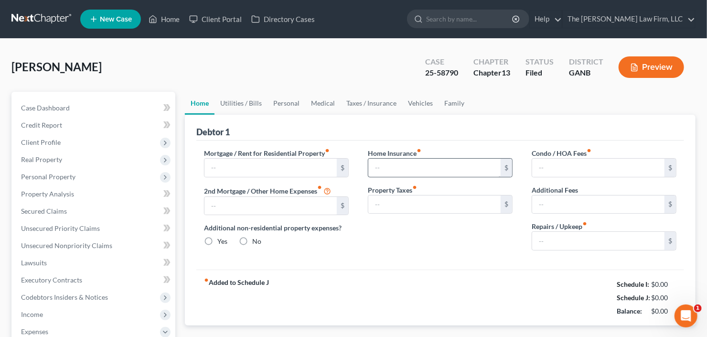
type input "4,295.00"
type input "0.00"
radio input "true"
type input "0.00"
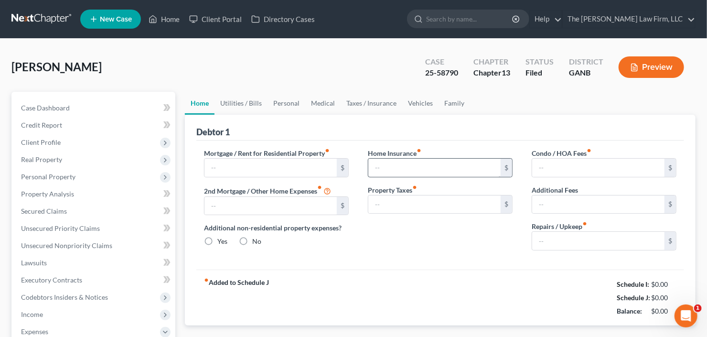
type input "0.00"
click at [450, 92] on link "Family" at bounding box center [454, 103] width 32 height 23
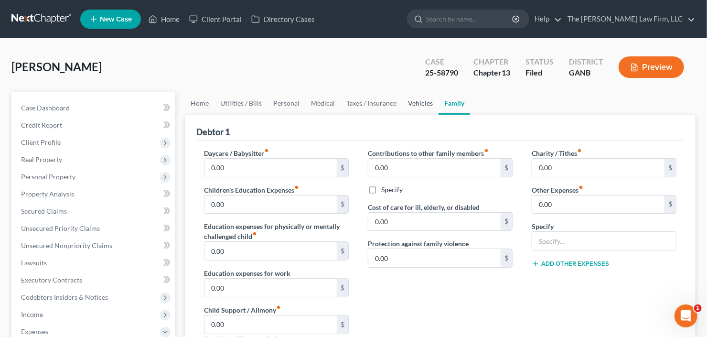
click at [406, 105] on link "Vehicles" at bounding box center [420, 103] width 36 height 23
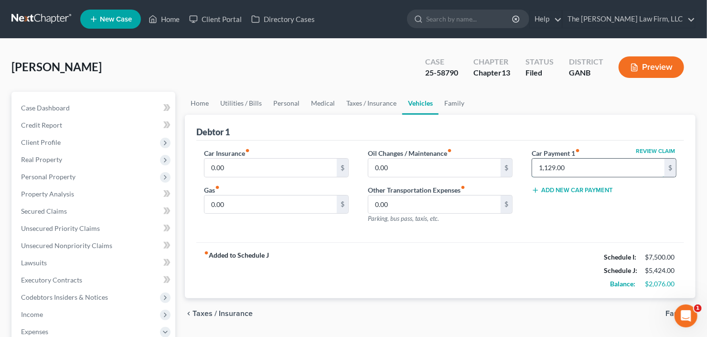
click at [595, 170] on input "1,129.00" at bounding box center [598, 168] width 132 height 18
type input "0.00"
click at [248, 163] on input "0.00" at bounding box center [270, 168] width 132 height 18
click at [252, 110] on link "Utilities / Bills" at bounding box center [240, 103] width 53 height 23
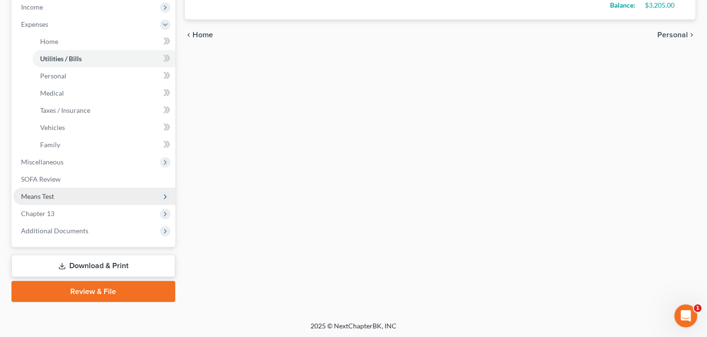
click at [54, 196] on span "Means Test" at bounding box center [94, 196] width 162 height 17
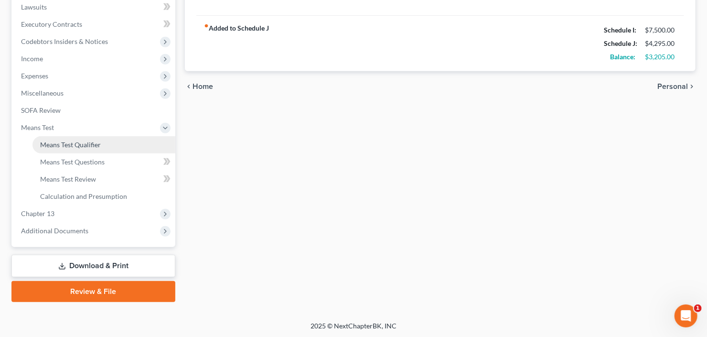
click at [77, 143] on span "Means Test Qualifier" at bounding box center [70, 144] width 61 height 8
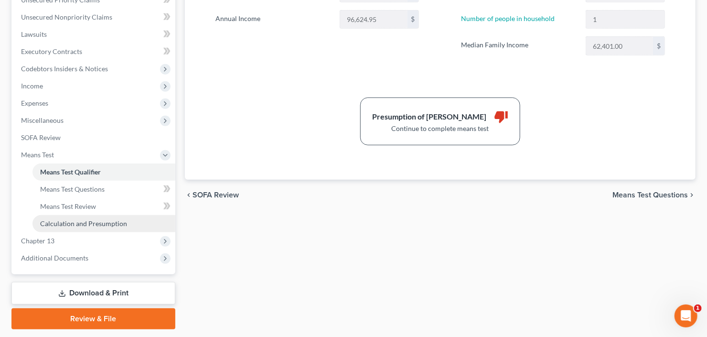
scroll to position [229, 0]
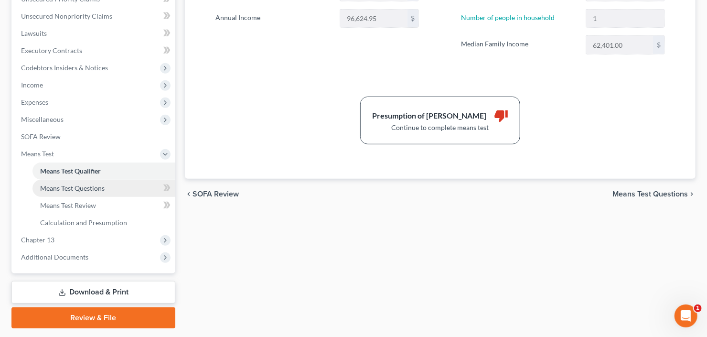
click at [73, 186] on span "Means Test Questions" at bounding box center [72, 188] width 64 height 8
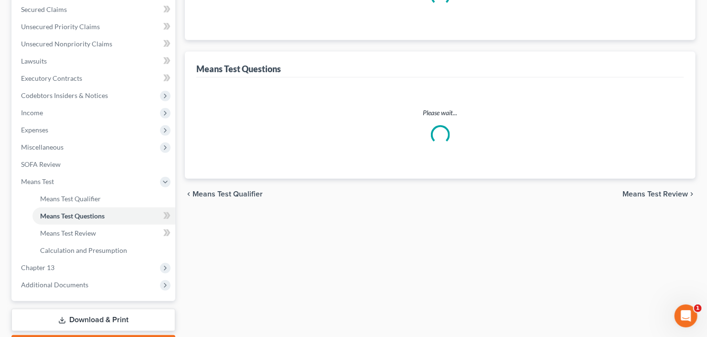
scroll to position [106, 0]
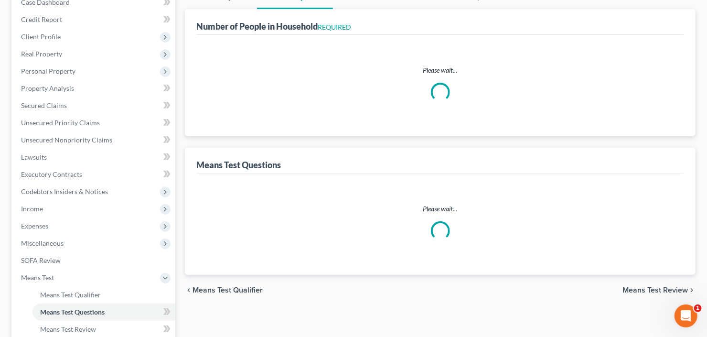
select select "0"
select select "60"
select select "1"
select select "60"
select select "1"
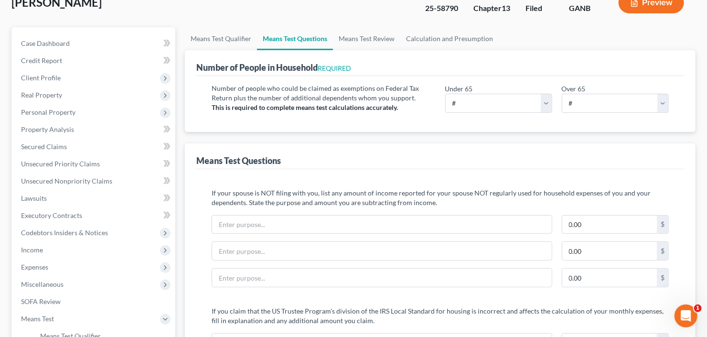
scroll to position [115, 0]
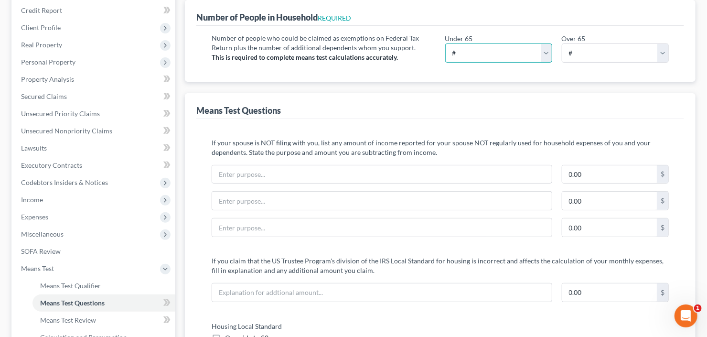
click at [481, 49] on select "# 0 1 2 3 4 5 6 7 8 9 10" at bounding box center [498, 52] width 107 height 19
select select "1"
click at [445, 43] on select "# 0 1 2 3 4 5 6 7 8 9 10" at bounding box center [498, 52] width 107 height 19
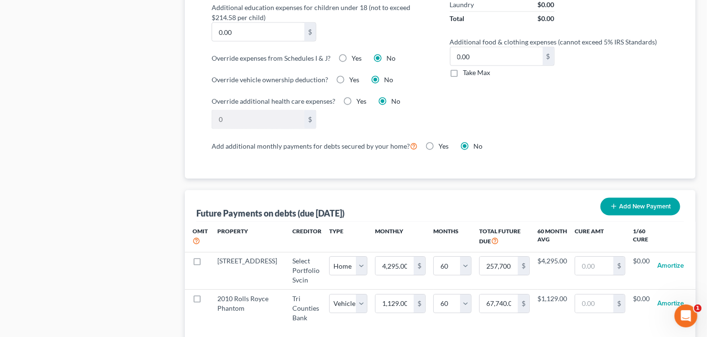
scroll to position [840, 0]
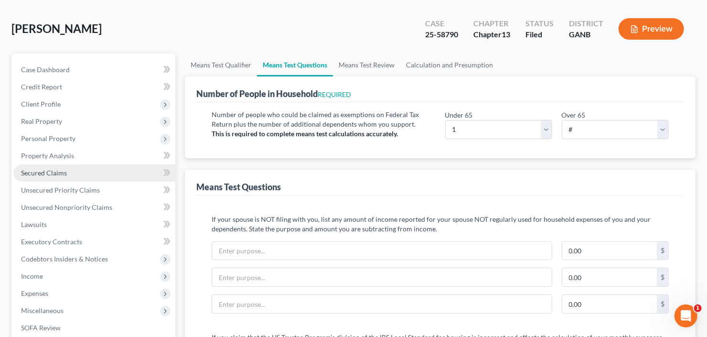
click at [37, 172] on span "Secured Claims" at bounding box center [44, 173] width 46 height 8
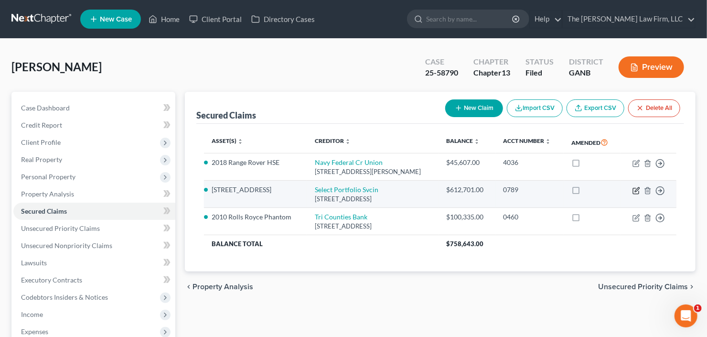
click at [636, 189] on icon "button" at bounding box center [637, 189] width 4 height 4
select select "46"
select select "2"
select select "0"
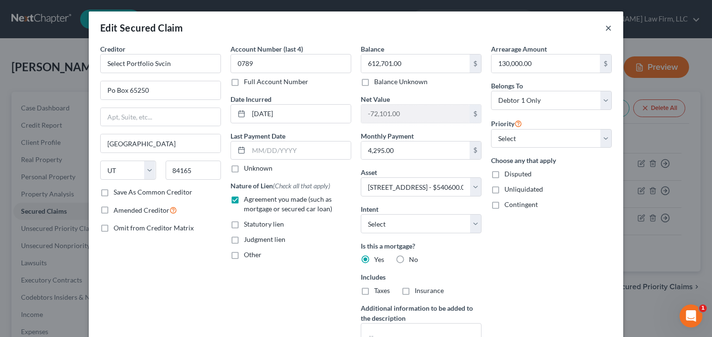
click at [606, 23] on button "×" at bounding box center [608, 27] width 7 height 11
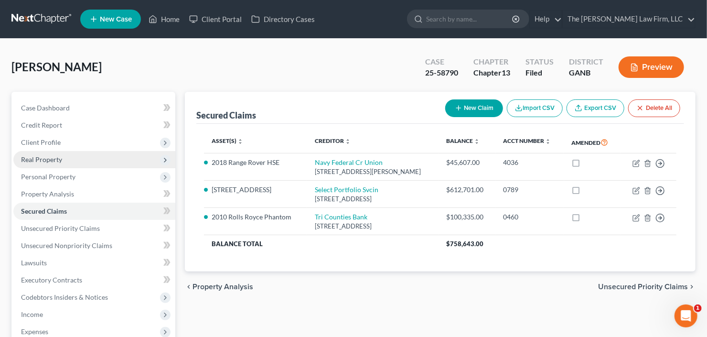
scroll to position [186, 0]
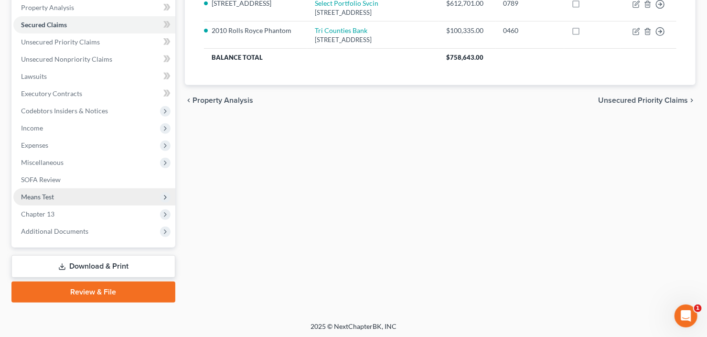
click at [75, 196] on span "Means Test" at bounding box center [94, 196] width 162 height 17
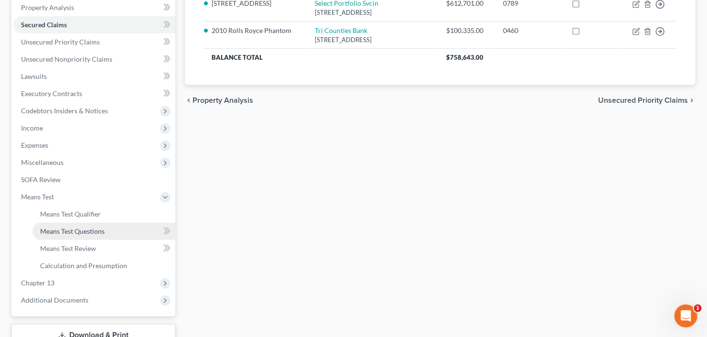
click at [79, 231] on span "Means Test Questions" at bounding box center [72, 231] width 64 height 8
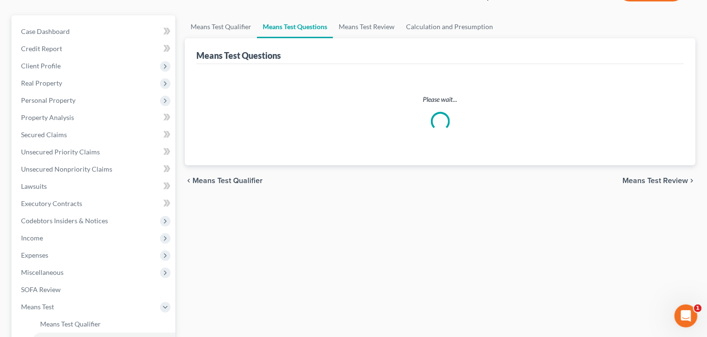
select select "1"
select select "0"
select select "60"
select select "1"
select select "60"
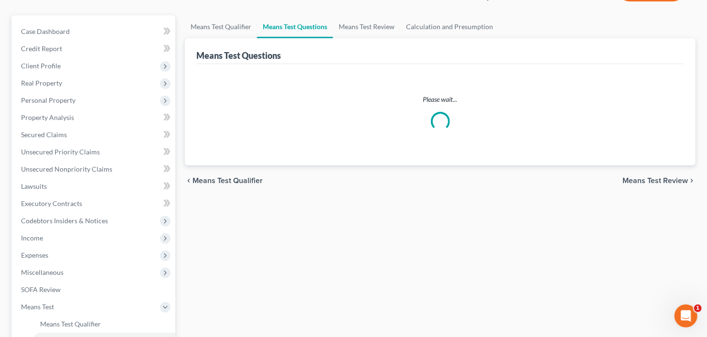
select select "1"
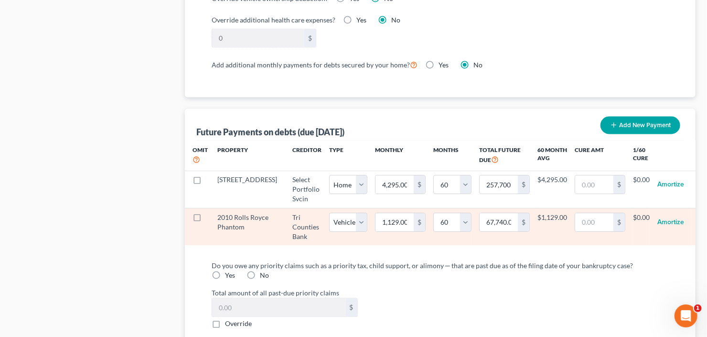
scroll to position [917, 0]
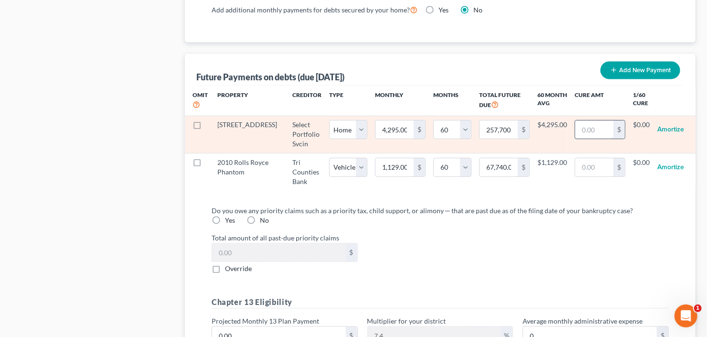
click at [587, 127] on input "text" at bounding box center [594, 129] width 38 height 18
type input "130,000"
select select "0"
select select "60"
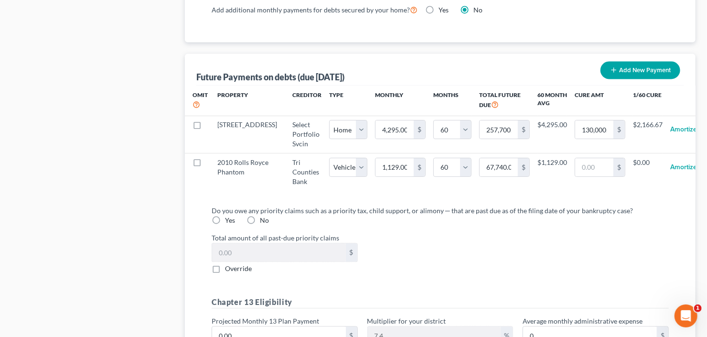
select select "0"
select select "60"
select select "0"
select select "60"
select select "0"
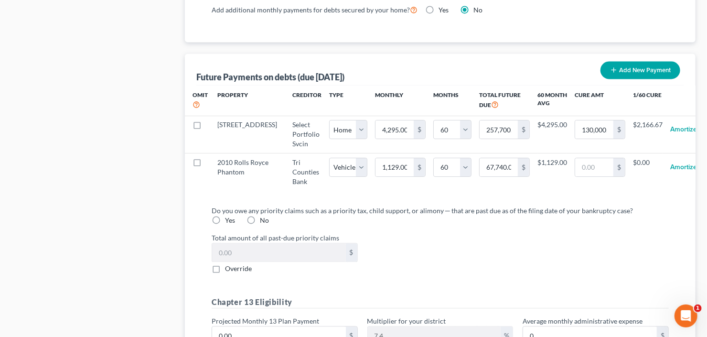
select select "60"
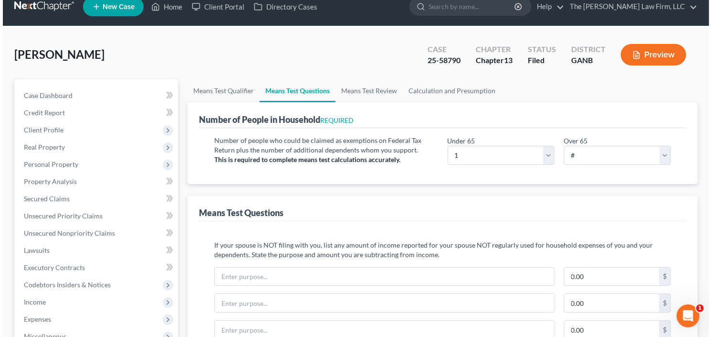
scroll to position [0, 0]
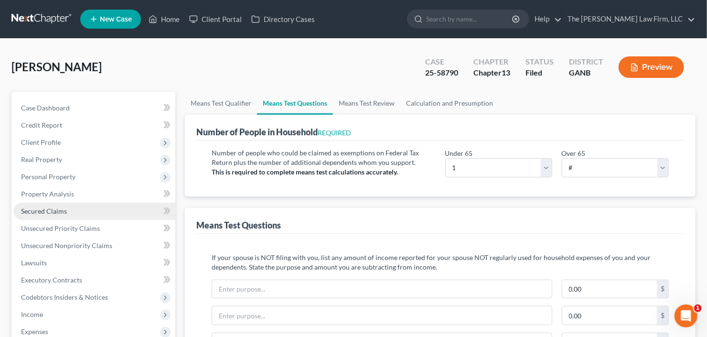
click at [32, 208] on span "Secured Claims" at bounding box center [44, 211] width 46 height 8
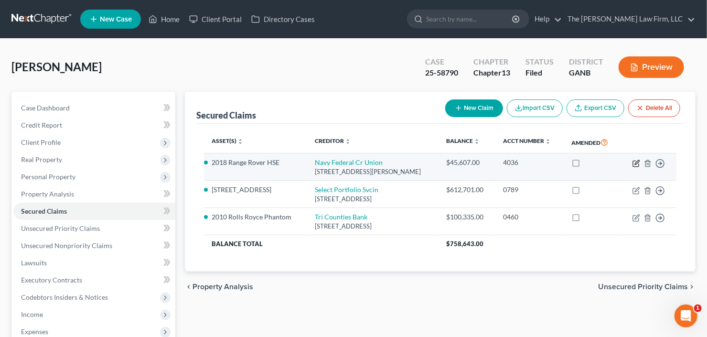
click at [636, 163] on icon "button" at bounding box center [636, 163] width 8 height 8
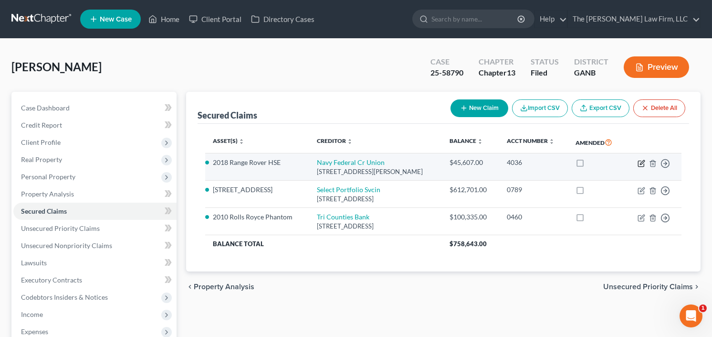
select select "48"
select select "3"
select select "0"
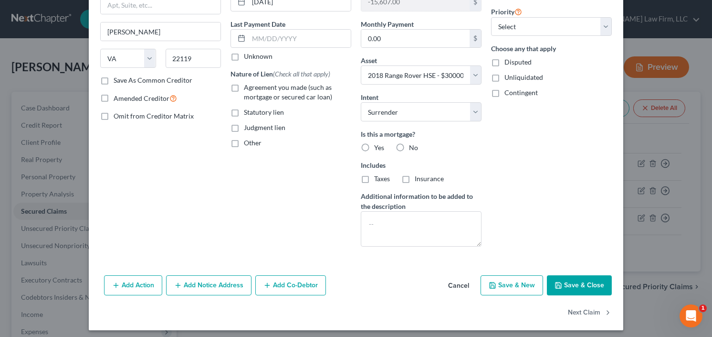
scroll to position [115, 0]
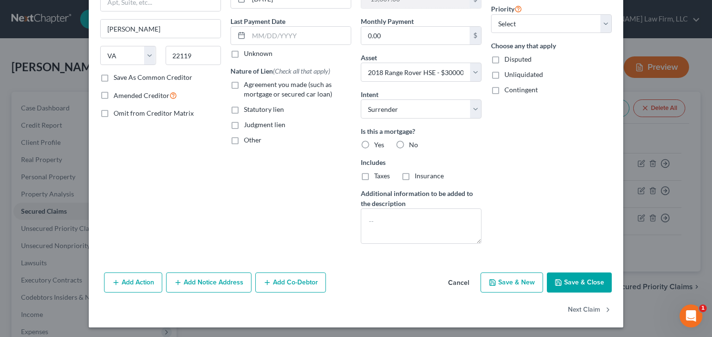
click at [409, 141] on label "No" at bounding box center [413, 145] width 9 height 10
click at [413, 141] on input "No" at bounding box center [416, 143] width 6 height 6
radio input "true"
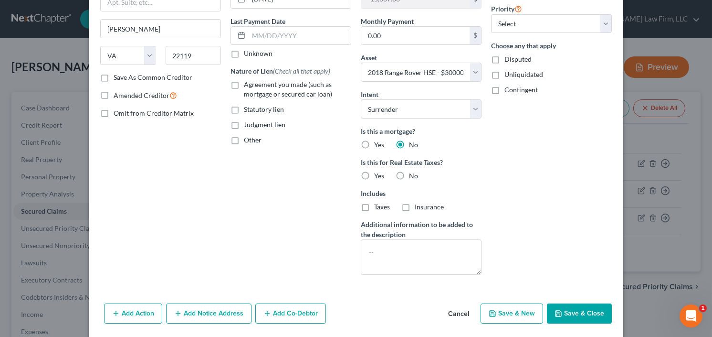
click at [244, 84] on label "Agreement you made (such as mortgage or secured car loan)" at bounding box center [297, 89] width 107 height 19
click at [248, 84] on input "Agreement you made (such as mortgage or secured car loan)" at bounding box center [251, 83] width 6 height 6
checkbox input "true"
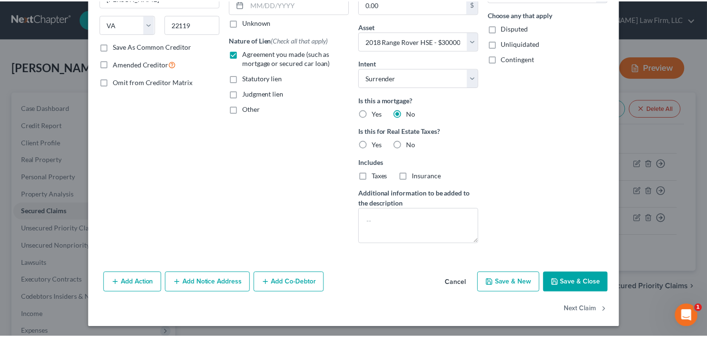
scroll to position [146, 0]
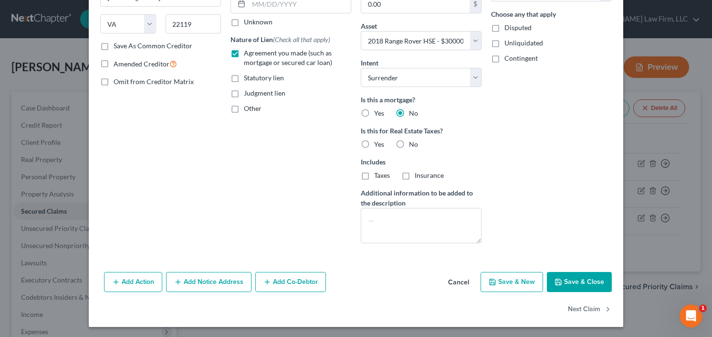
click at [560, 274] on button "Save & Close" at bounding box center [579, 282] width 65 height 20
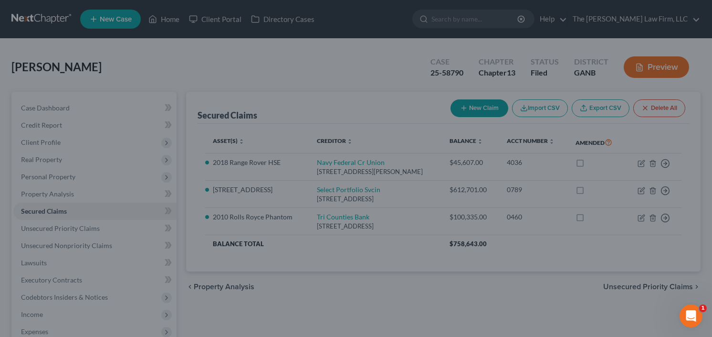
select select "3"
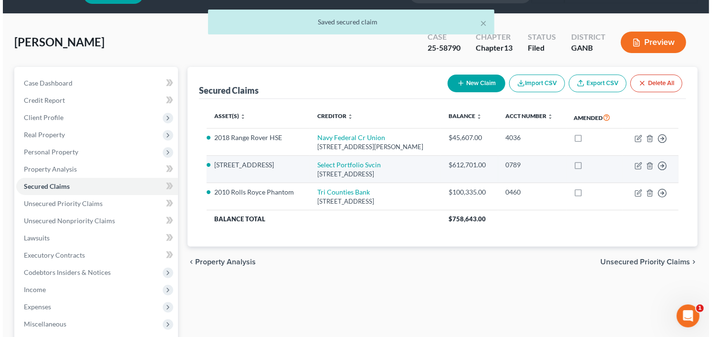
scroll to position [38, 0]
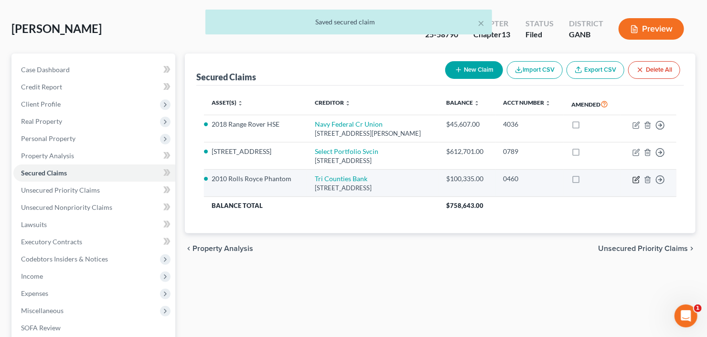
click at [637, 176] on icon "button" at bounding box center [636, 180] width 8 height 8
select select "4"
select select "0"
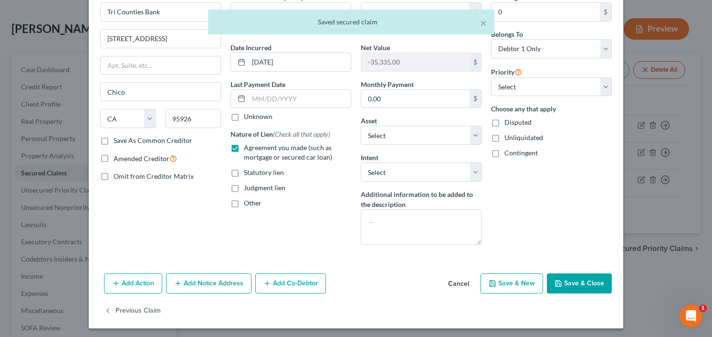
scroll to position [53, 0]
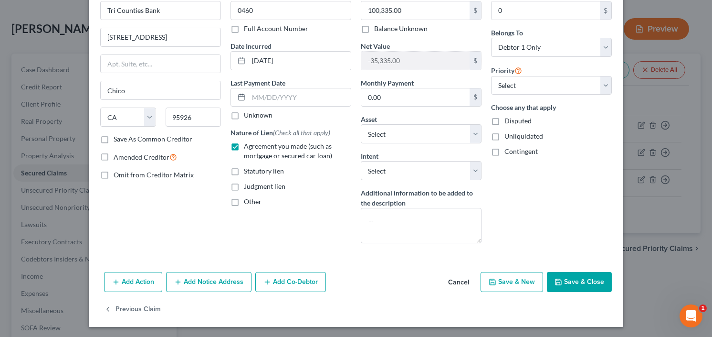
click at [555, 278] on icon "button" at bounding box center [559, 282] width 8 height 8
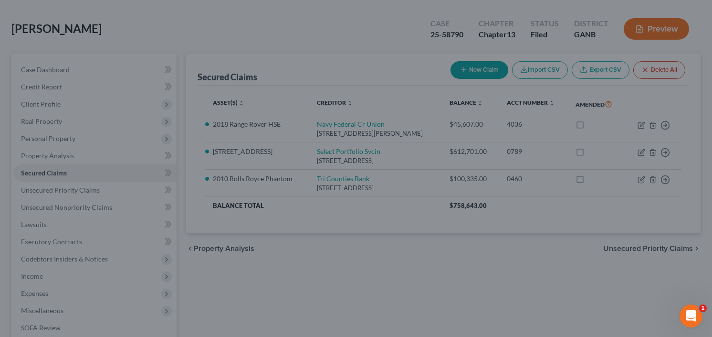
select select "9"
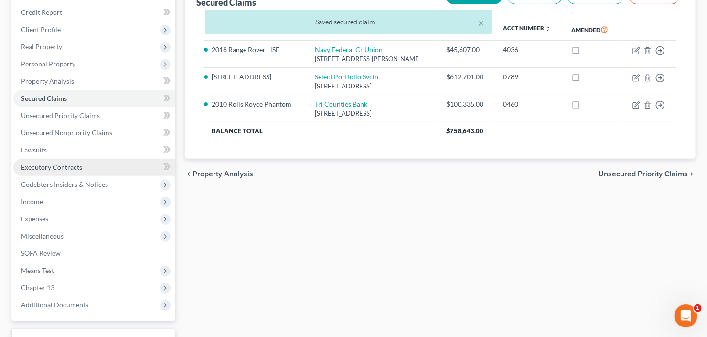
scroll to position [186, 0]
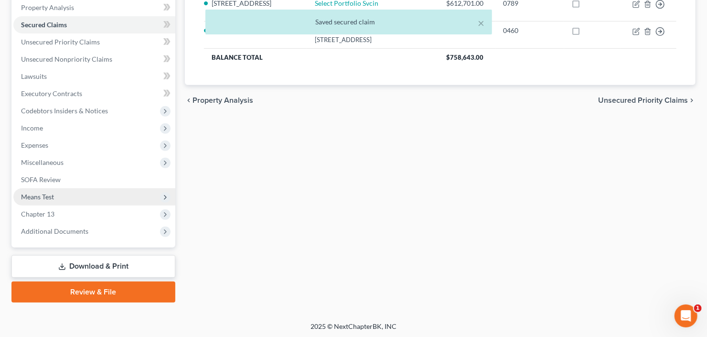
click at [53, 198] on span "Means Test" at bounding box center [37, 196] width 33 height 8
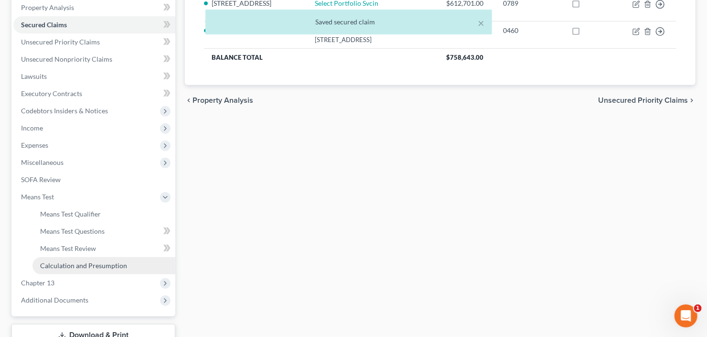
click at [82, 261] on span "Calculation and Presumption" at bounding box center [83, 265] width 87 height 8
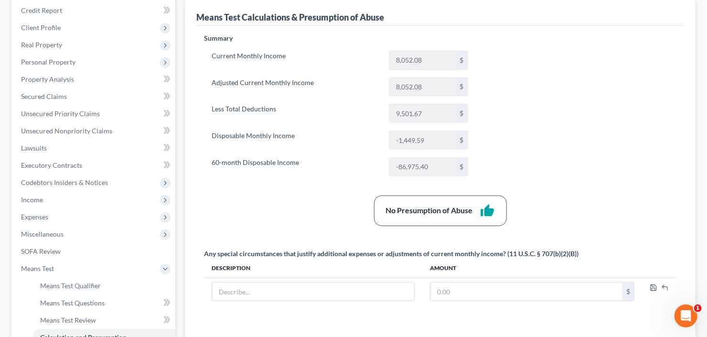
scroll to position [229, 0]
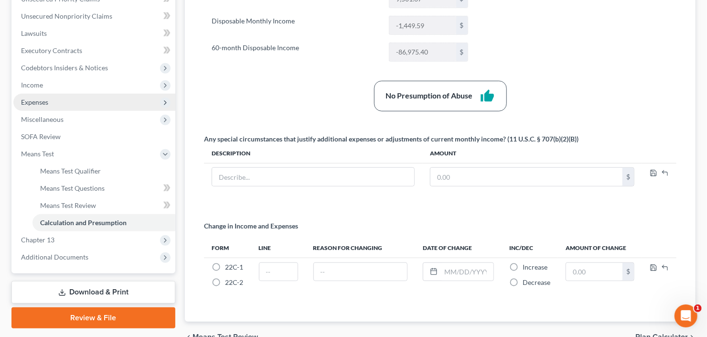
click at [64, 104] on span "Expenses" at bounding box center [94, 102] width 162 height 17
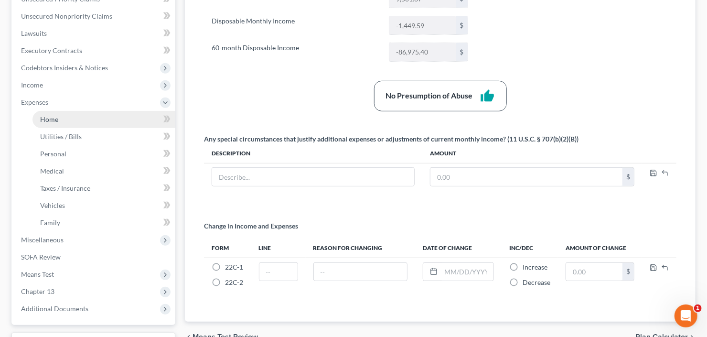
click at [67, 116] on link "Home" at bounding box center [103, 119] width 143 height 17
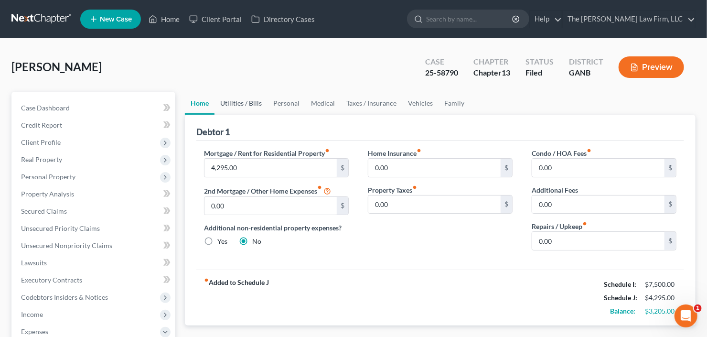
click at [234, 105] on link "Utilities / Bills" at bounding box center [240, 103] width 53 height 23
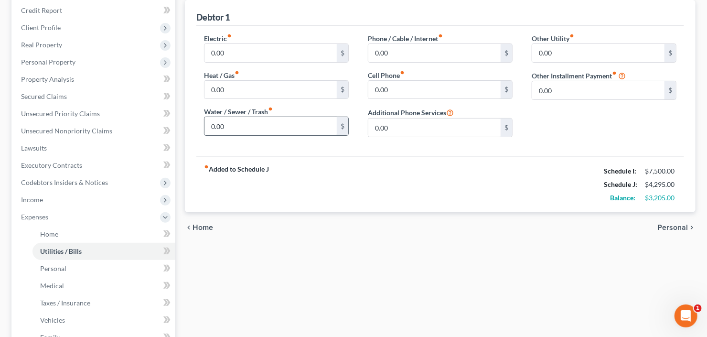
scroll to position [38, 0]
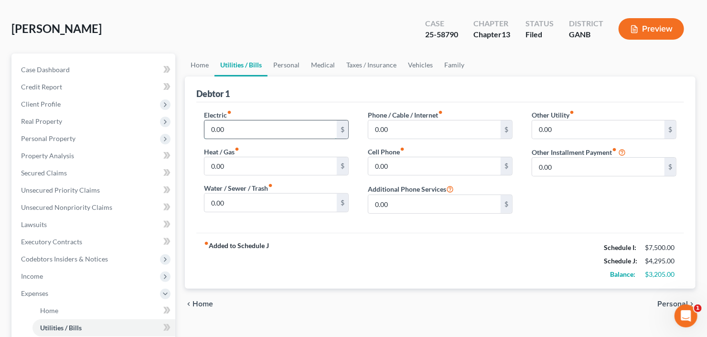
click at [252, 128] on input "0.00" at bounding box center [270, 129] width 132 height 18
type input "200"
type input "50"
type input "100"
click at [295, 67] on link "Personal" at bounding box center [286, 64] width 38 height 23
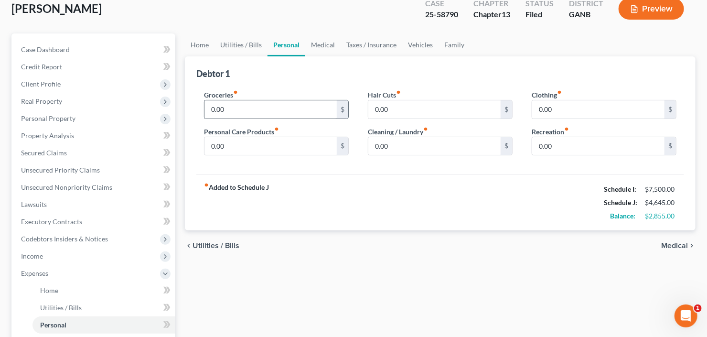
scroll to position [76, 0]
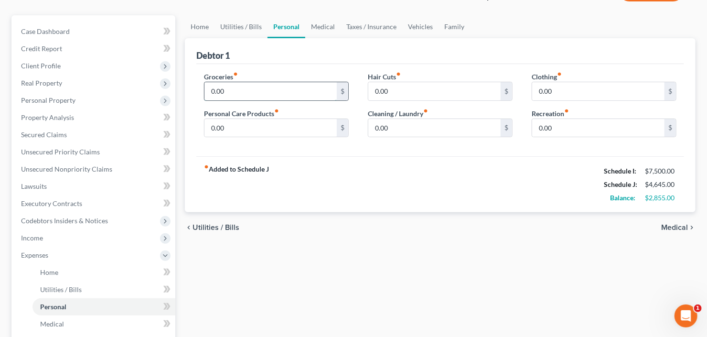
click at [225, 90] on input "0.00" at bounding box center [270, 91] width 132 height 18
type input "300"
type input "50"
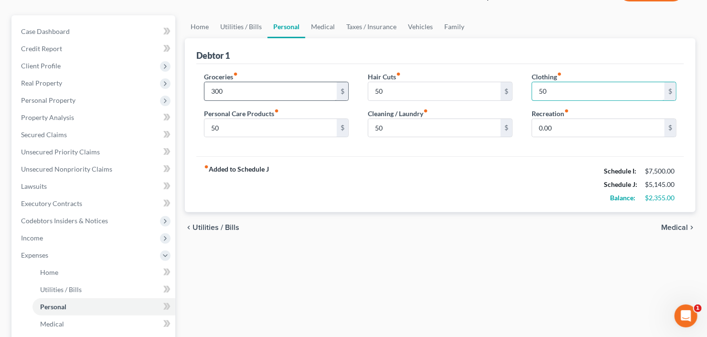
type input "50"
click at [412, 29] on link "Vehicles" at bounding box center [420, 26] width 36 height 23
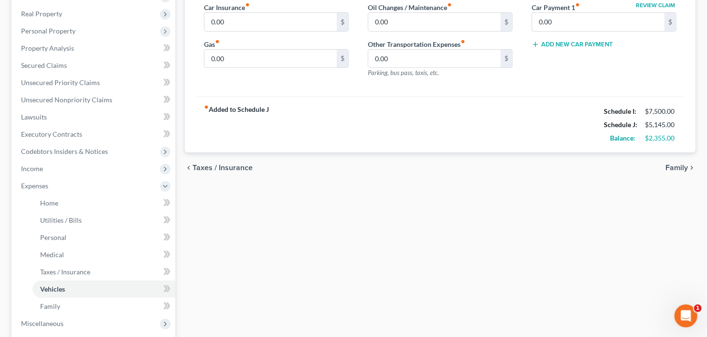
scroll to position [153, 0]
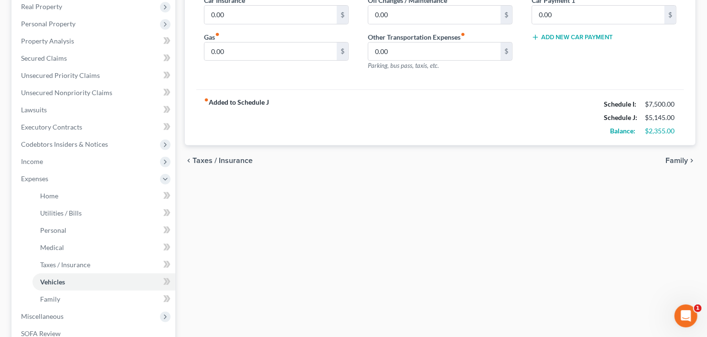
click at [60, 195] on link "Home" at bounding box center [103, 195] width 143 height 17
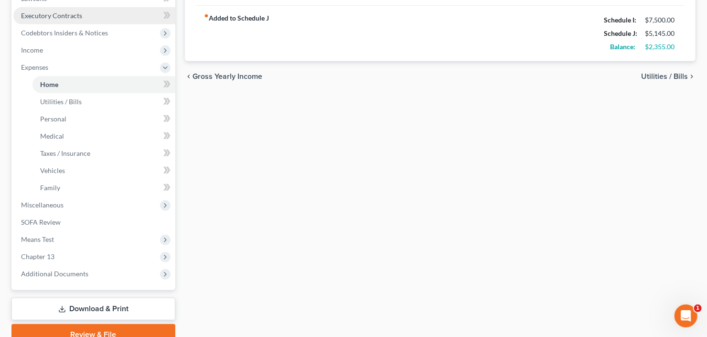
scroll to position [307, 0]
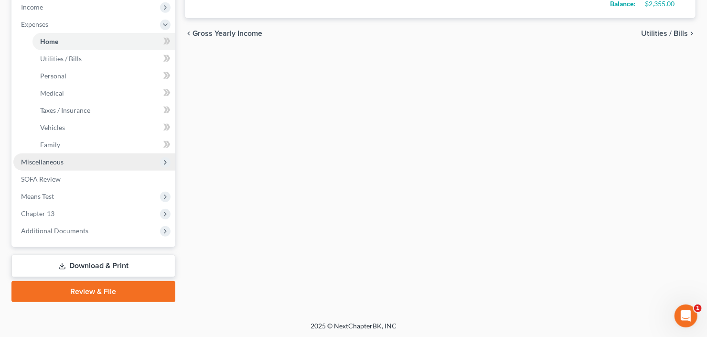
click at [73, 162] on span "Miscellaneous" at bounding box center [94, 161] width 162 height 17
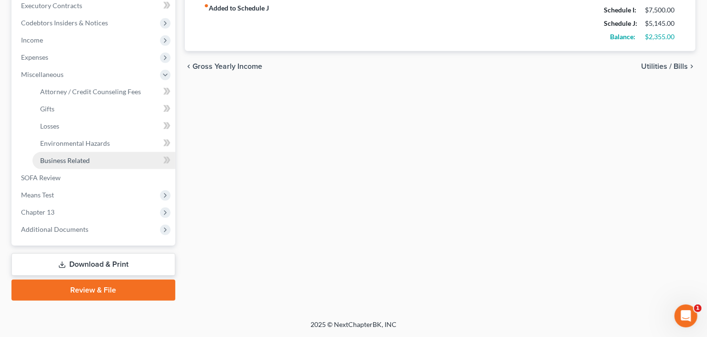
scroll to position [272, 0]
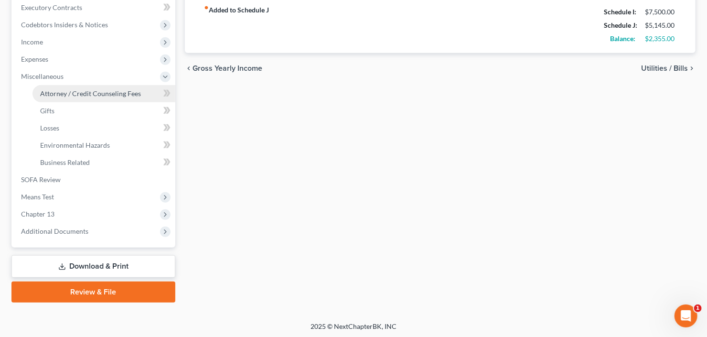
click at [94, 96] on span "Attorney / Credit Counseling Fees" at bounding box center [90, 93] width 101 height 8
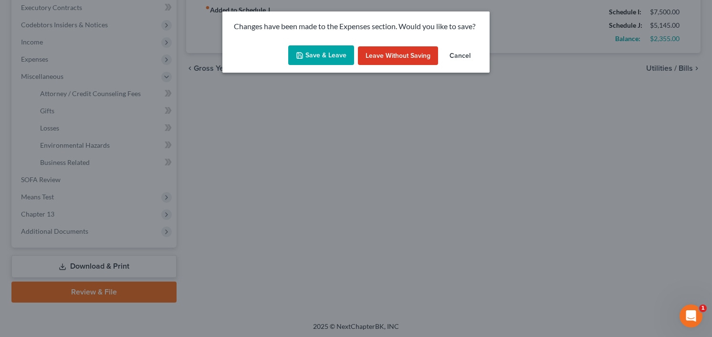
click at [312, 47] on button "Save & Leave" at bounding box center [321, 55] width 66 height 20
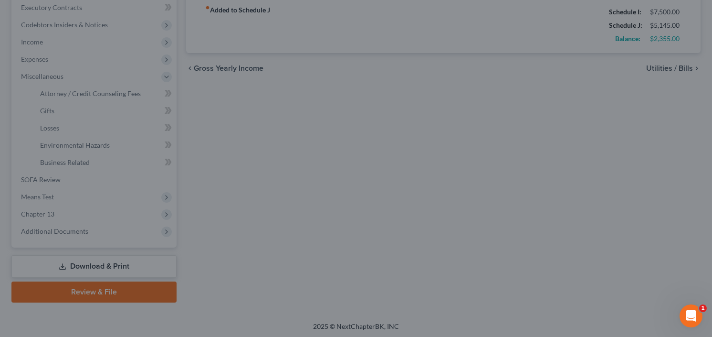
select select "2"
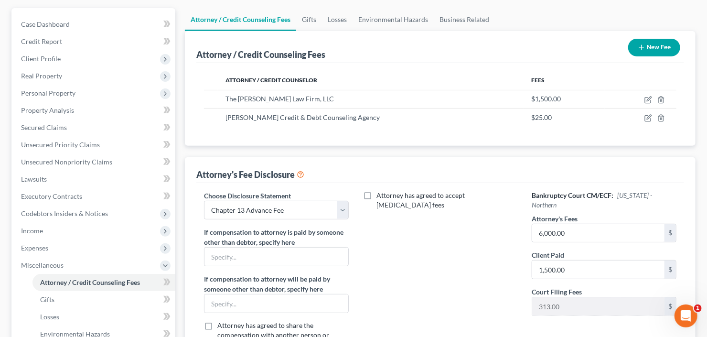
scroll to position [153, 0]
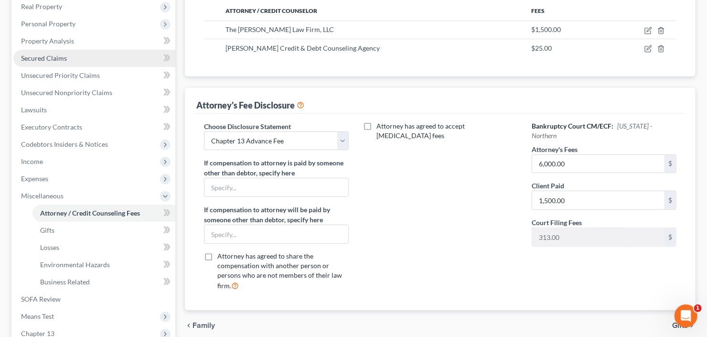
click at [60, 57] on span "Secured Claims" at bounding box center [44, 58] width 46 height 8
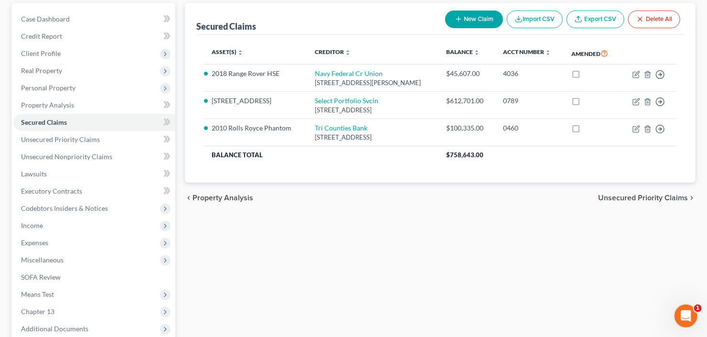
scroll to position [186, 0]
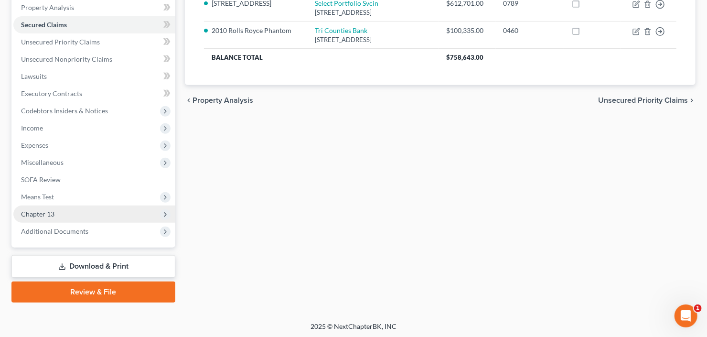
click at [42, 211] on span "Chapter 13" at bounding box center [37, 214] width 33 height 8
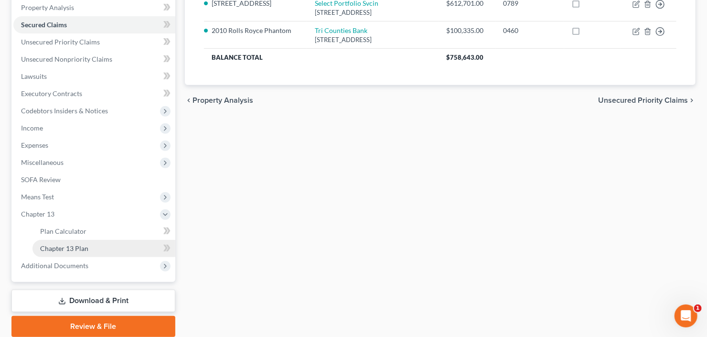
click at [71, 247] on span "Chapter 13 Plan" at bounding box center [64, 248] width 48 height 8
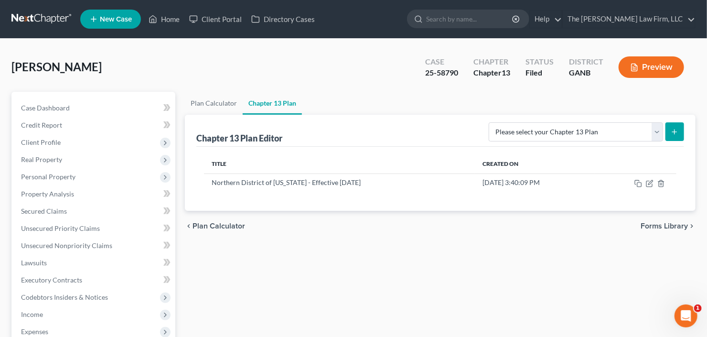
scroll to position [221, 0]
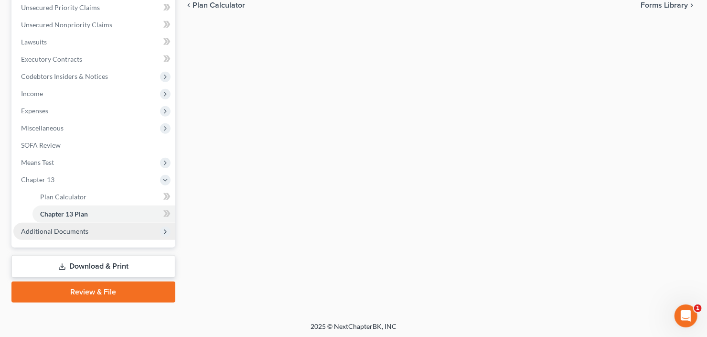
click at [69, 227] on span "Additional Documents" at bounding box center [54, 231] width 67 height 8
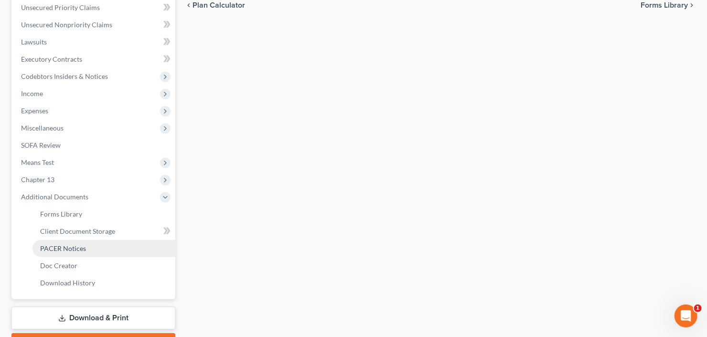
click at [78, 250] on span "PACER Notices" at bounding box center [63, 248] width 46 height 8
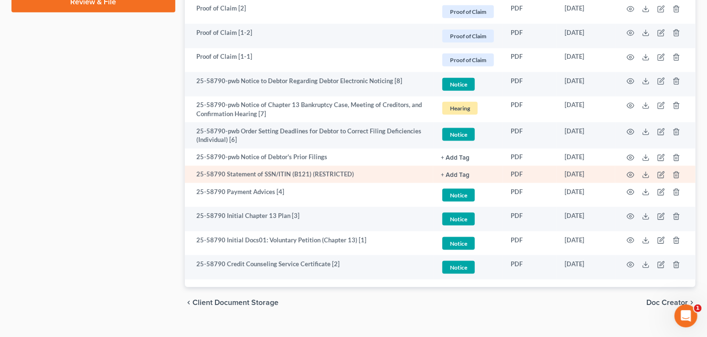
scroll to position [578, 0]
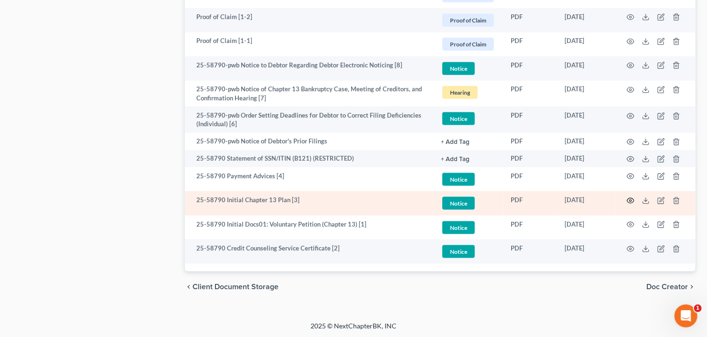
click at [631, 200] on circle "button" at bounding box center [630, 201] width 2 height 2
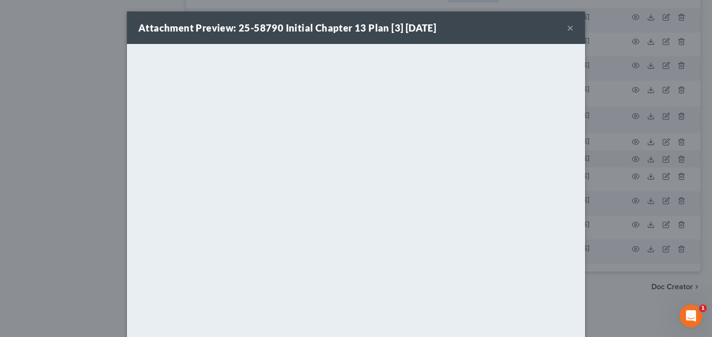
click at [568, 25] on button "×" at bounding box center [570, 27] width 7 height 11
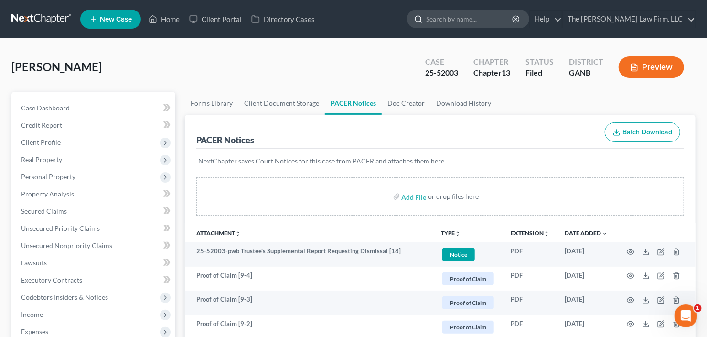
click at [470, 24] on input "search" at bounding box center [469, 19] width 87 height 18
type input "carlo"
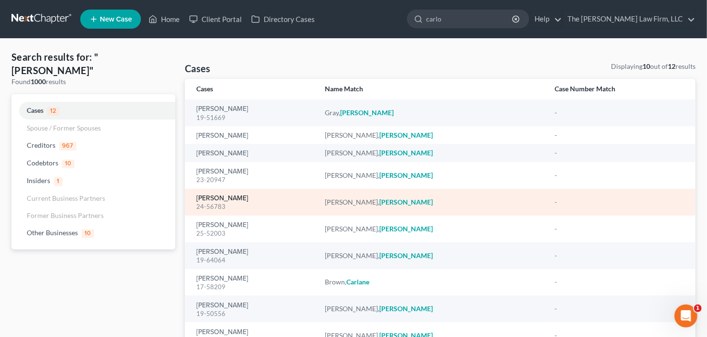
click at [216, 201] on link "[PERSON_NAME]" at bounding box center [222, 198] width 52 height 7
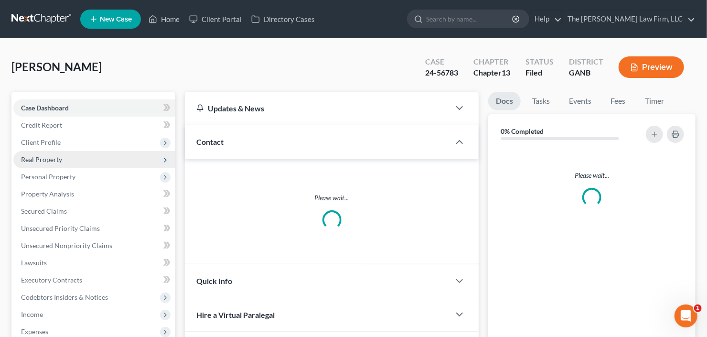
click at [58, 158] on span "Real Property" at bounding box center [41, 159] width 41 height 8
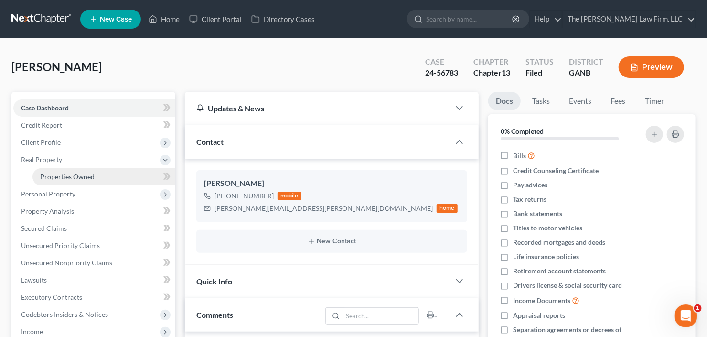
click at [62, 175] on span "Properties Owned" at bounding box center [67, 176] width 54 height 8
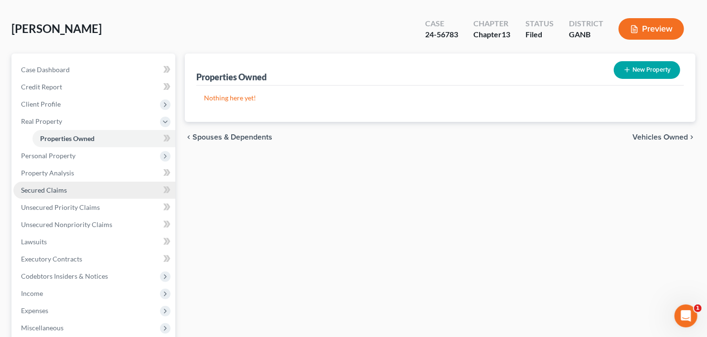
click at [51, 192] on span "Secured Claims" at bounding box center [44, 190] width 46 height 8
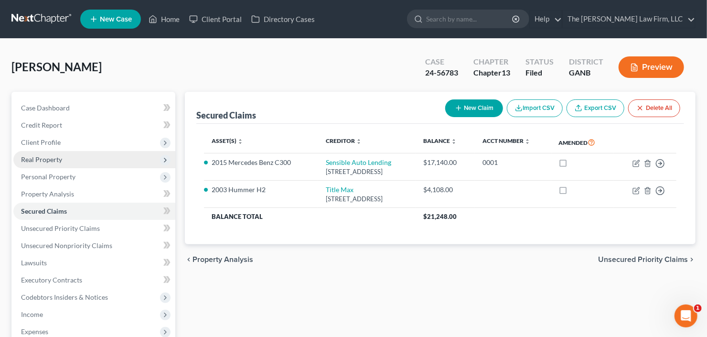
scroll to position [38, 0]
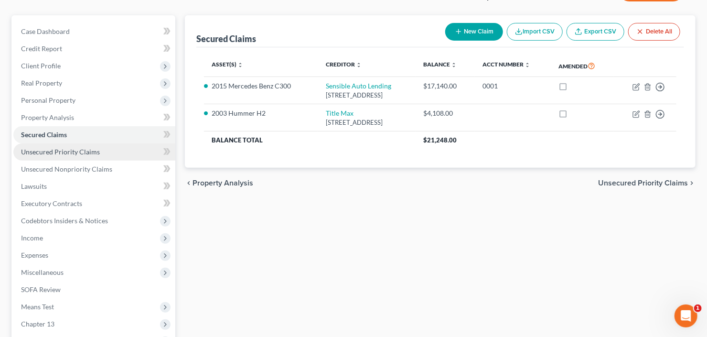
click at [65, 151] on span "Unsecured Priority Claims" at bounding box center [60, 152] width 79 height 8
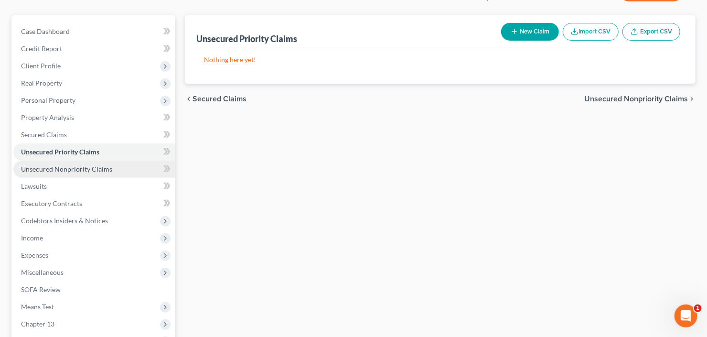
click at [69, 166] on span "Unsecured Nonpriority Claims" at bounding box center [66, 169] width 91 height 8
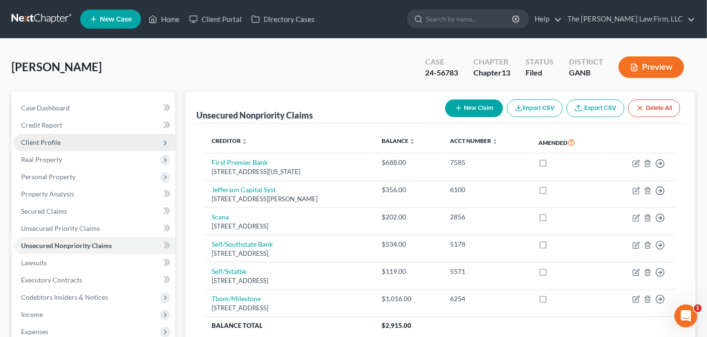
click at [52, 139] on span "Client Profile" at bounding box center [41, 142] width 40 height 8
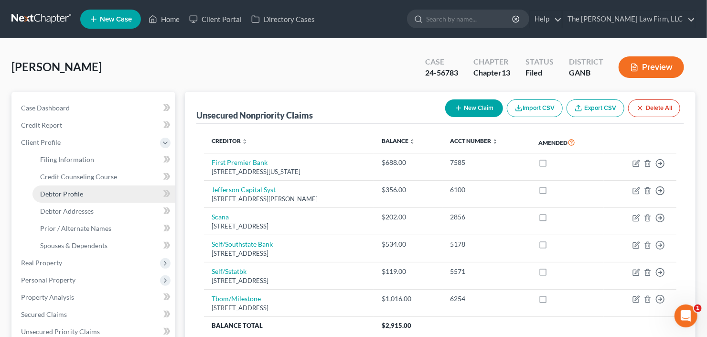
click at [73, 197] on link "Debtor Profile" at bounding box center [103, 193] width 143 height 17
select select "1"
select select "3"
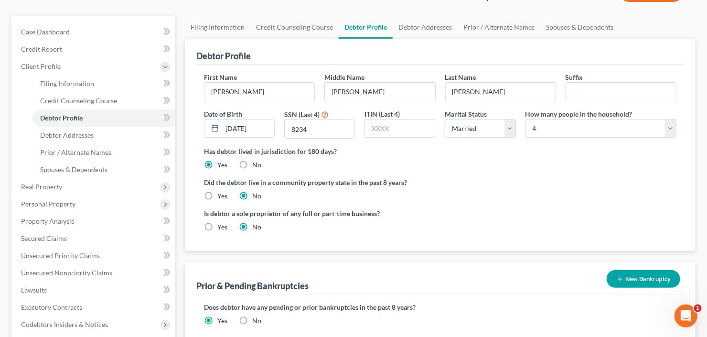
scroll to position [76, 0]
